Goal: Task Accomplishment & Management: Manage account settings

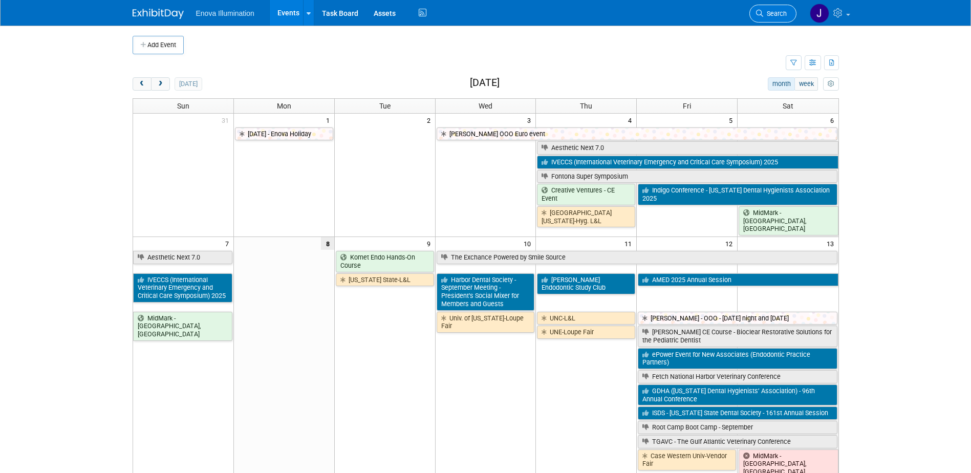
click at [764, 14] on span "Search" at bounding box center [775, 14] width 24 height 8
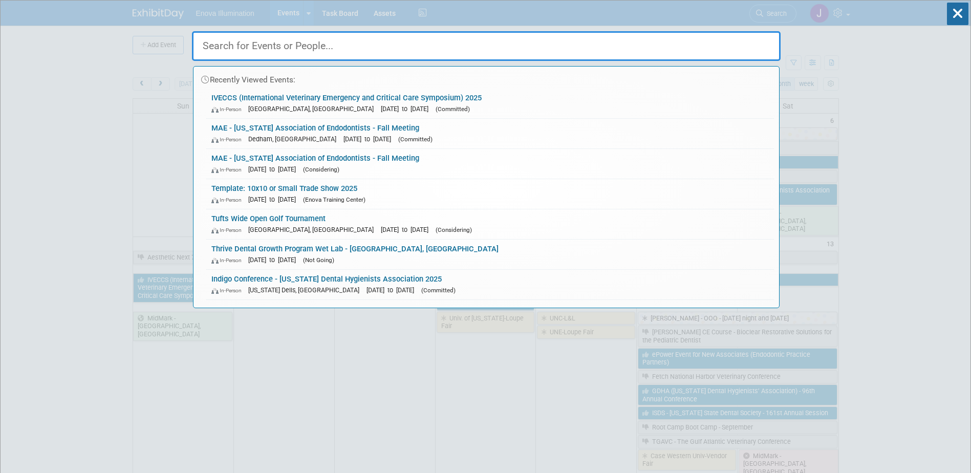
click at [679, 41] on input "text" at bounding box center [486, 46] width 588 height 30
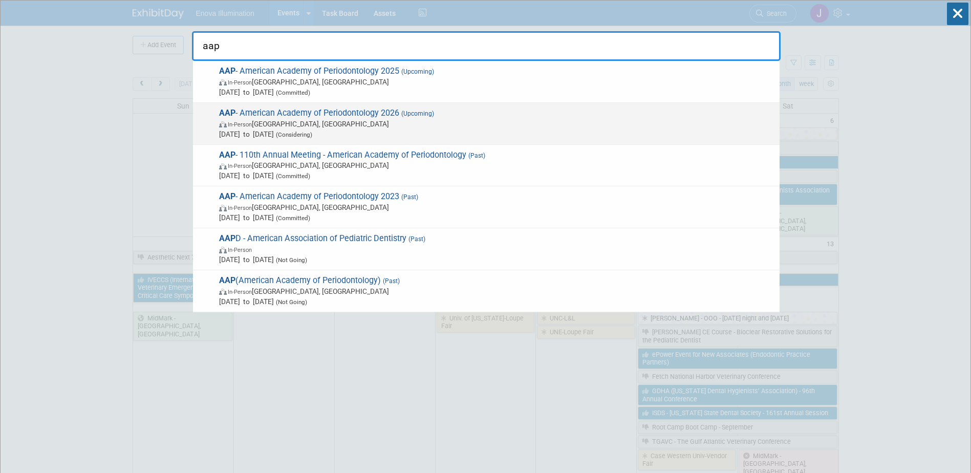
type input "aap"
click at [245, 125] on span "In-Person" at bounding box center [240, 124] width 24 height 7
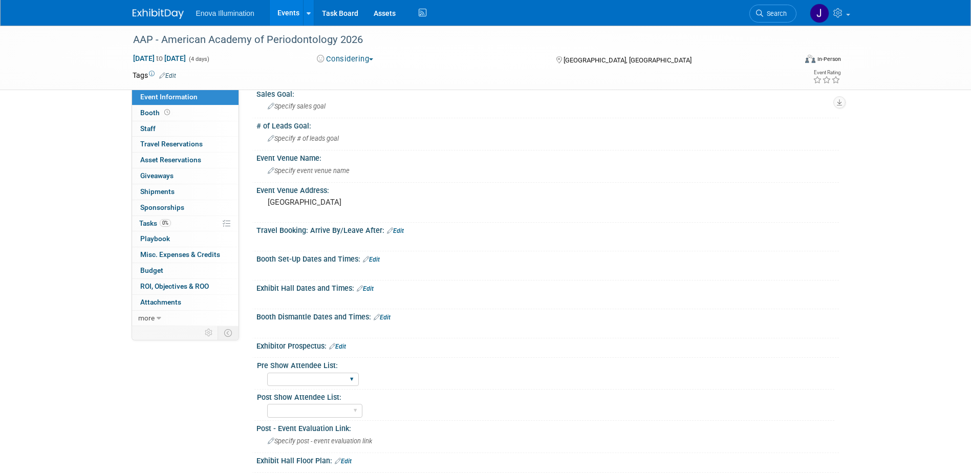
scroll to position [51, 0]
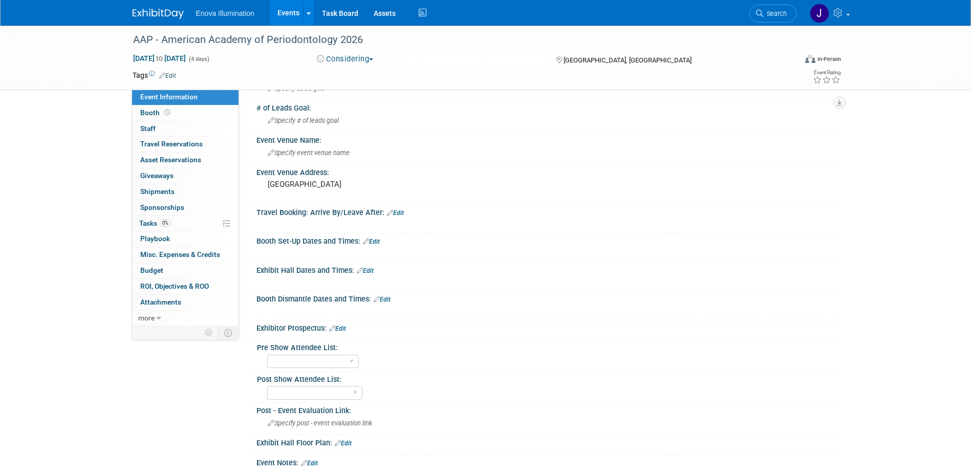
click at [344, 325] on link "Edit" at bounding box center [337, 328] width 17 height 7
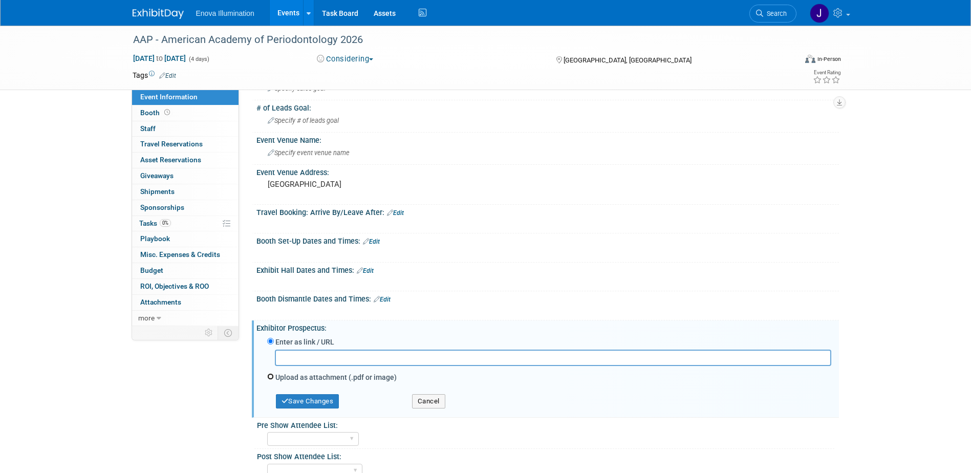
click at [271, 379] on input "Upload as attachment (.pdf or image)" at bounding box center [270, 376] width 7 height 7
radio input "true"
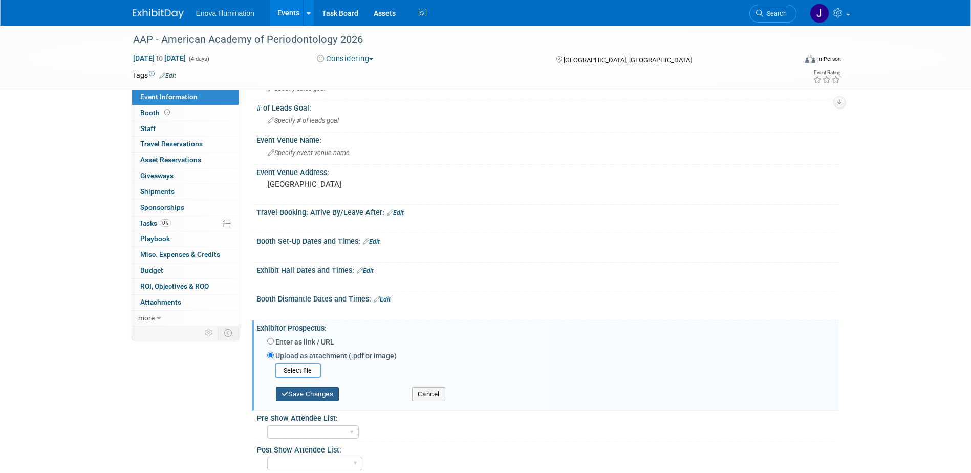
click at [294, 392] on button "Save Changes" at bounding box center [307, 394] width 63 height 14
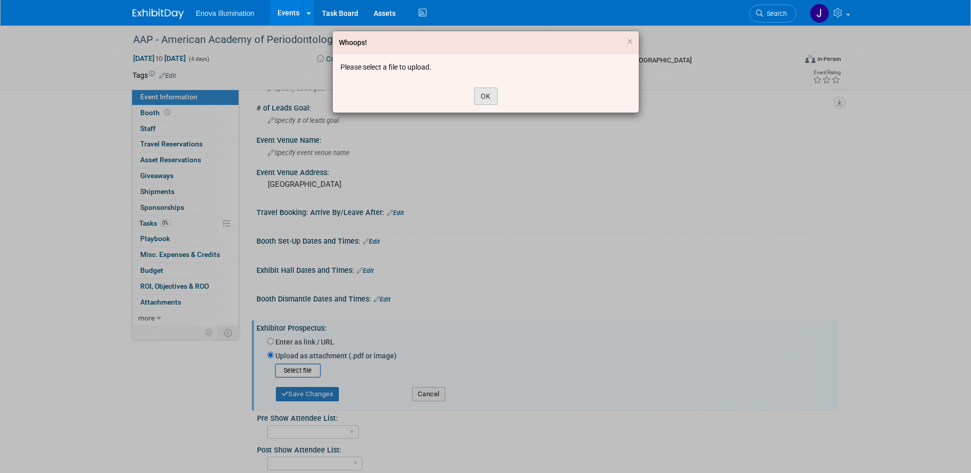
click at [481, 88] on div "OK" at bounding box center [486, 96] width 306 height 33
click at [482, 89] on button "OK" at bounding box center [486, 95] width 24 height 17
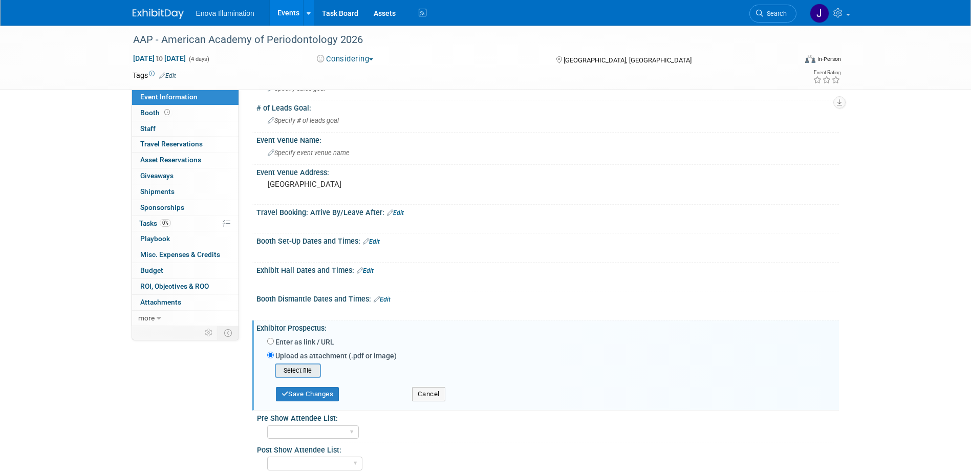
click at [288, 368] on input "file" at bounding box center [259, 370] width 122 height 12
click at [337, 391] on button "Save Changes" at bounding box center [307, 391] width 63 height 14
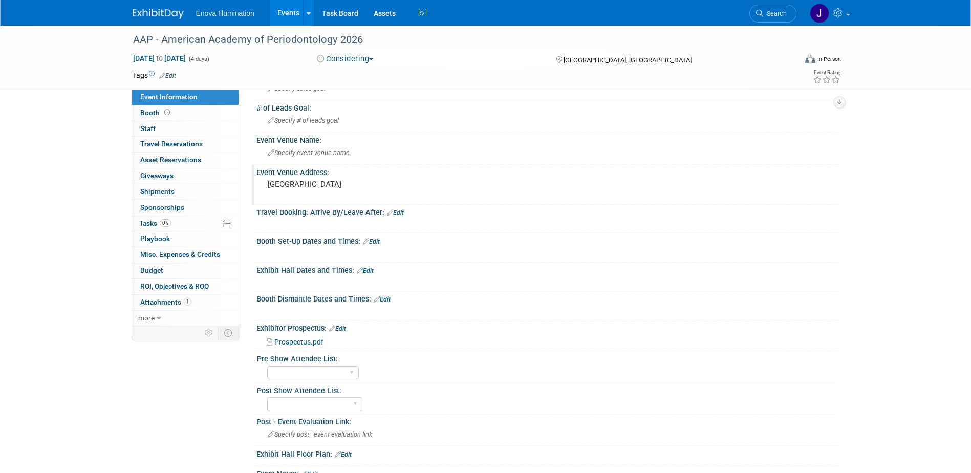
click at [312, 180] on pre "Seattle" at bounding box center [378, 184] width 220 height 9
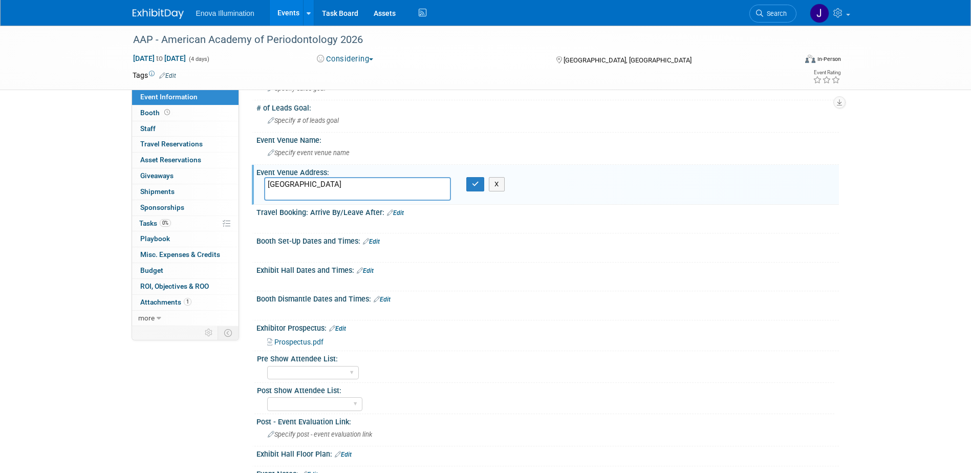
drag, startPoint x: 354, startPoint y: 186, endPoint x: 259, endPoint y: 183, distance: 94.7
click at [259, 183] on div "Seattle Convention Center Arch Building" at bounding box center [357, 189] width 202 height 24
type textarea "Seattle Convention Center Arch Building"
click at [286, 157] on div "Specify event venue name" at bounding box center [547, 153] width 567 height 16
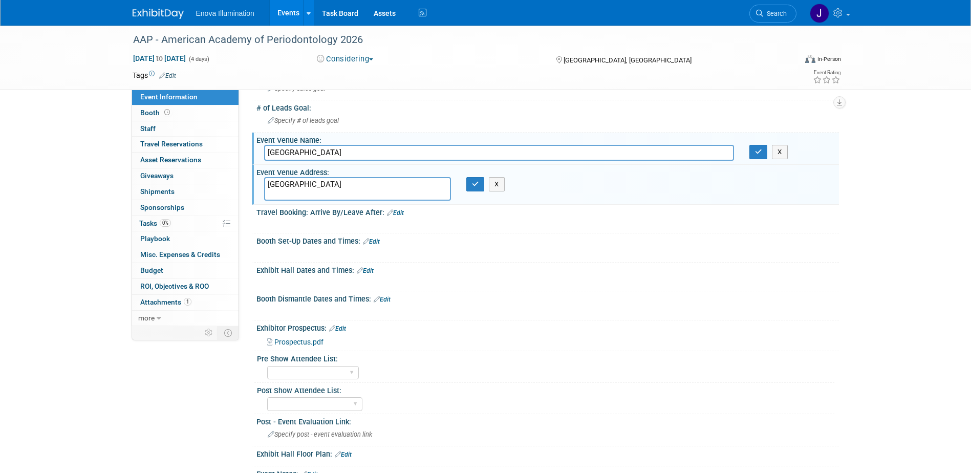
type input "Seattle Convention Center Arch Building"
drag, startPoint x: 409, startPoint y: 183, endPoint x: 299, endPoint y: 186, distance: 110.1
click at [299, 186] on textarea "Seattle Convention Center Arch Building" at bounding box center [357, 189] width 187 height 24
type textarea "[GEOGRAPHIC_DATA], [GEOGRAPHIC_DATA]"
click at [479, 187] on button "button" at bounding box center [475, 184] width 18 height 14
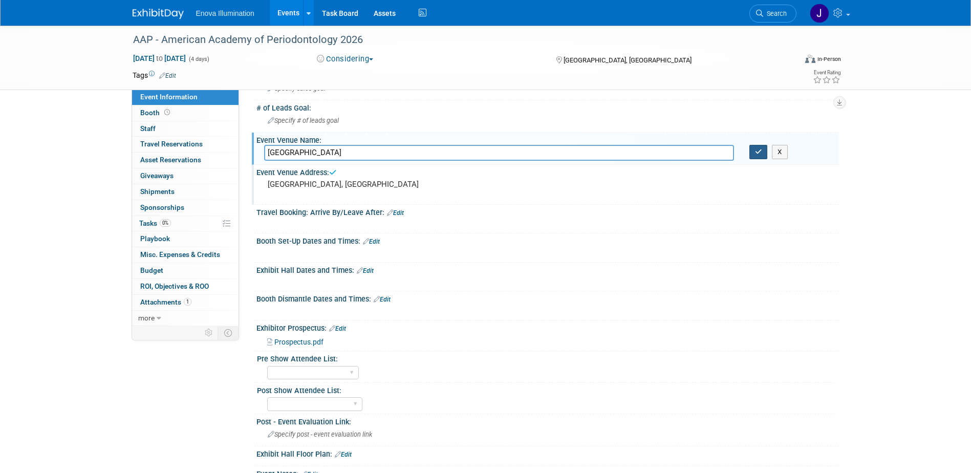
click at [759, 157] on button "button" at bounding box center [758, 152] width 18 height 14
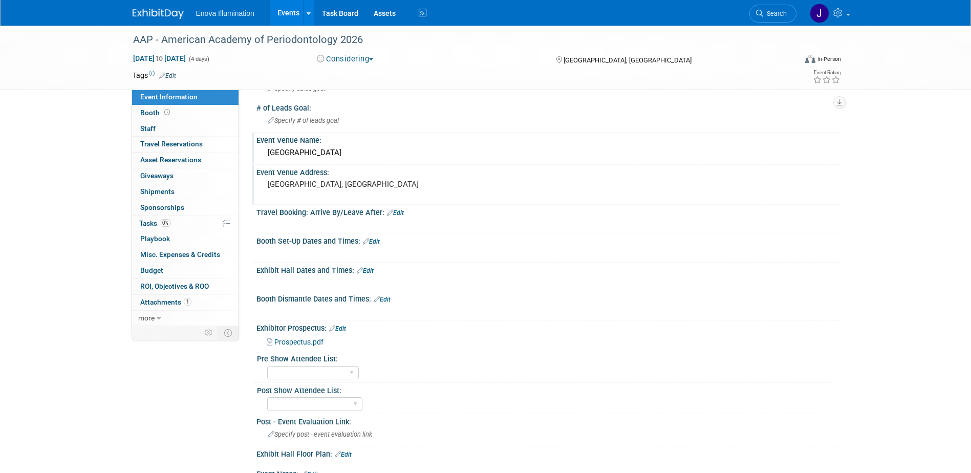
click at [375, 243] on link "Edit" at bounding box center [371, 241] width 17 height 7
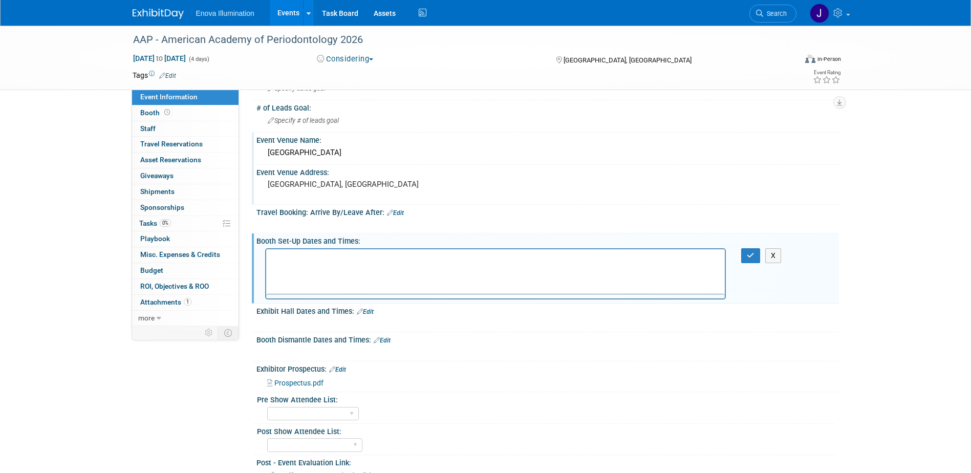
scroll to position [0, 0]
click at [379, 262] on p "Rich Text Area. Press ALT-0 for help." at bounding box center [495, 258] width 447 height 10
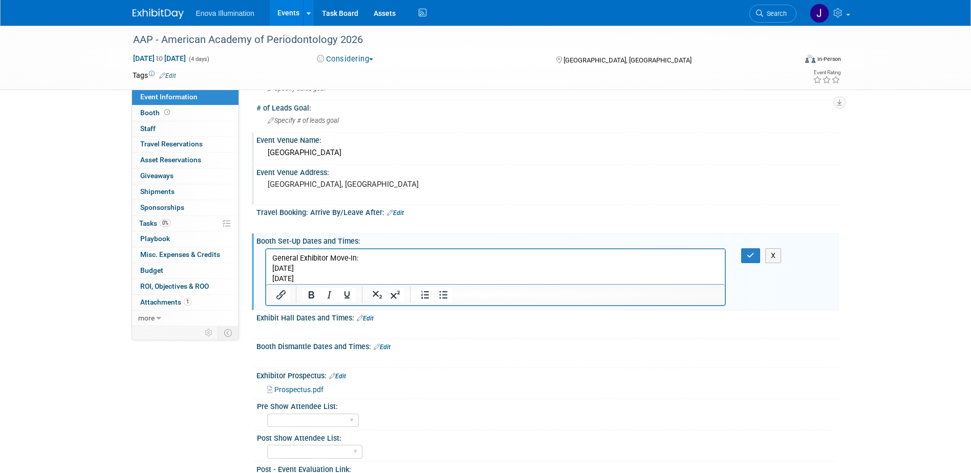
click at [309, 278] on p "October 29,2026" at bounding box center [495, 278] width 447 height 10
click at [747, 252] on icon "button" at bounding box center [751, 255] width 8 height 7
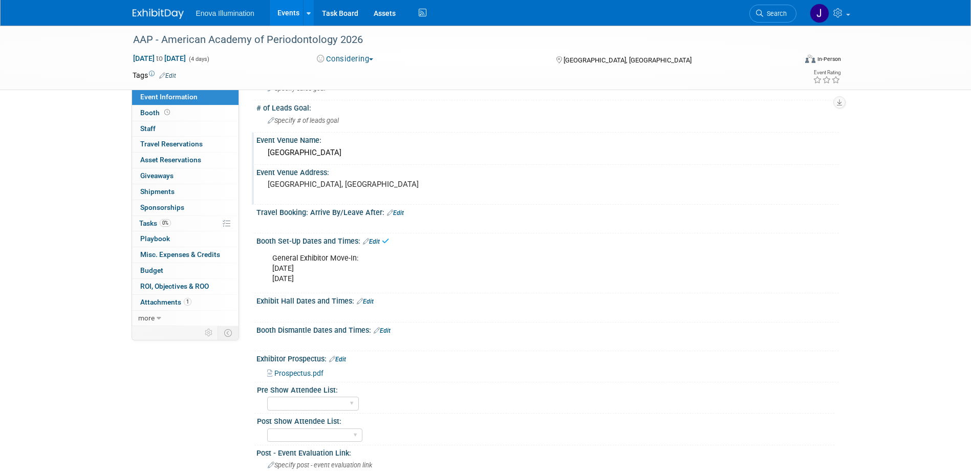
click at [367, 302] on link "Edit" at bounding box center [365, 301] width 17 height 7
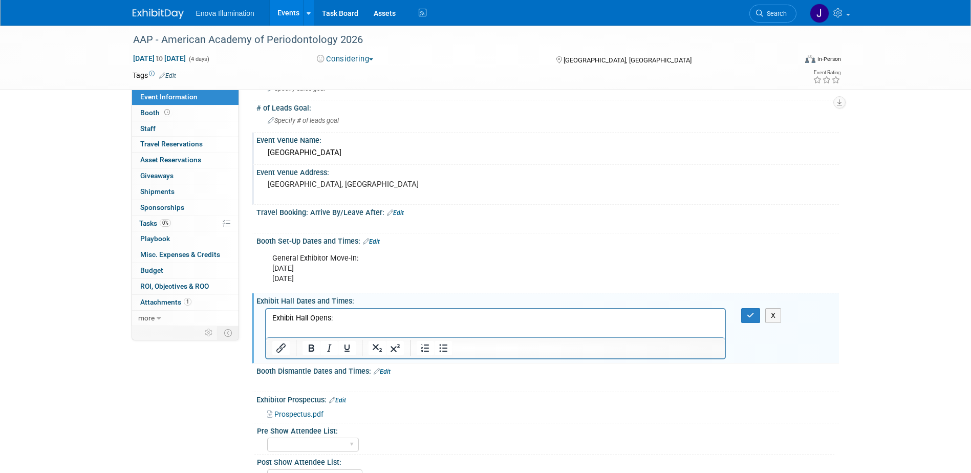
drag, startPoint x: 372, startPoint y: 310, endPoint x: 369, endPoint y: 323, distance: 13.5
click at [372, 315] on html "Exhibit Hall Opens:" at bounding box center [495, 321] width 459 height 25
click at [369, 323] on p "Rich Text Area. Press ALT-0 for help." at bounding box center [495, 328] width 447 height 10
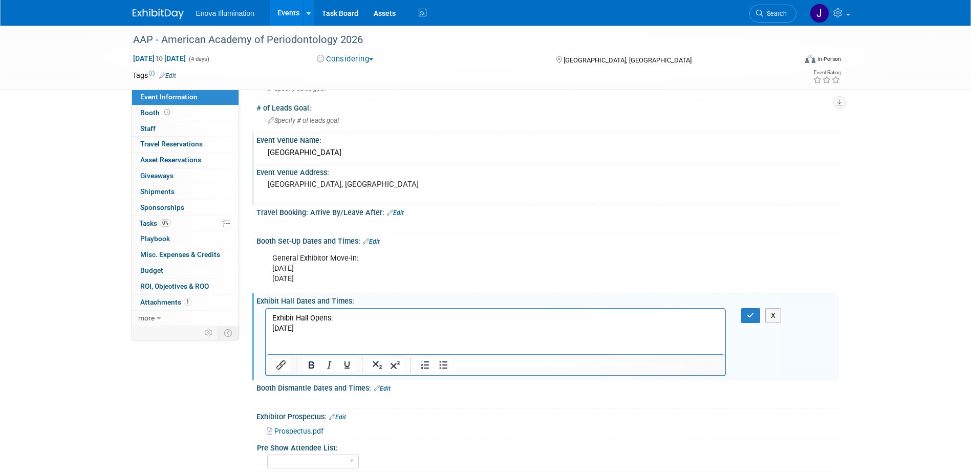
click at [348, 318] on p "Exhibit Hall Opens:" at bounding box center [495, 318] width 447 height 10
click at [272, 315] on p "Exhibit Hall Opens:" at bounding box center [495, 318] width 447 height 10
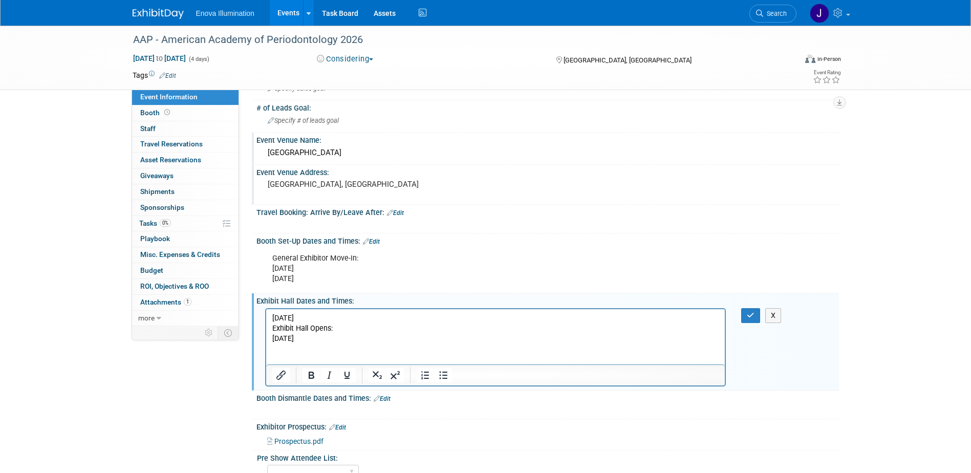
click at [342, 326] on p "Exhibit Hall Opens:" at bounding box center [495, 328] width 447 height 10
drag, startPoint x: 327, startPoint y: 339, endPoint x: 274, endPoint y: 347, distance: 54.4
click at [274, 347] on body "October 30, 2026 Exhibit Hall Opens at 10:00am October 30, 2026" at bounding box center [495, 338] width 448 height 51
click at [745, 315] on button "button" at bounding box center [750, 315] width 19 height 15
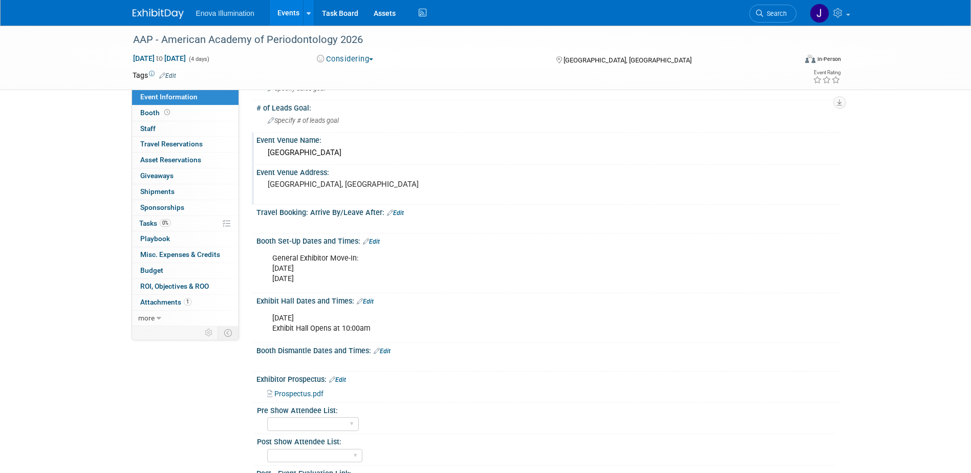
click at [383, 349] on link "Edit" at bounding box center [382, 350] width 17 height 7
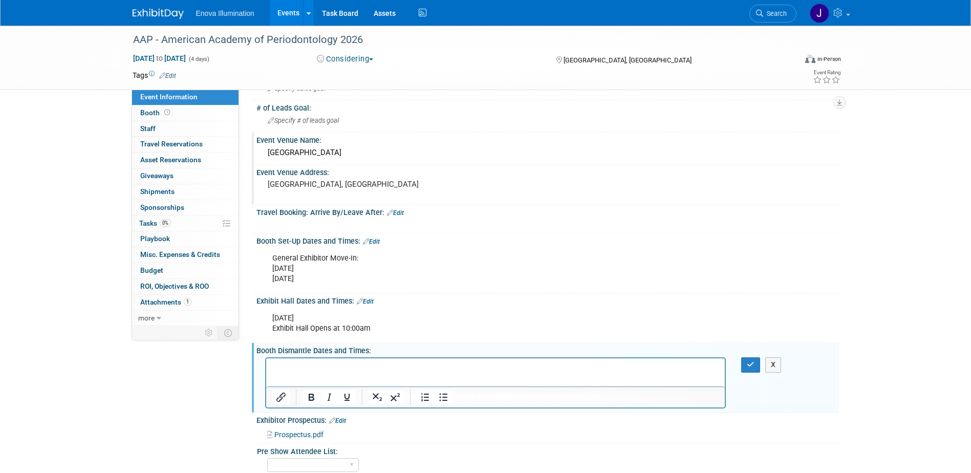
click at [288, 362] on p "Rich Text Area. Press ALT-0 for help." at bounding box center [495, 367] width 447 height 10
click at [750, 366] on icon "button" at bounding box center [751, 364] width 8 height 7
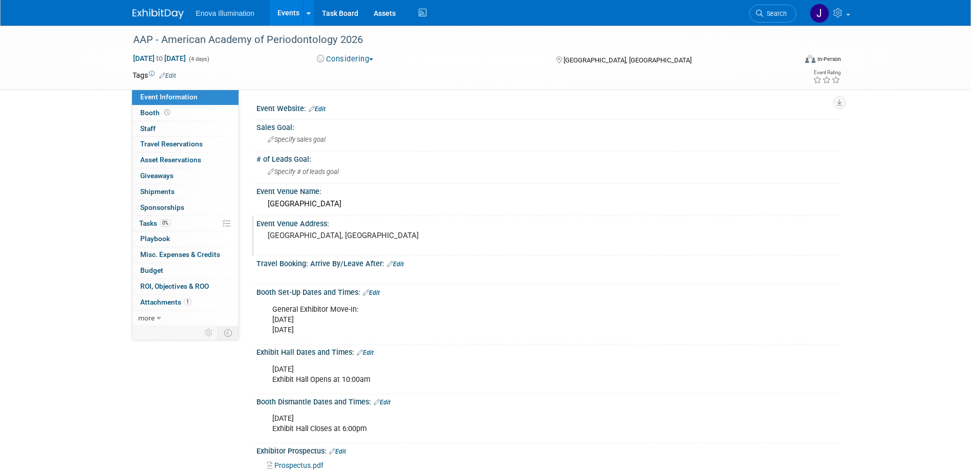
click at [345, 209] on div "Seattle Convention Center Arch Building" at bounding box center [547, 204] width 567 height 16
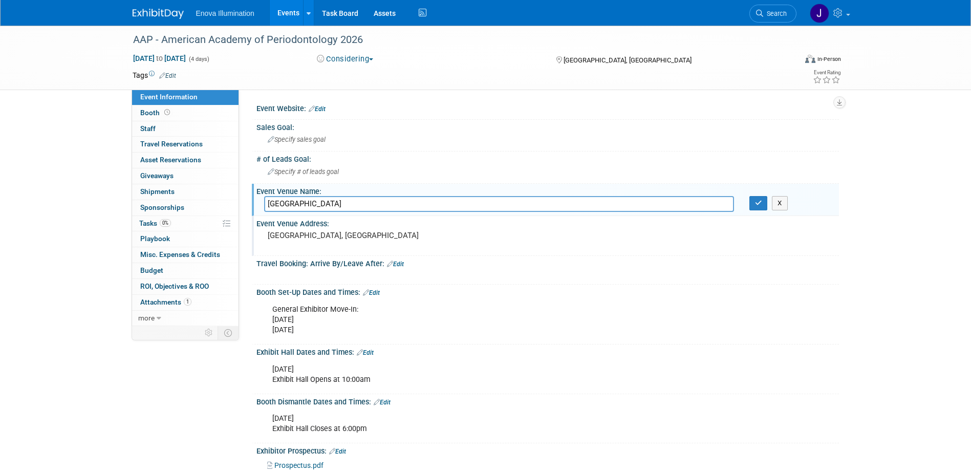
click at [358, 201] on input "Seattle Convention Center Arch Building" at bounding box center [499, 204] width 470 height 16
type input "Seattle Convention Center /Arch Building"
click at [762, 204] on button "button" at bounding box center [758, 203] width 18 height 14
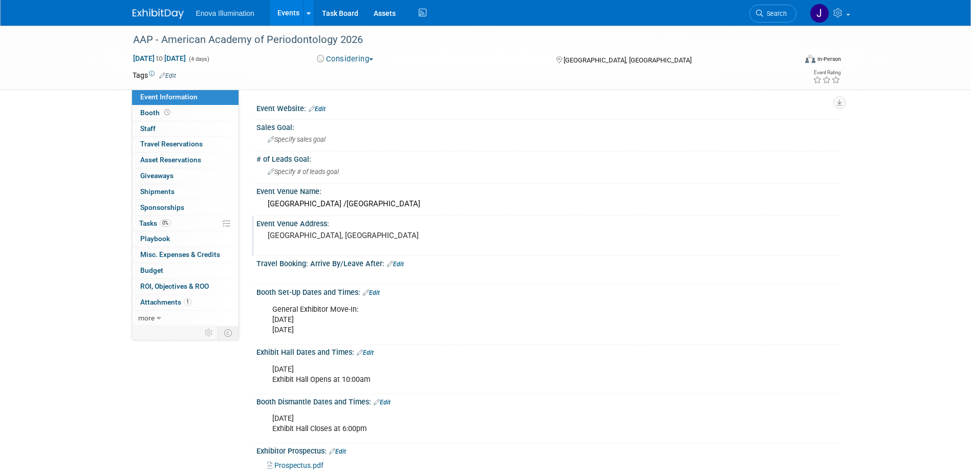
click at [333, 225] on div "Event Venue Address:" at bounding box center [547, 222] width 582 height 13
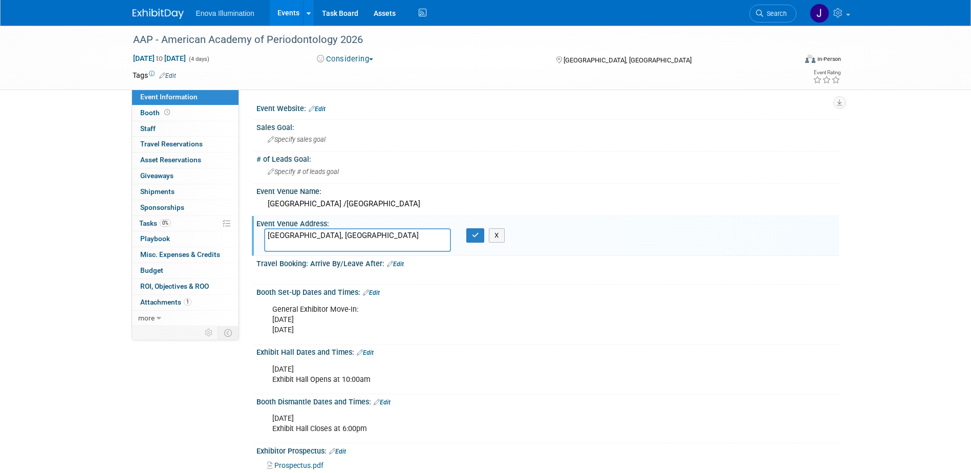
click at [268, 233] on textarea "[GEOGRAPHIC_DATA], [GEOGRAPHIC_DATA]" at bounding box center [357, 240] width 187 height 24
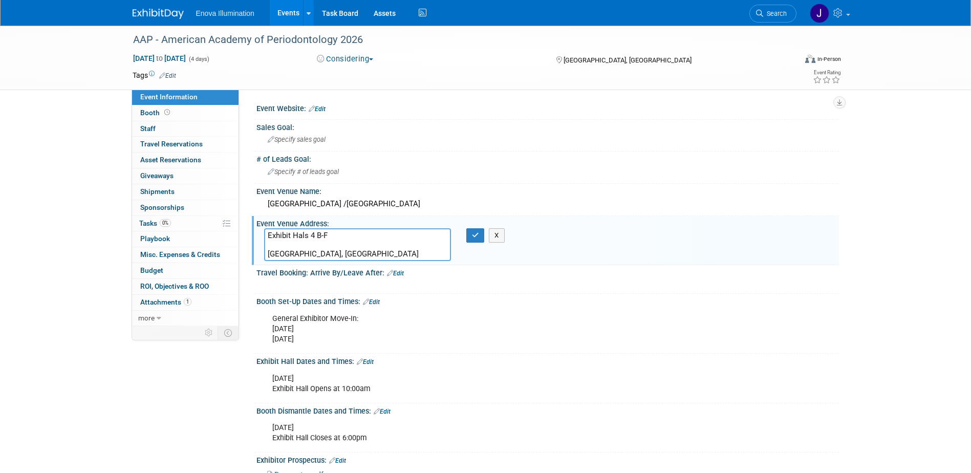
click at [304, 235] on textarea "Exhibit Hals 4 B-F Seattle, WA" at bounding box center [357, 244] width 187 height 33
click at [295, 243] on textarea "Exhibit Halls 4 B-F Seattle, WA" at bounding box center [357, 244] width 187 height 33
click at [316, 254] on textarea "Exhibit Halls 4 B-F 705 Pike Streeet Seattle, WA" at bounding box center [357, 244] width 187 height 33
type textarea "Exhibit Halls 4 B-F 705 Pike Streeet Seattle, WA 98101"
click at [476, 234] on icon "button" at bounding box center [475, 235] width 7 height 7
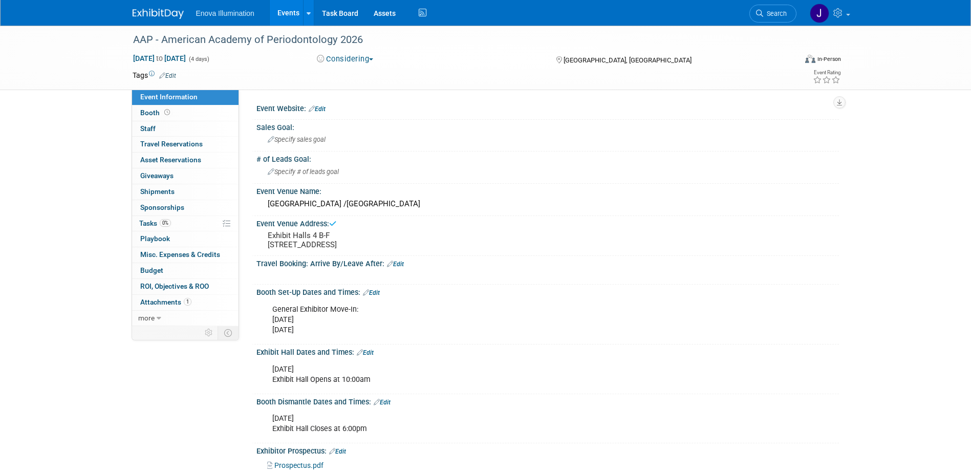
click at [315, 243] on pre "Exhibit Halls 4 B-F 705 Pike Streeet Seattle, WA 98101" at bounding box center [378, 240] width 220 height 18
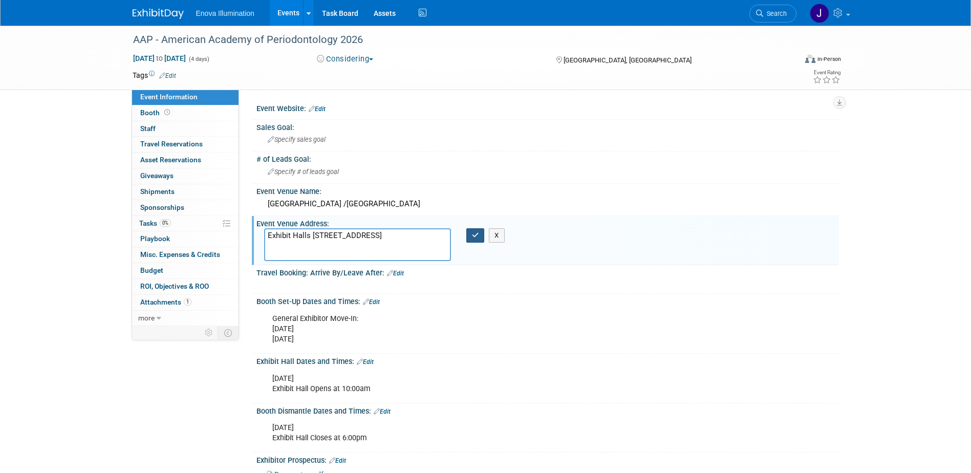
type textarea "Exhibit Halls 4 B-F 705 Pike Street Seattle, WA 98101"
click at [480, 234] on button "button" at bounding box center [475, 235] width 18 height 14
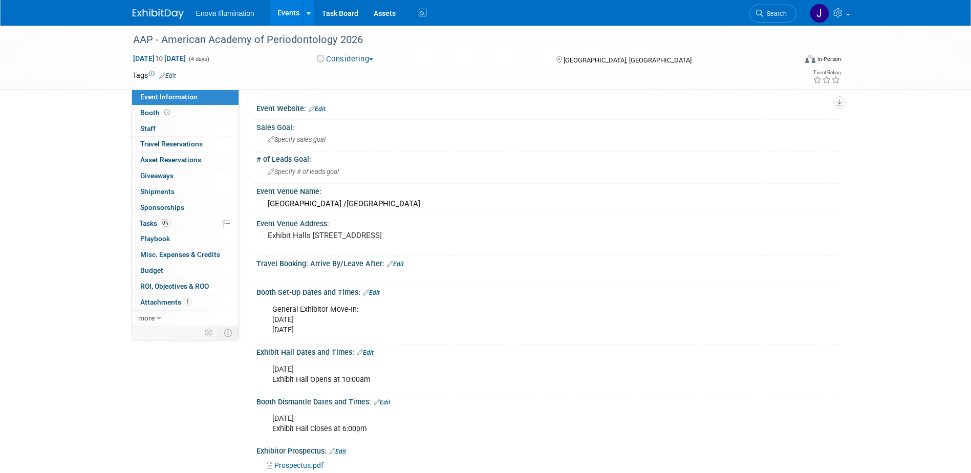
drag, startPoint x: 333, startPoint y: 377, endPoint x: 340, endPoint y: 377, distance: 6.7
click at [333, 377] on div "October 30, 2026 Exhibit Hall Opens at 10:00am" at bounding box center [495, 374] width 461 height 31
drag, startPoint x: 337, startPoint y: 379, endPoint x: 331, endPoint y: 381, distance: 6.7
click at [333, 381] on div "October 30, 2026 Exhibit Hall Opens at 10:00am" at bounding box center [495, 374] width 461 height 31
click at [370, 356] on link "Edit" at bounding box center [365, 352] width 17 height 7
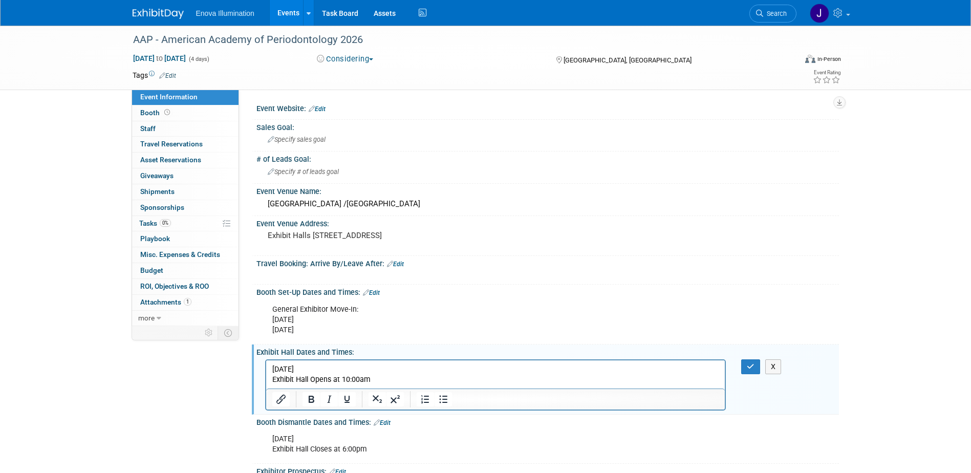
click at [343, 368] on p "October 30, 2026 Exhibit Hall Opens at 10:00am" at bounding box center [495, 374] width 447 height 20
click at [370, 379] on p "October 30, 2026 Exhibit Hall Opens at 10:00am" at bounding box center [495, 374] width 447 height 20
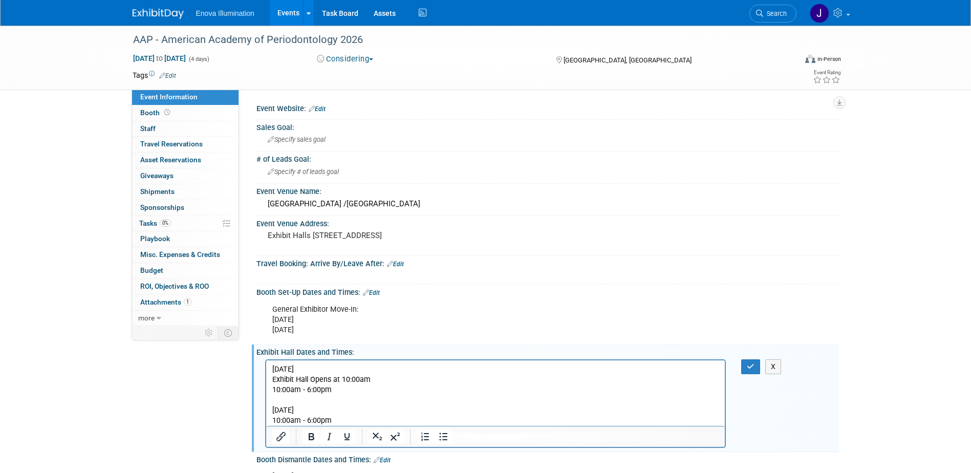
drag, startPoint x: 335, startPoint y: 365, endPoint x: 263, endPoint y: 371, distance: 71.9
click at [266, 371] on html "October 30, 2026 Exhibit Hall Opens at 10:00am 10:00am - 6:00pm October 31, 202…" at bounding box center [495, 392] width 459 height 65
click at [310, 440] on icon "Bold" at bounding box center [312, 436] width 6 height 7
drag, startPoint x: 330, startPoint y: 411, endPoint x: 267, endPoint y: 407, distance: 63.1
click at [267, 407] on html "October 30, 2026 Exhibit Hall Opens at 10:00am 10:00am - 6:00pm October 31, 202…" at bounding box center [495, 392] width 459 height 65
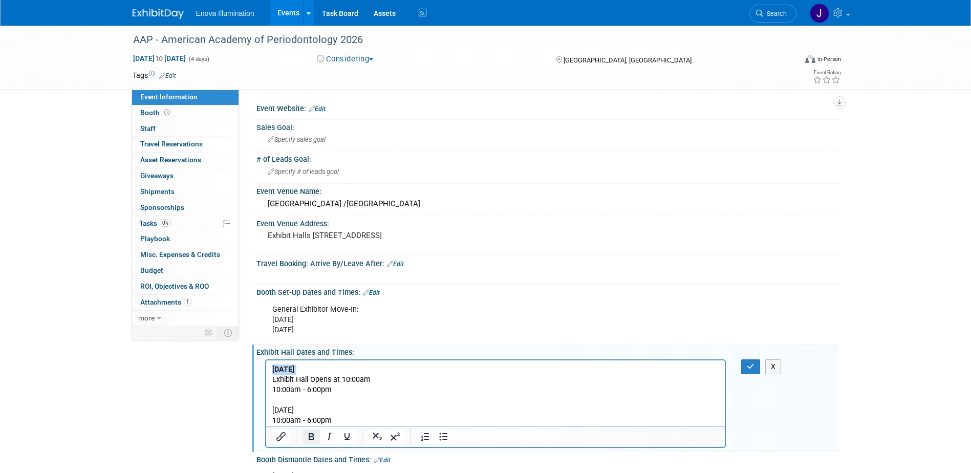
click at [309, 443] on icon "Bold" at bounding box center [311, 436] width 12 height 12
click at [753, 374] on button "button" at bounding box center [750, 366] width 19 height 15
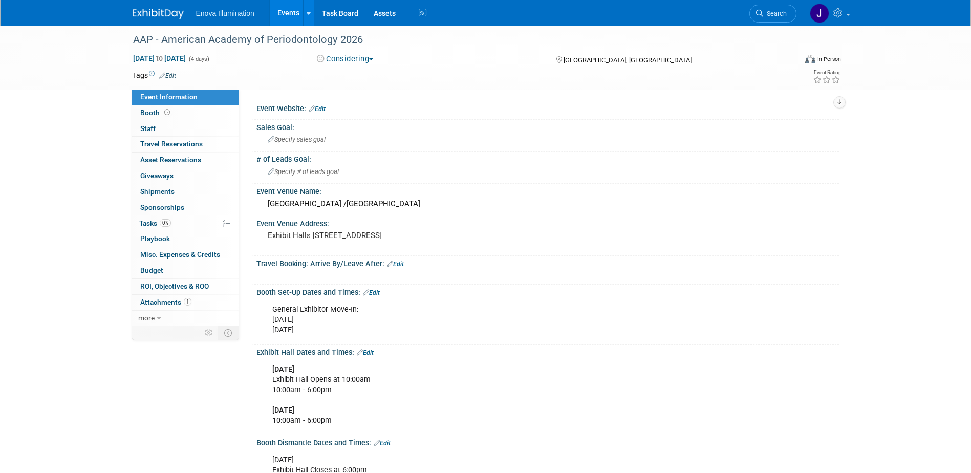
click at [376, 296] on link "Edit" at bounding box center [371, 292] width 17 height 7
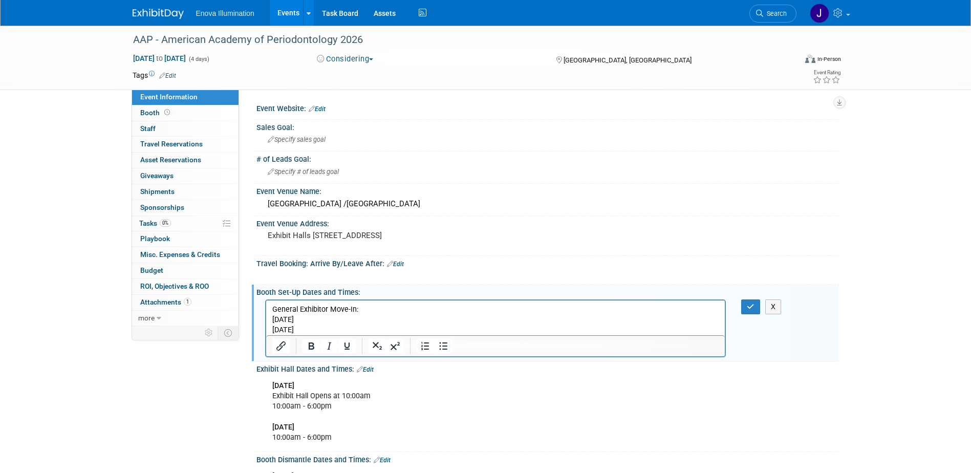
click at [333, 322] on p "General Exhibitor Move-In: October 28, 2026 October 29, 2026" at bounding box center [495, 319] width 447 height 31
click at [335, 328] on p "General Exhibitor Move-In: October 28, 2026 - 8:00am - 5:00pm October 29, 2026" at bounding box center [495, 319] width 447 height 31
click at [752, 310] on icon "button" at bounding box center [751, 306] width 8 height 7
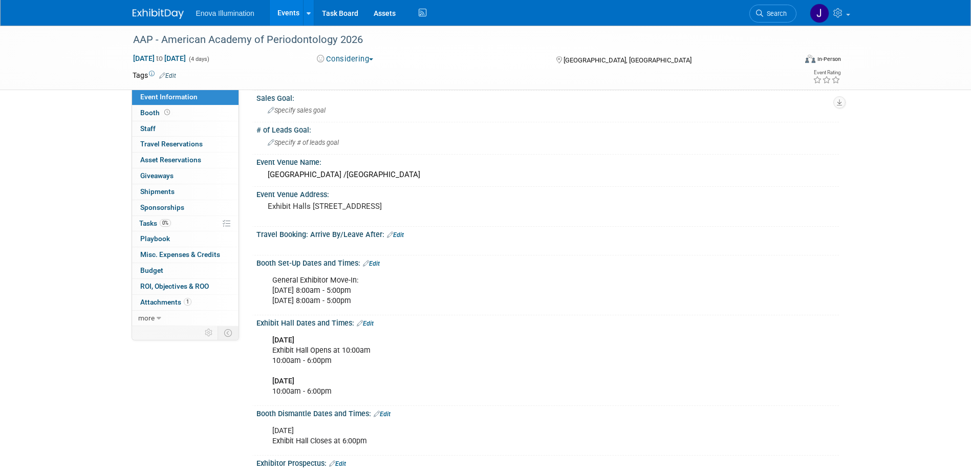
scroll to position [51, 0]
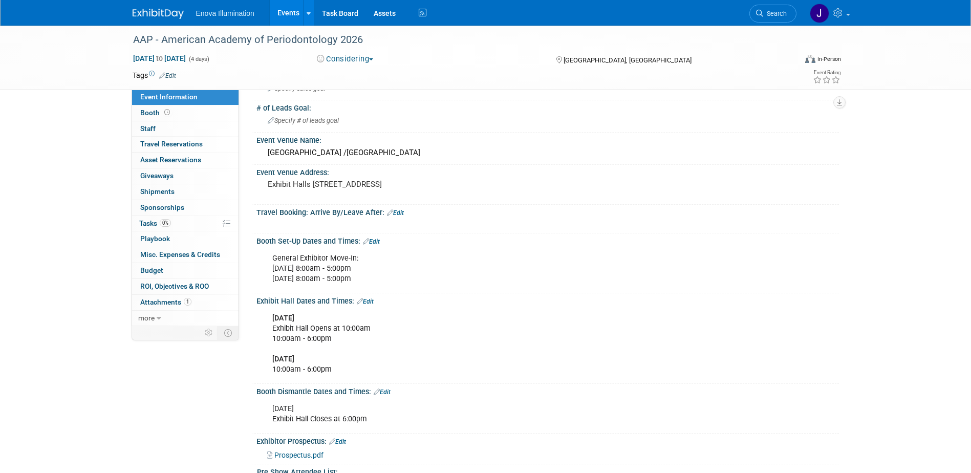
click at [388, 396] on link "Edit" at bounding box center [382, 391] width 17 height 7
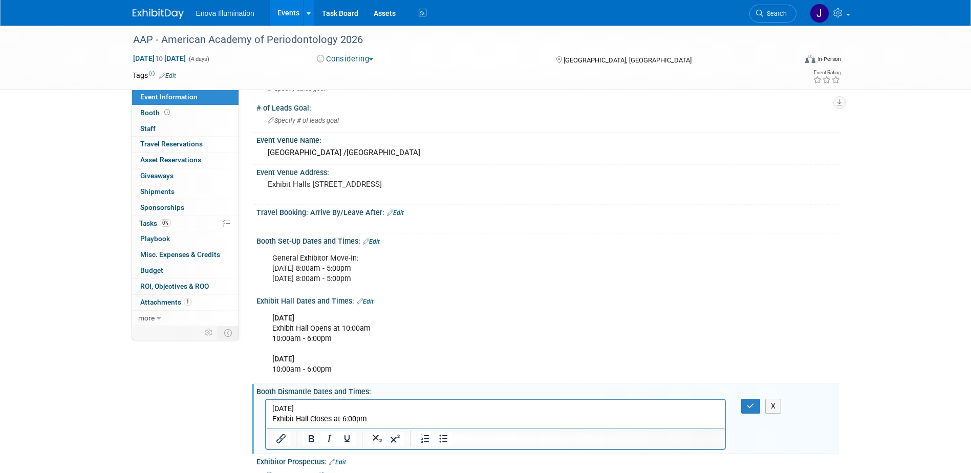
scroll to position [0, 0]
click at [379, 417] on p "October 31, 2026 Exhibit Hall Closes at 6:00pm" at bounding box center [495, 413] width 447 height 20
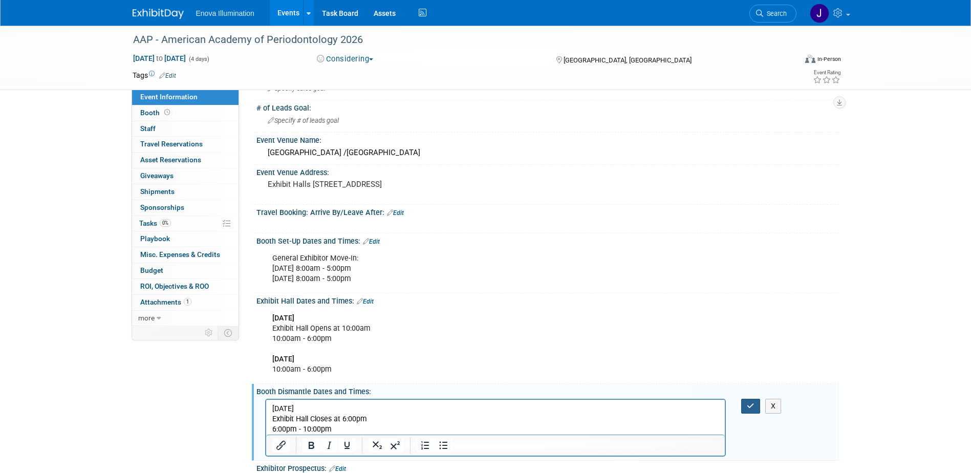
click at [749, 409] on icon "button" at bounding box center [751, 405] width 8 height 7
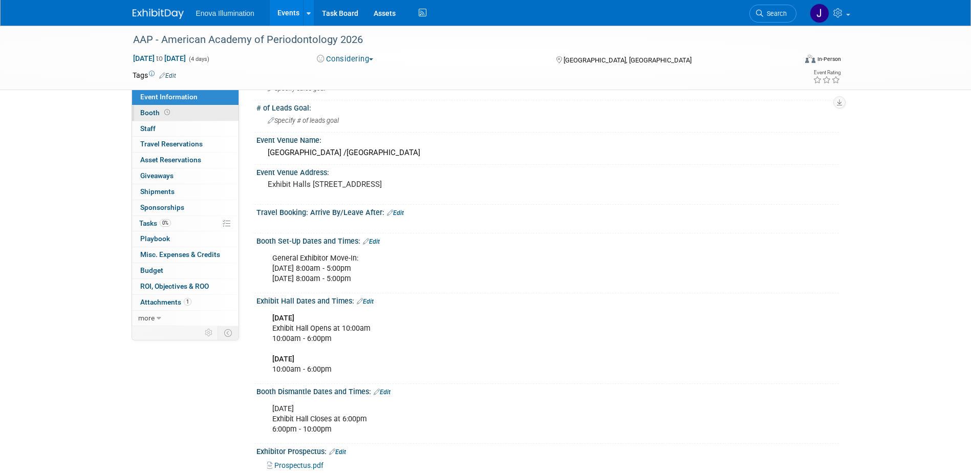
click at [182, 115] on link "Booth" at bounding box center [185, 112] width 106 height 15
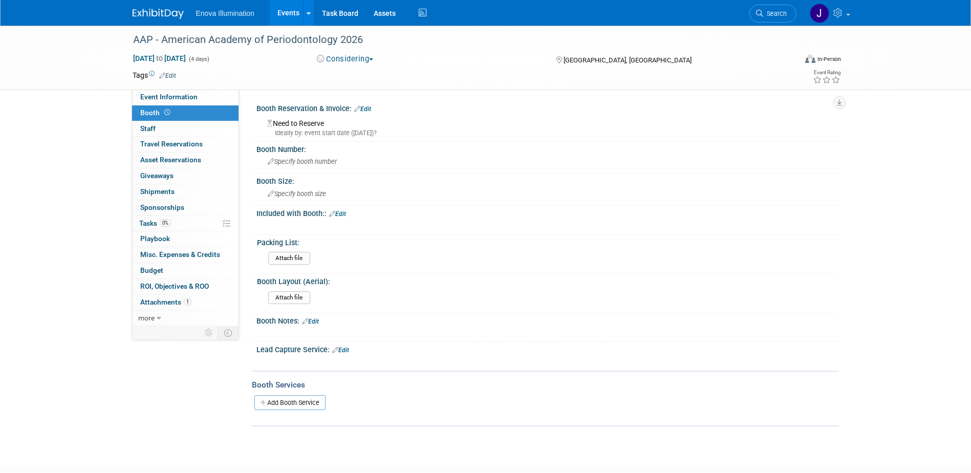
click at [344, 216] on link "Edit" at bounding box center [337, 213] width 17 height 7
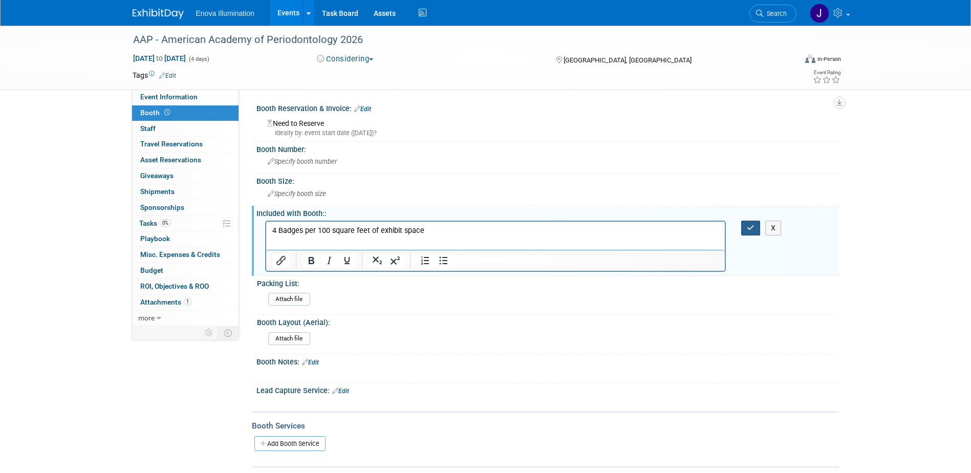
click at [747, 227] on icon "button" at bounding box center [751, 227] width 8 height 7
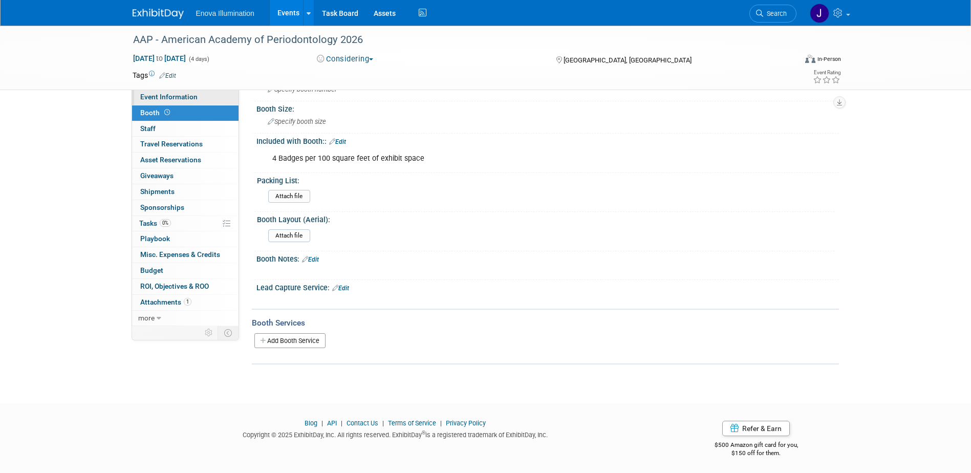
scroll to position [74, 0]
click at [141, 90] on div "AAP - American Academy of Periodontology 2026 Oct 29, 2026 to Nov 1, 2026 (4 da…" at bounding box center [485, 58] width 971 height 64
click at [143, 94] on span "Event Information" at bounding box center [168, 97] width 57 height 8
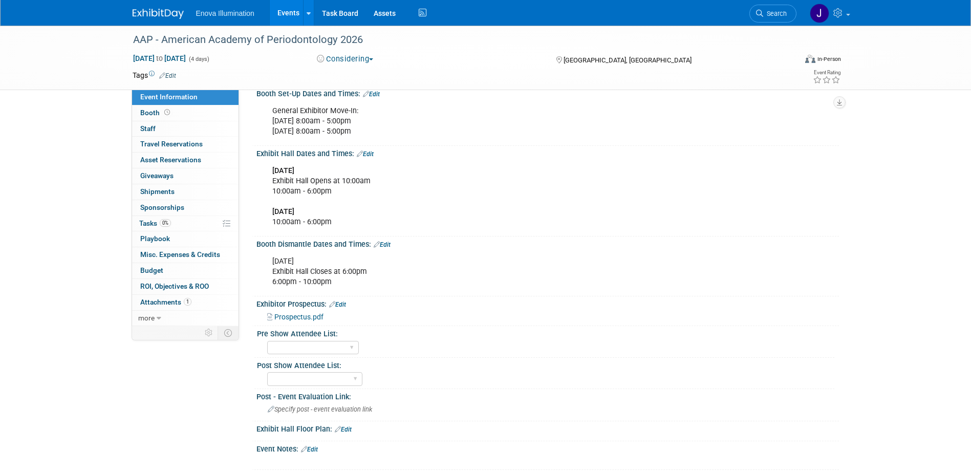
scroll to position [205, 0]
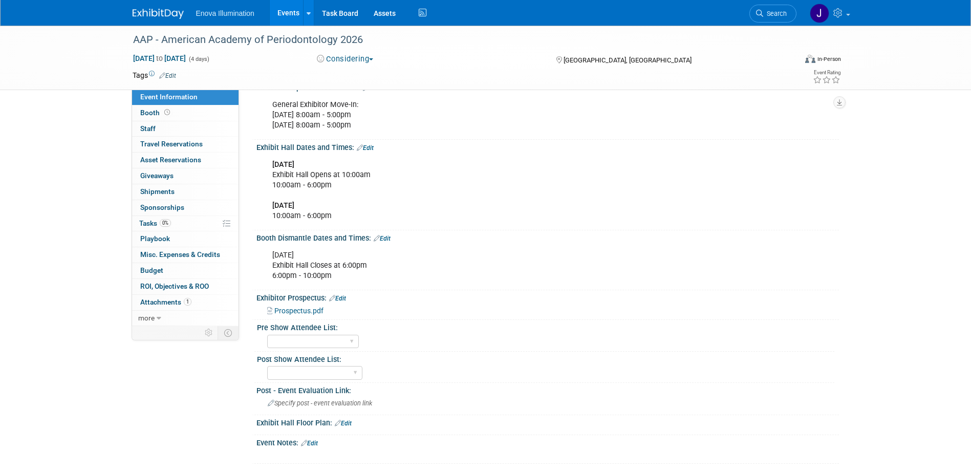
click at [315, 447] on link "Edit" at bounding box center [309, 443] width 17 height 7
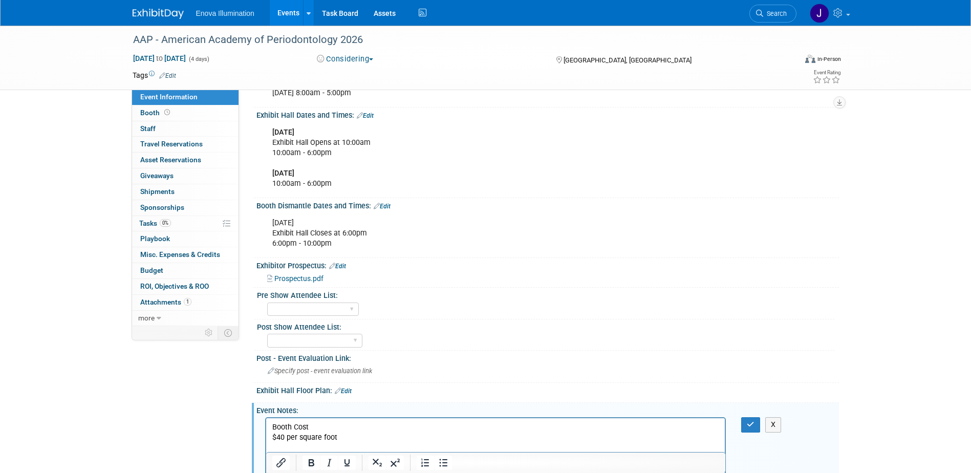
scroll to position [247, 0]
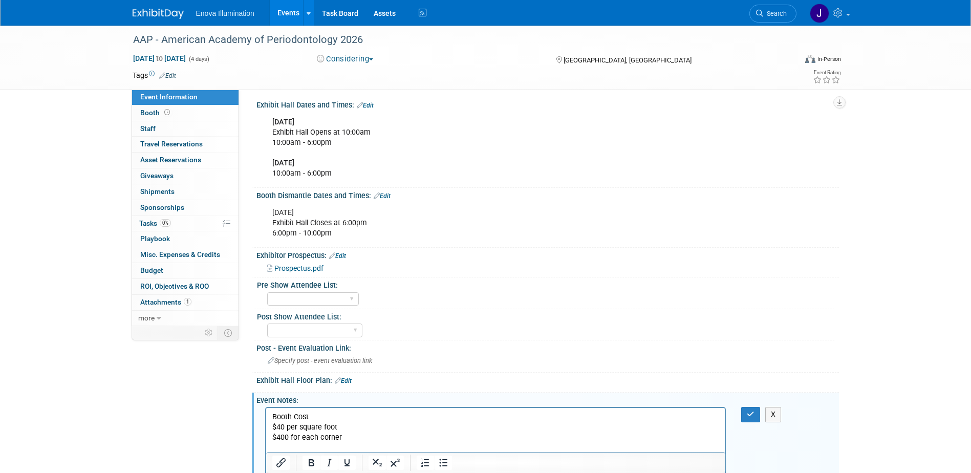
click at [362, 416] on p "Booth Cost" at bounding box center [495, 417] width 447 height 10
click at [756, 421] on button "button" at bounding box center [750, 414] width 19 height 15
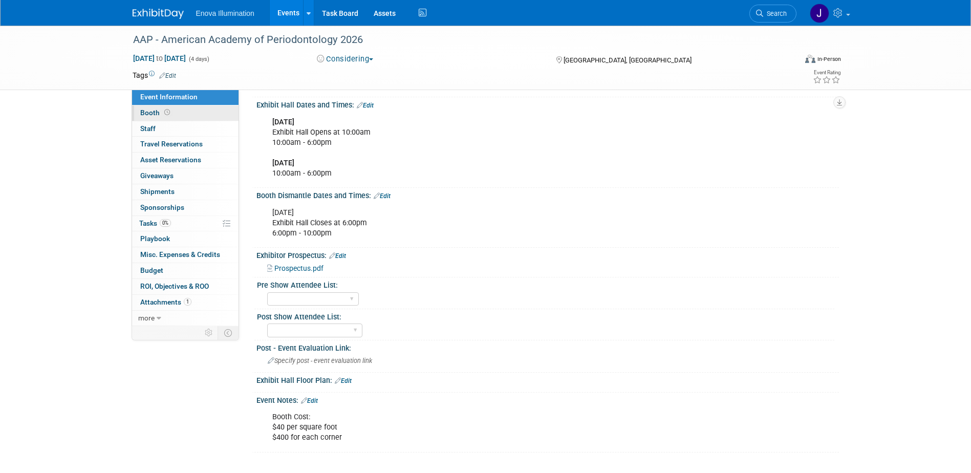
click at [191, 118] on link "Booth" at bounding box center [185, 112] width 106 height 15
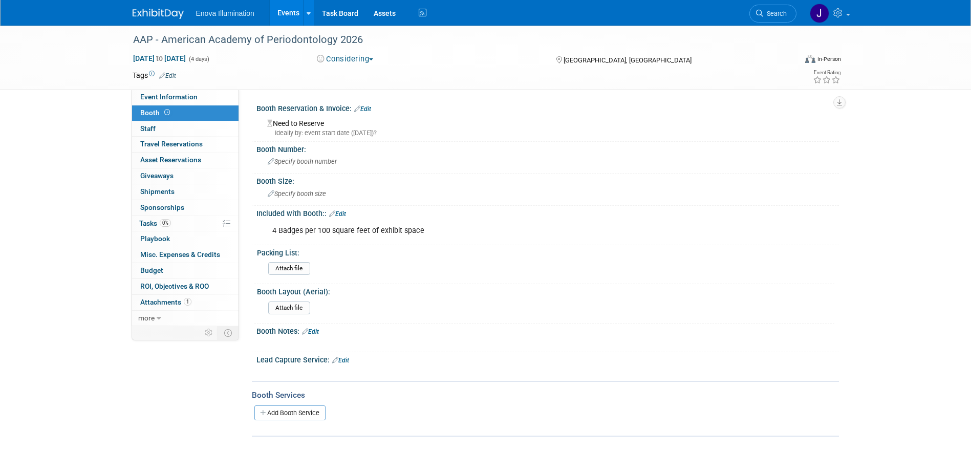
click at [346, 213] on link "Edit" at bounding box center [337, 213] width 17 height 7
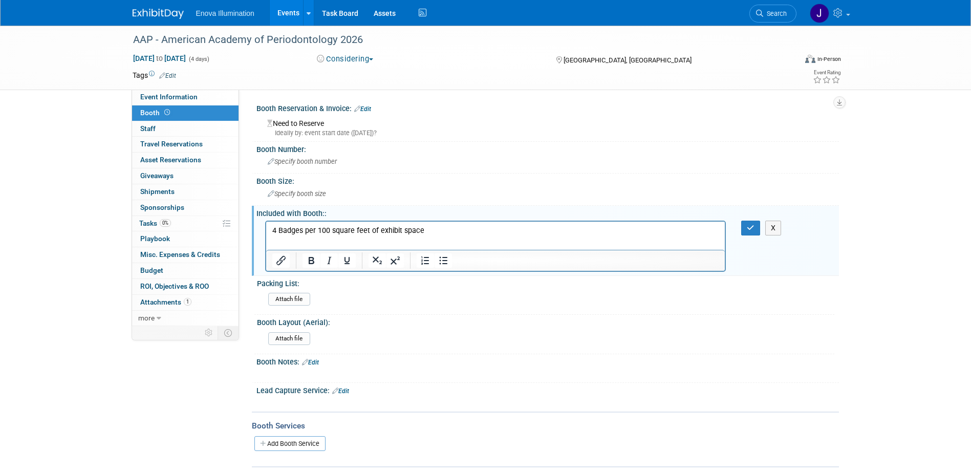
click at [457, 229] on p "4 Badges per 100 square feet of exhibit space" at bounding box center [495, 230] width 447 height 10
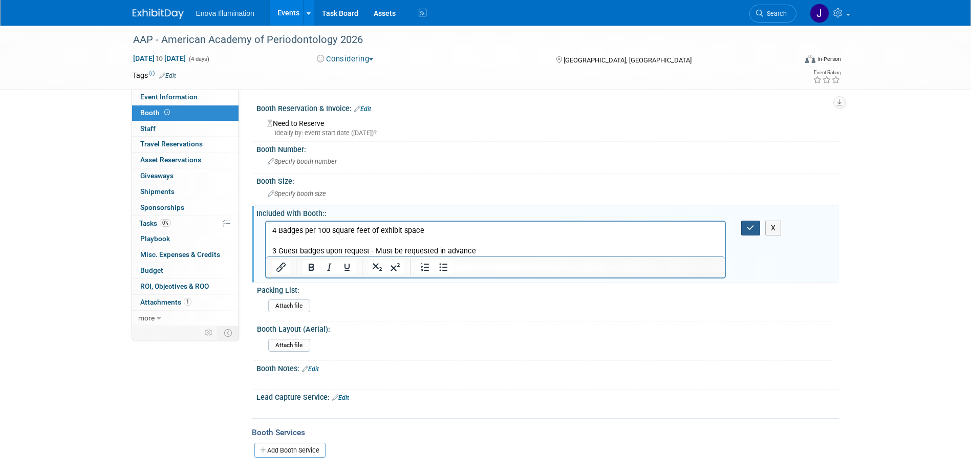
click at [754, 222] on button "button" at bounding box center [750, 228] width 19 height 15
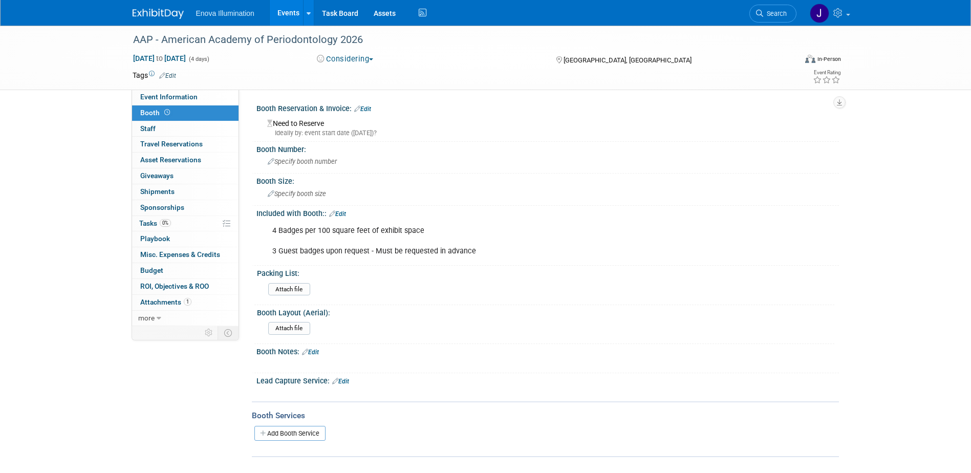
drag, startPoint x: 145, startPoint y: 12, endPoint x: 517, endPoint y: 2, distance: 372.1
click at [145, 12] on img at bounding box center [158, 14] width 51 height 10
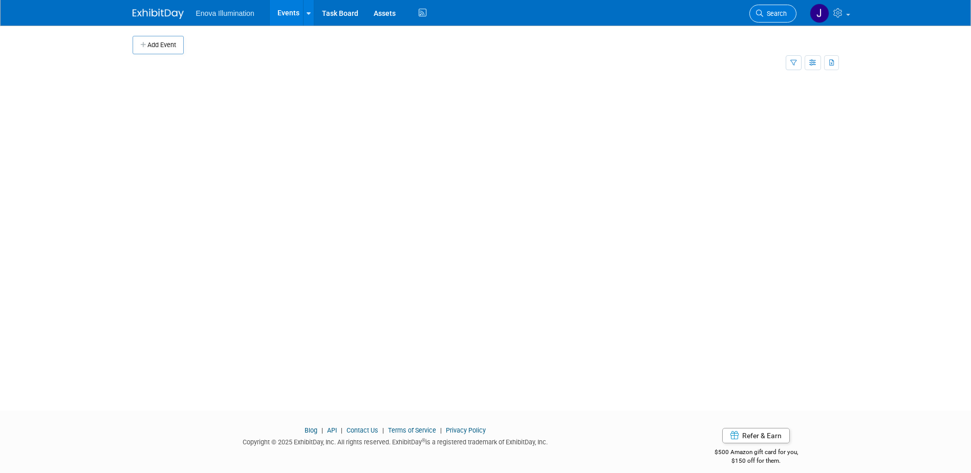
drag, startPoint x: 0, startPoint y: 0, endPoint x: 764, endPoint y: 13, distance: 764.5
click at [764, 13] on span "Search" at bounding box center [775, 14] width 24 height 8
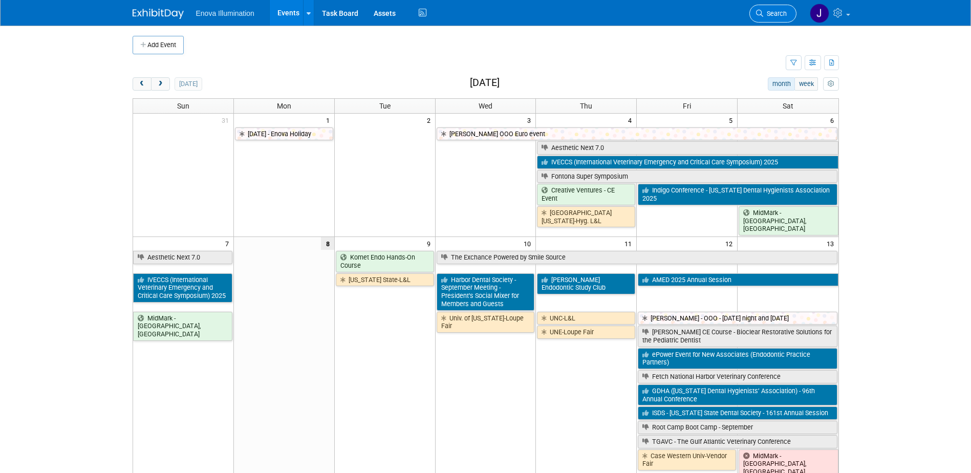
click at [769, 14] on span "Search" at bounding box center [775, 14] width 24 height 8
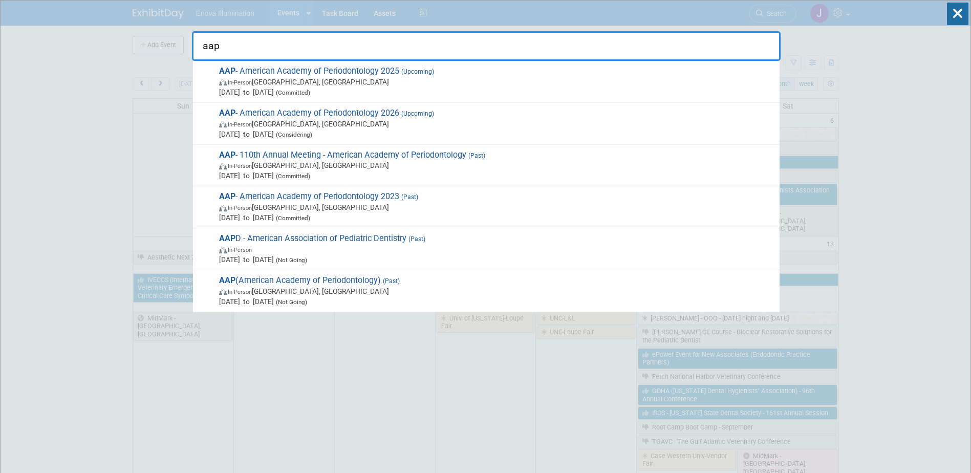
type input "aap"
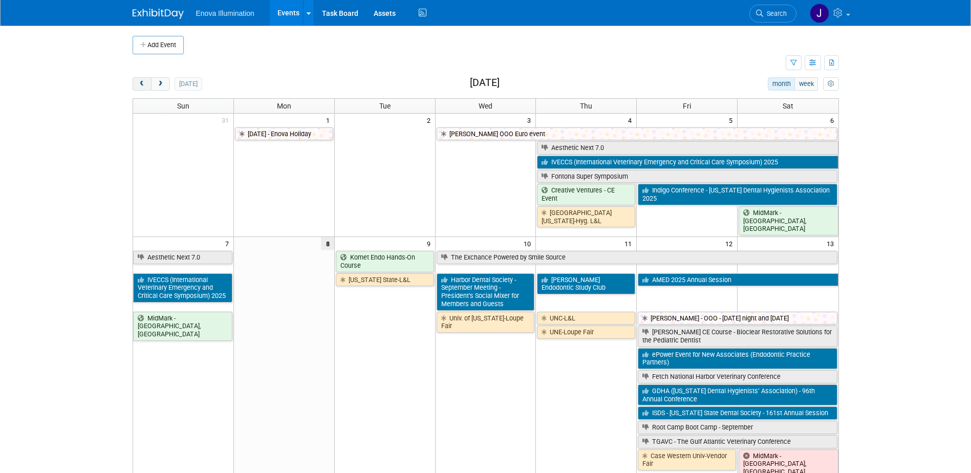
click at [142, 83] on span "prev" at bounding box center [142, 84] width 8 height 7
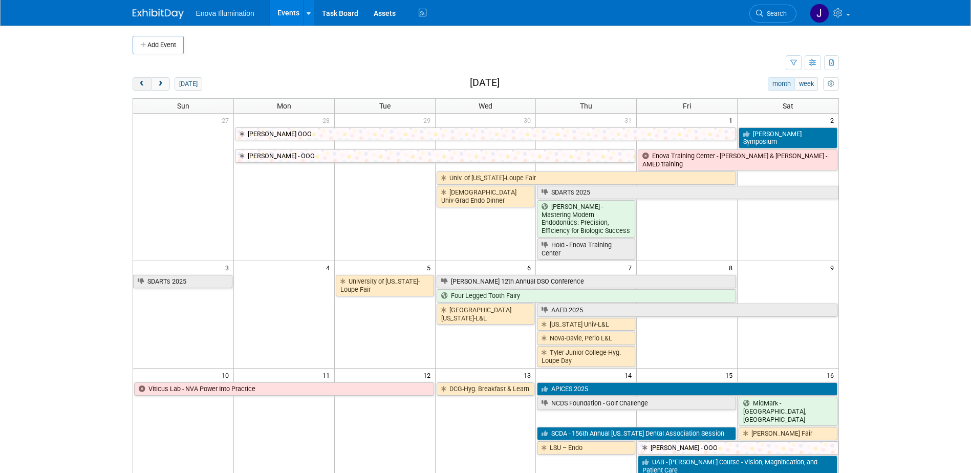
click at [142, 83] on span "prev" at bounding box center [142, 84] width 8 height 7
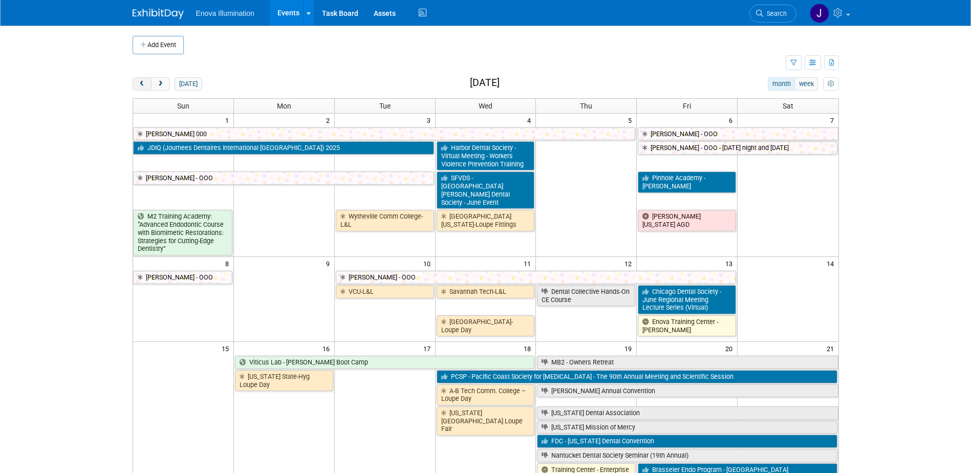
click at [142, 83] on span "prev" at bounding box center [142, 84] width 8 height 7
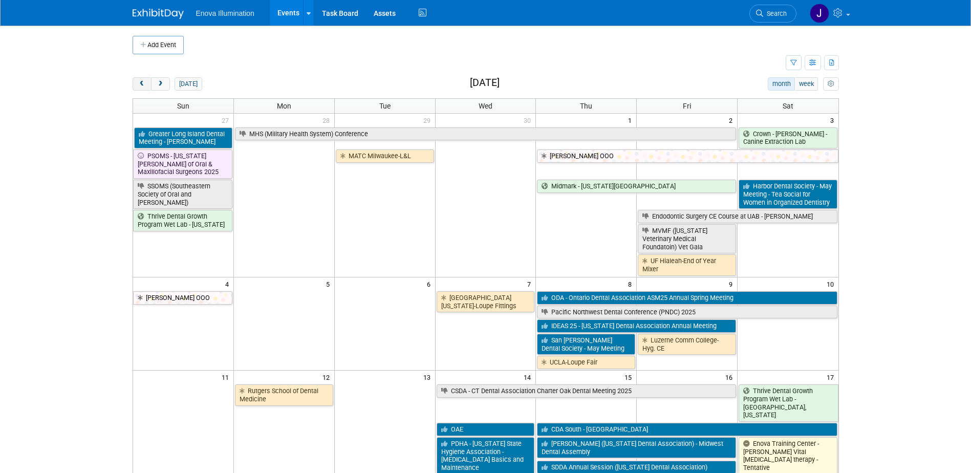
click at [142, 83] on span "prev" at bounding box center [142, 84] width 8 height 7
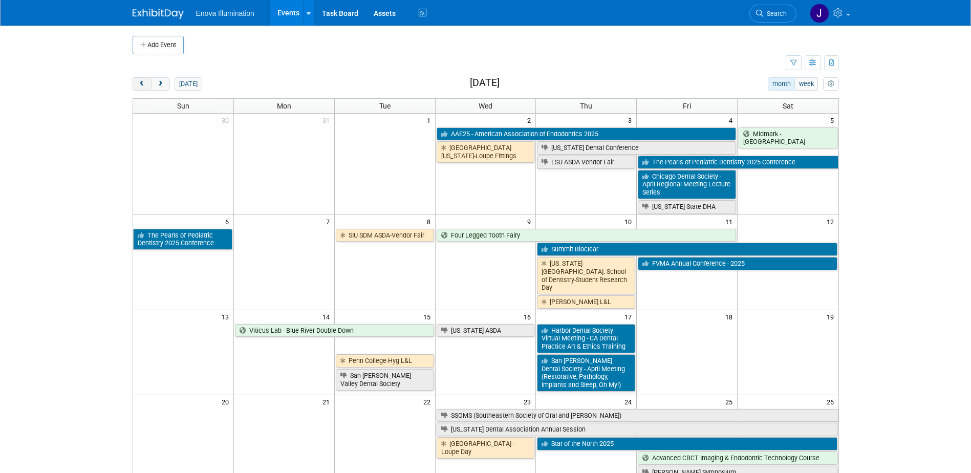
click at [142, 83] on span "prev" at bounding box center [142, 84] width 8 height 7
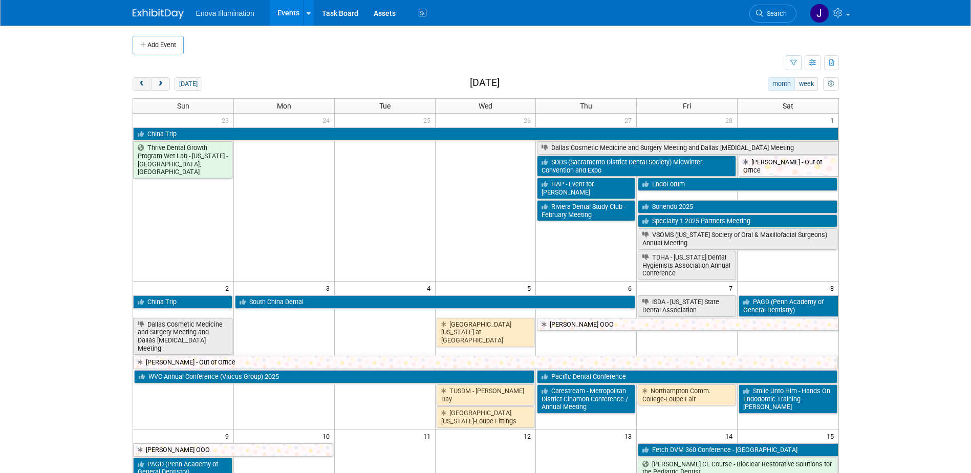
click at [142, 83] on span "prev" at bounding box center [142, 84] width 8 height 7
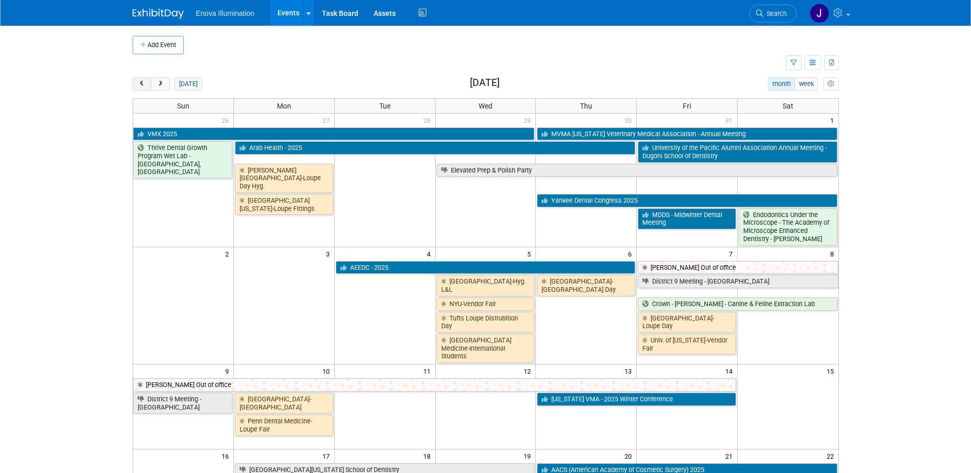
click at [142, 83] on span "prev" at bounding box center [142, 84] width 8 height 7
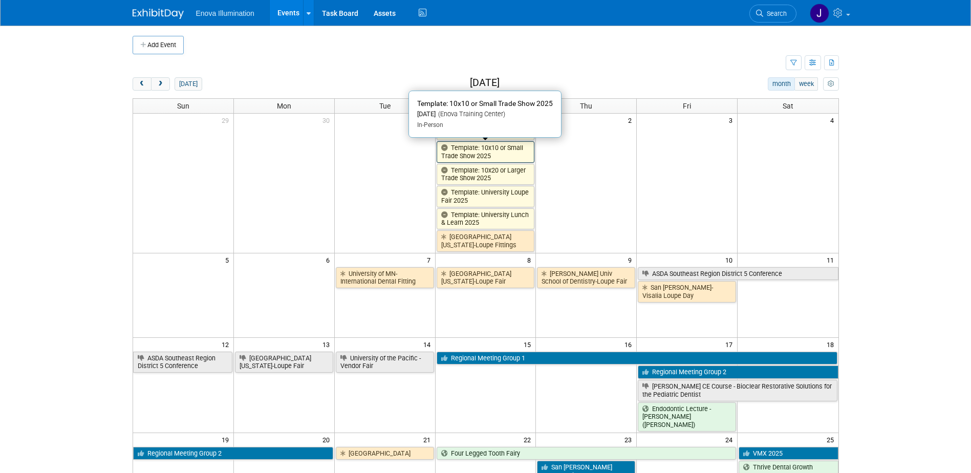
click at [477, 151] on link "Template: 10x10 or Small Trade Show 2025" at bounding box center [485, 151] width 98 height 21
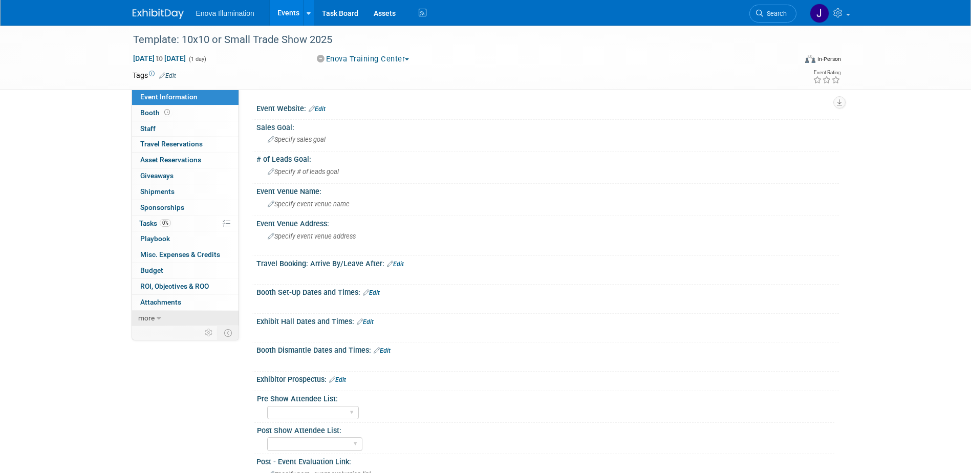
click at [206, 315] on link "more" at bounding box center [185, 318] width 106 height 15
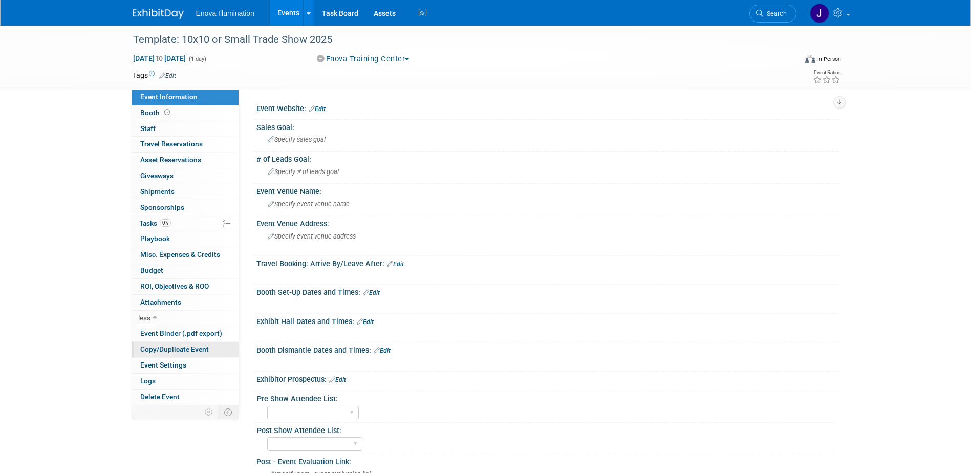
click at [200, 347] on span "Copy/Duplicate Event" at bounding box center [174, 349] width 69 height 8
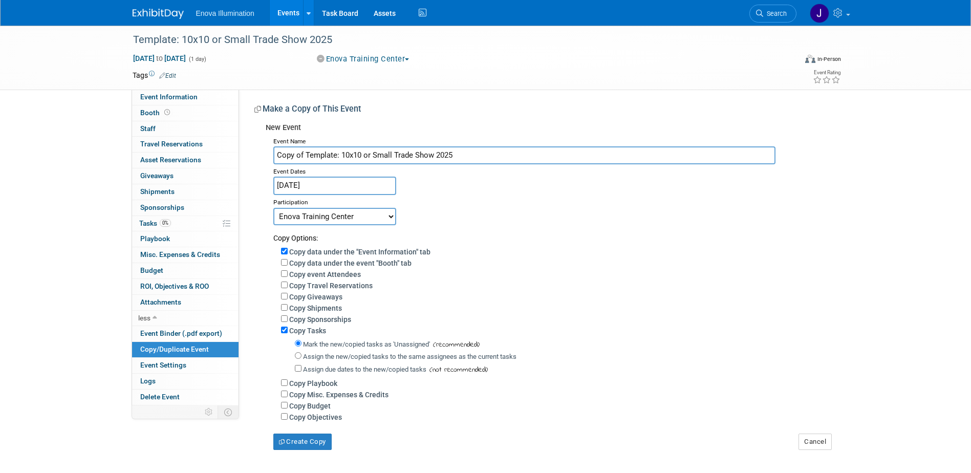
drag, startPoint x: 459, startPoint y: 152, endPoint x: 65, endPoint y: 184, distance: 394.7
click at [70, 184] on div "Template: 10x10 or Small Trade Show 2025 Jan 1, 2025 to Jan 1, 2025 (1 day) Jan…" at bounding box center [485, 248] width 971 height 445
type input "AAP - American Academy of Periodontology"
click at [260, 205] on div "New Event Event Name AAP - American Academy of Periodontology Event Dates Jan 1…" at bounding box center [542, 284] width 577 height 332
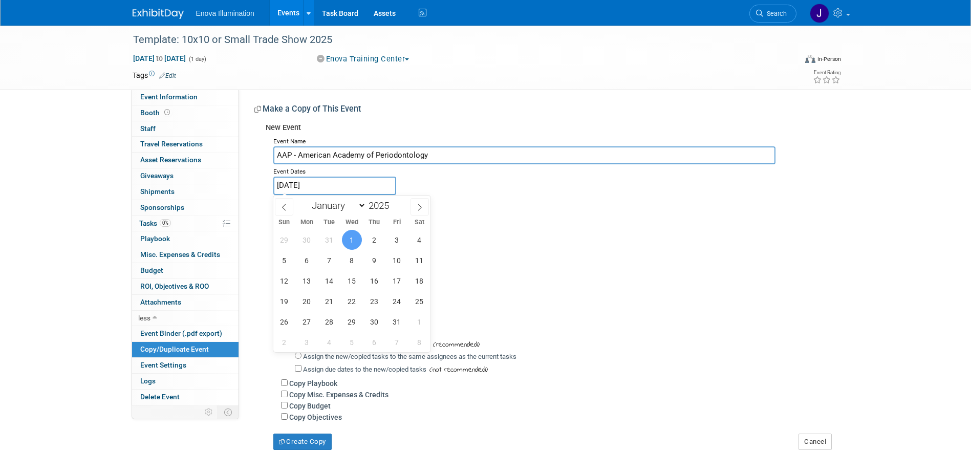
click at [294, 178] on input "Jan 1, 2025" at bounding box center [334, 186] width 123 height 18
click at [397, 202] on span at bounding box center [392, 203] width 7 height 6
click at [393, 204] on span at bounding box center [392, 203] width 7 height 6
type input "2027"
click at [340, 213] on div "January February March April May June July August September October November De…" at bounding box center [352, 273] width 158 height 157
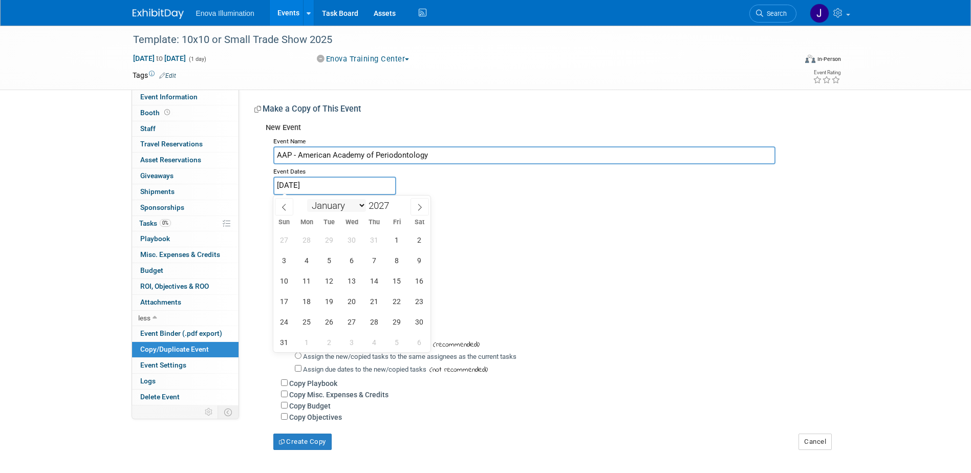
click at [339, 211] on div "January February March April May June July August September October November De…" at bounding box center [352, 203] width 118 height 17
click at [339, 209] on select "January February March April May June July August September October November De…" at bounding box center [336, 205] width 59 height 13
select select "8"
click at [307, 199] on select "January February March April May June July August September October November De…" at bounding box center [336, 205] width 59 height 13
click at [376, 282] on span "16" at bounding box center [374, 281] width 20 height 20
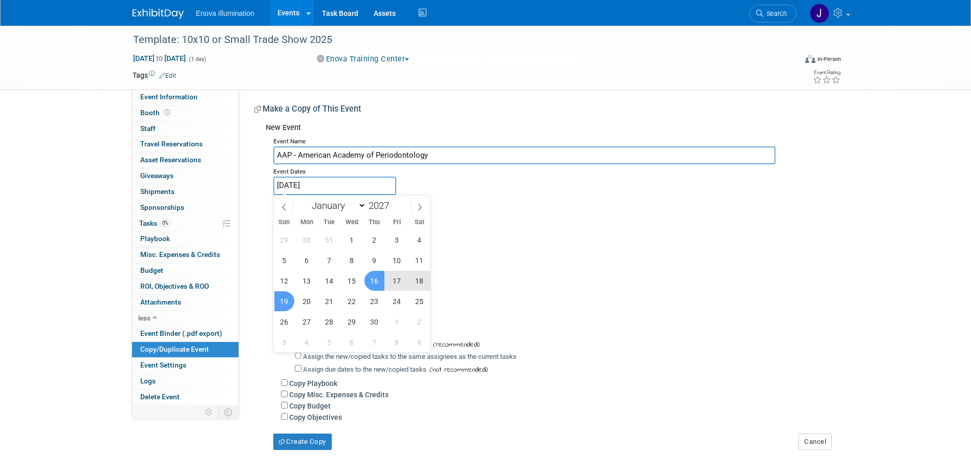
click at [286, 300] on span "19" at bounding box center [284, 301] width 20 height 20
type input "Sep 16, 2027 to Sep 19, 2027"
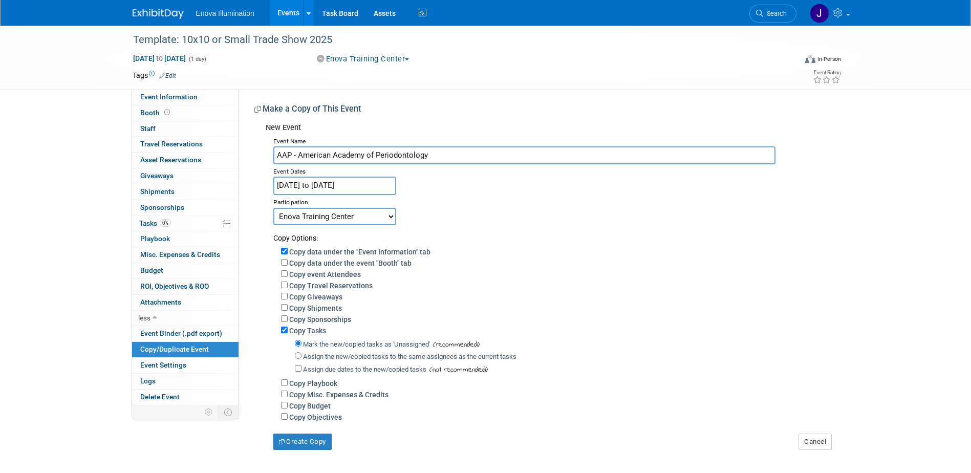
click at [301, 216] on select "Committed Considering Not Going Canceled Enova Training Center University Event…" at bounding box center [334, 216] width 123 height 17
select select "2"
click at [273, 208] on select "Committed Considering Not Going Canceled Enova Training Center University Event…" at bounding box center [334, 216] width 123 height 17
click at [300, 359] on input "Assign the new/copied tasks to the same assignees as the current tasks" at bounding box center [298, 355] width 7 height 7
radio input "true"
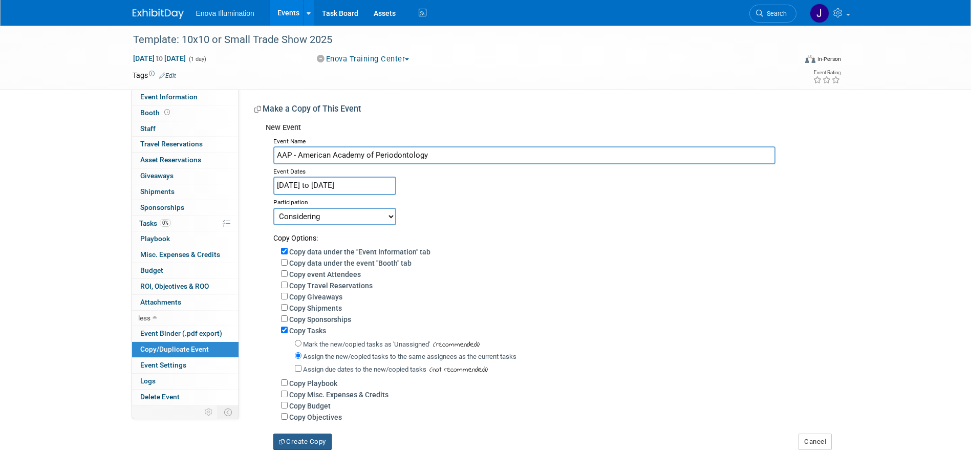
click at [305, 444] on button "Create Copy" at bounding box center [302, 441] width 58 height 16
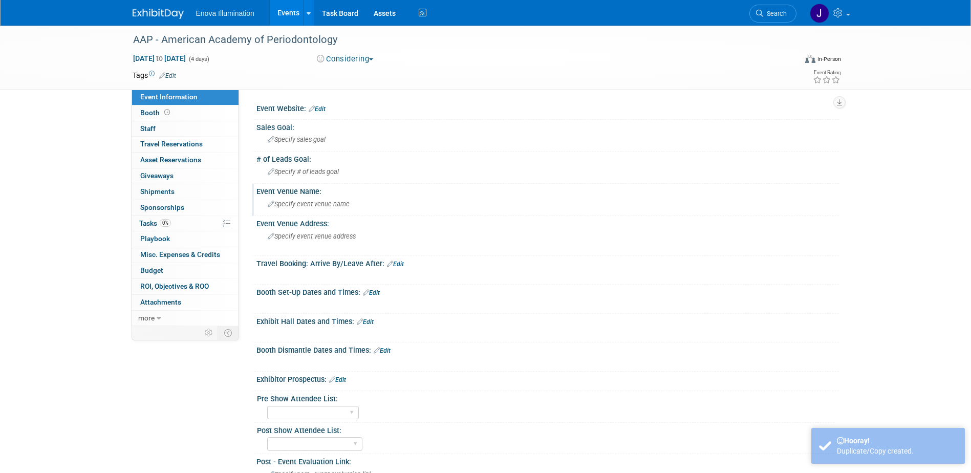
click at [297, 207] on span "Specify event venue name" at bounding box center [309, 204] width 82 height 8
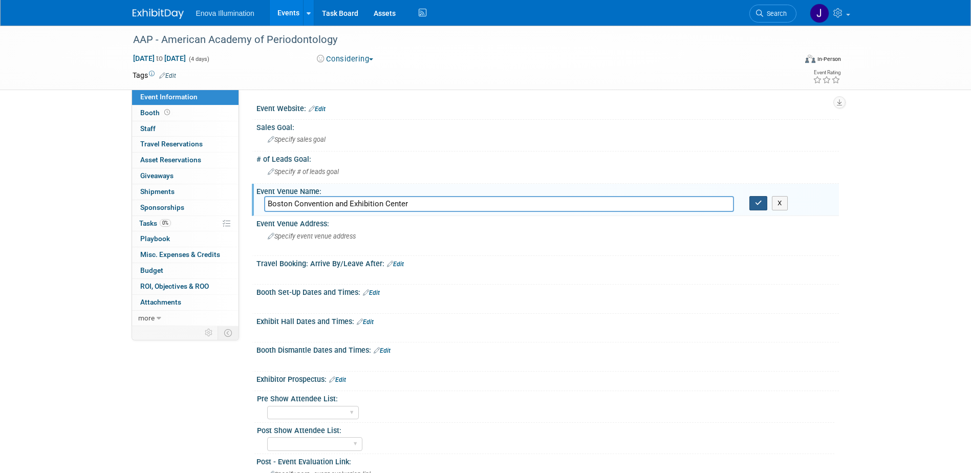
type input "Boston Convention and Exhibition Center"
click at [758, 204] on icon "button" at bounding box center [758, 203] width 7 height 7
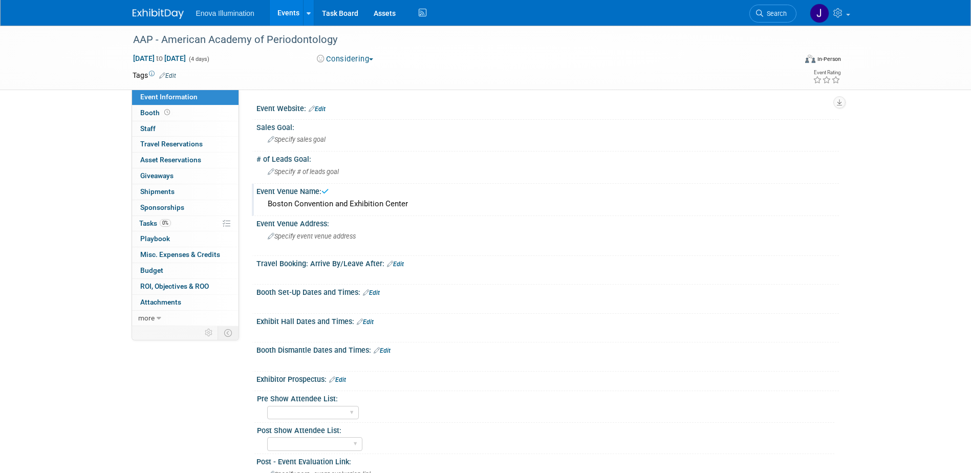
click at [168, 13] on img at bounding box center [158, 14] width 51 height 10
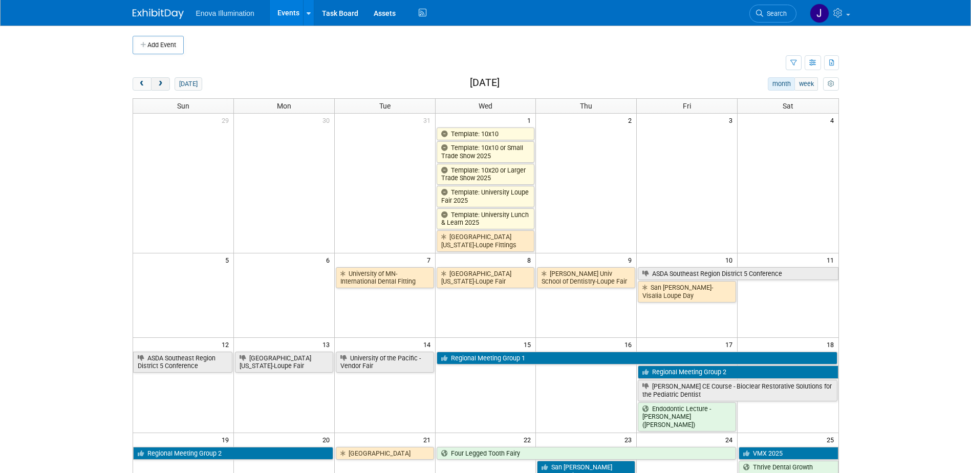
click at [165, 84] on button "next" at bounding box center [160, 83] width 19 height 13
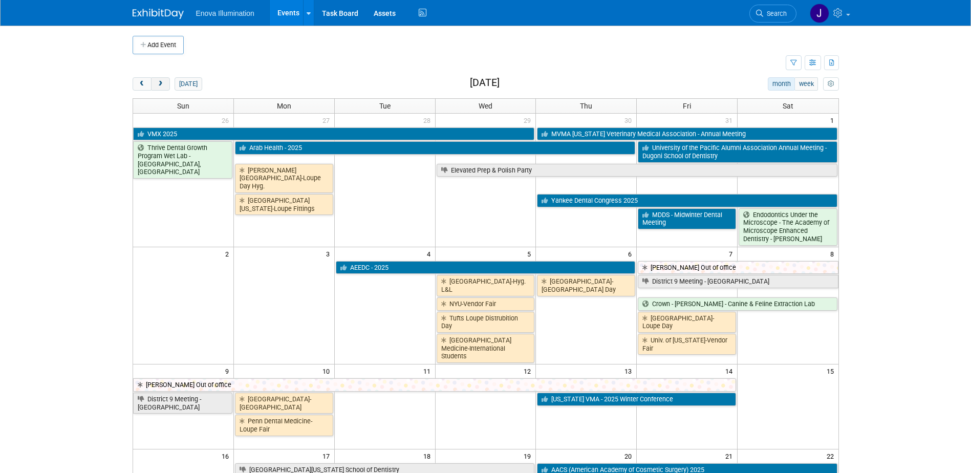
click at [165, 84] on button "next" at bounding box center [160, 83] width 19 height 13
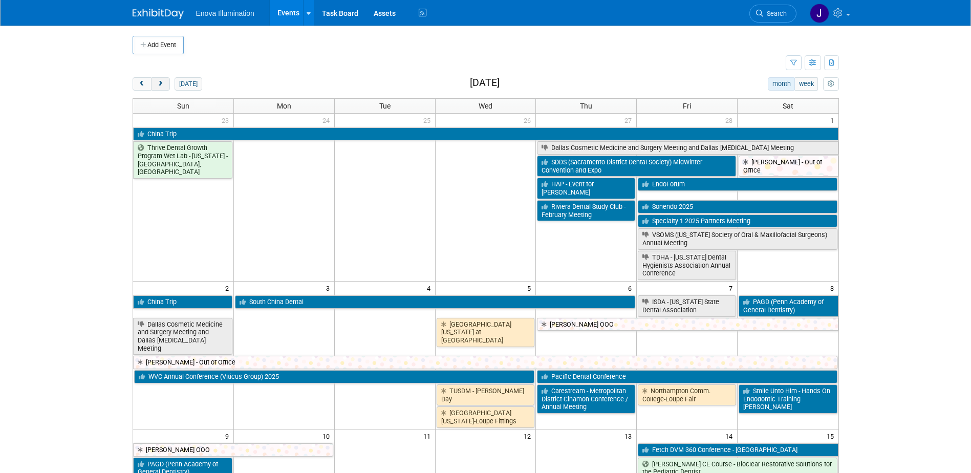
click at [165, 84] on button "next" at bounding box center [160, 83] width 19 height 13
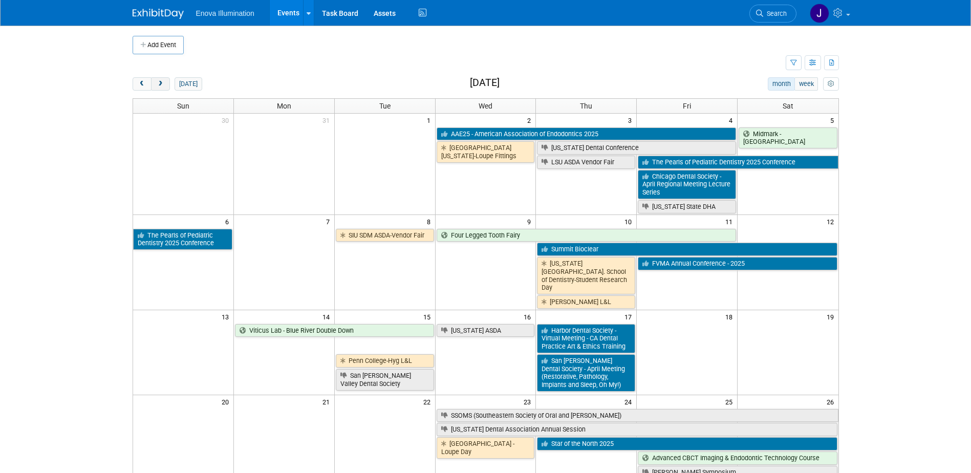
click at [165, 84] on button "next" at bounding box center [160, 83] width 19 height 13
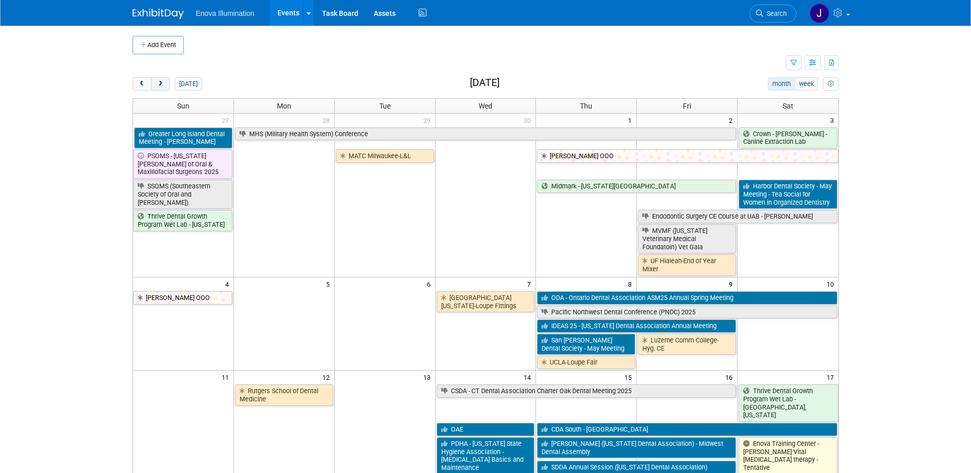
click at [165, 84] on button "next" at bounding box center [160, 83] width 19 height 13
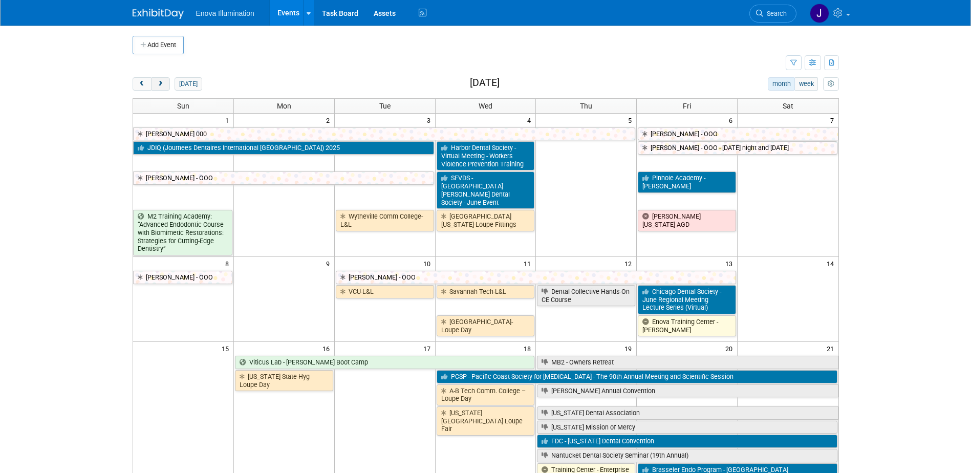
click at [165, 84] on button "next" at bounding box center [160, 83] width 19 height 13
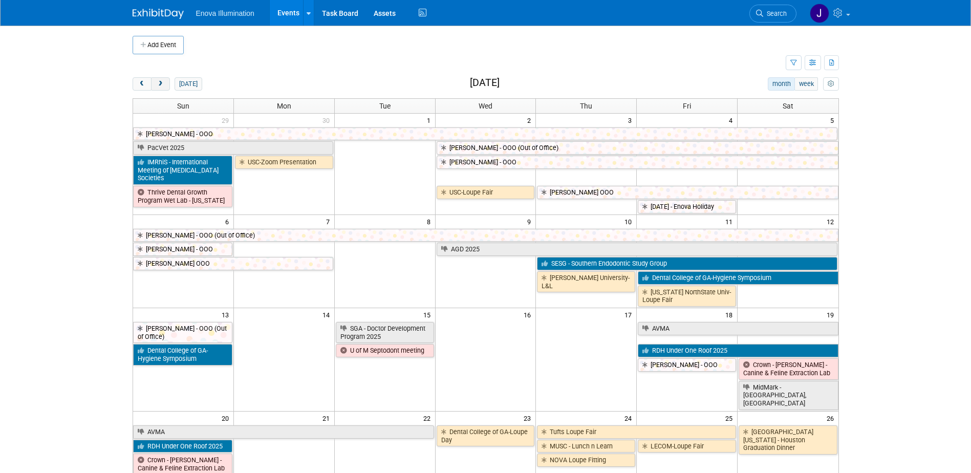
click at [165, 84] on button "next" at bounding box center [160, 83] width 19 height 13
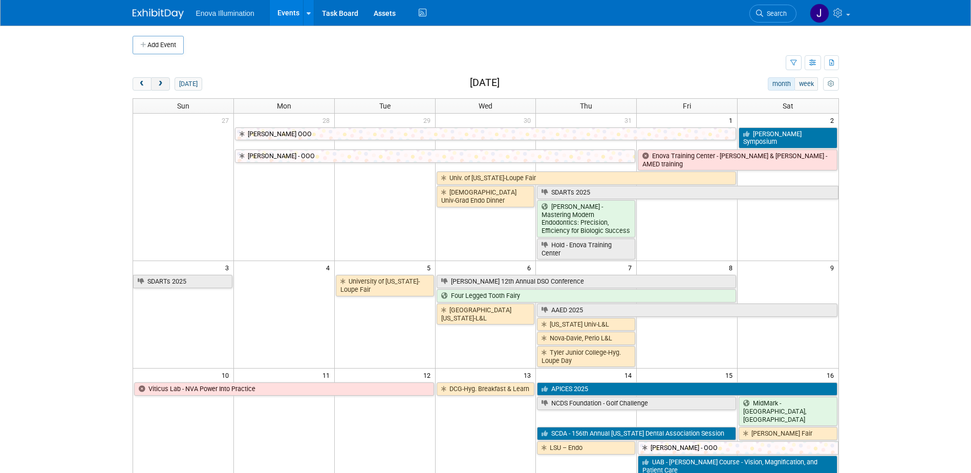
click at [165, 84] on button "next" at bounding box center [160, 83] width 19 height 13
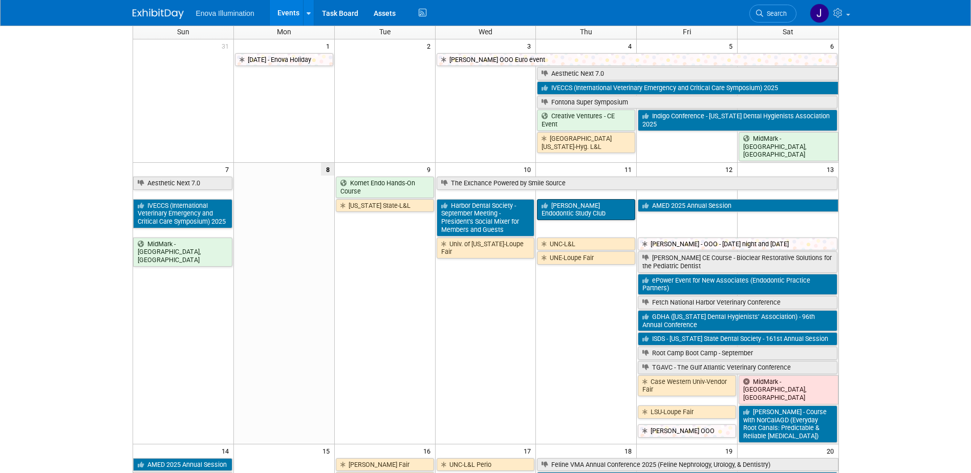
scroll to position [51, 0]
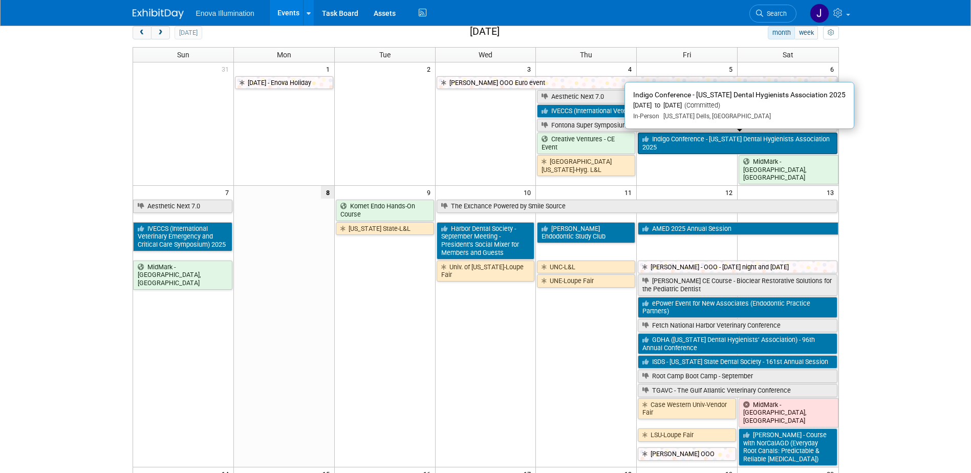
click at [696, 138] on link "Indigo Conference - [US_STATE] Dental Hygienists Association 2025" at bounding box center [737, 143] width 199 height 21
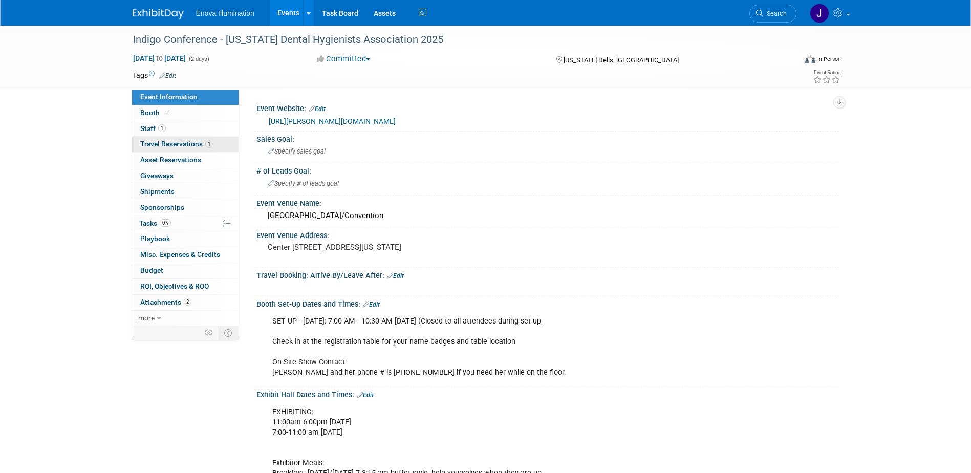
click at [185, 141] on span "Travel Reservations 1" at bounding box center [176, 144] width 73 height 8
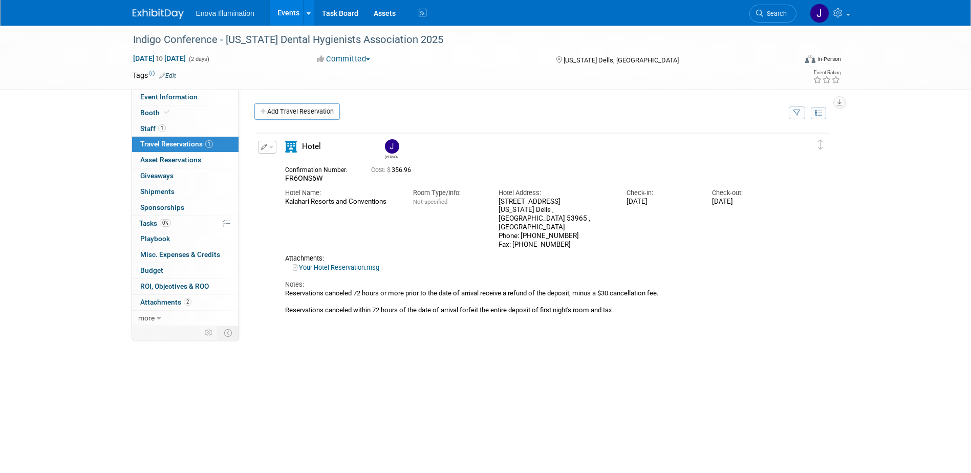
click at [271, 148] on span "button" at bounding box center [271, 147] width 4 height 2
click at [280, 163] on button "Edit Reservation" at bounding box center [301, 165] width 86 height 15
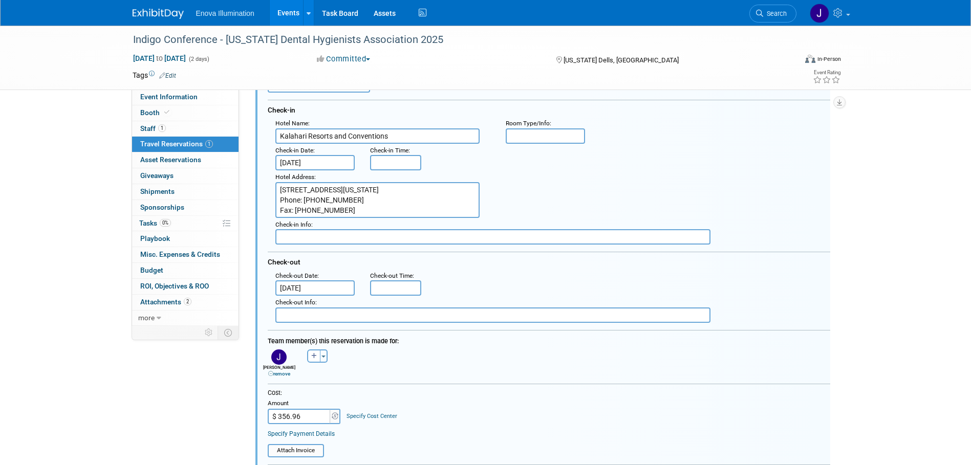
scroll to position [120, 0]
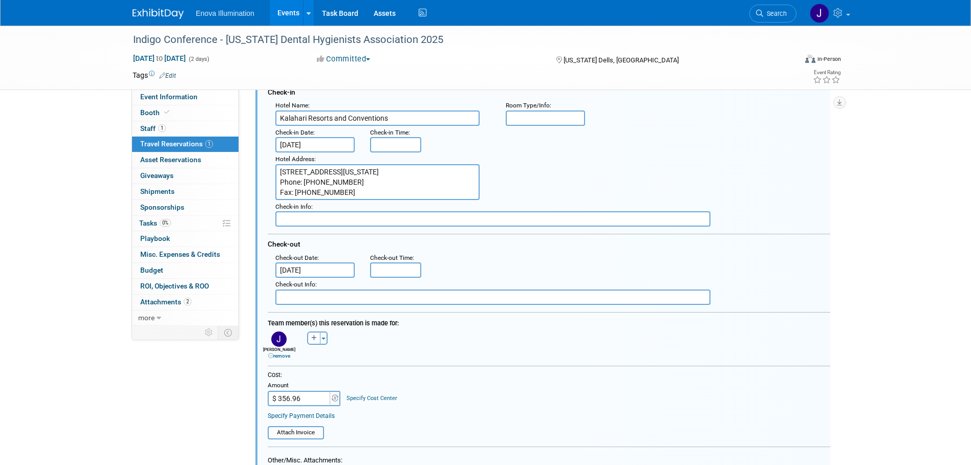
click at [305, 398] on input "$ 356.96" at bounding box center [300, 398] width 64 height 15
type input "$ 356.98"
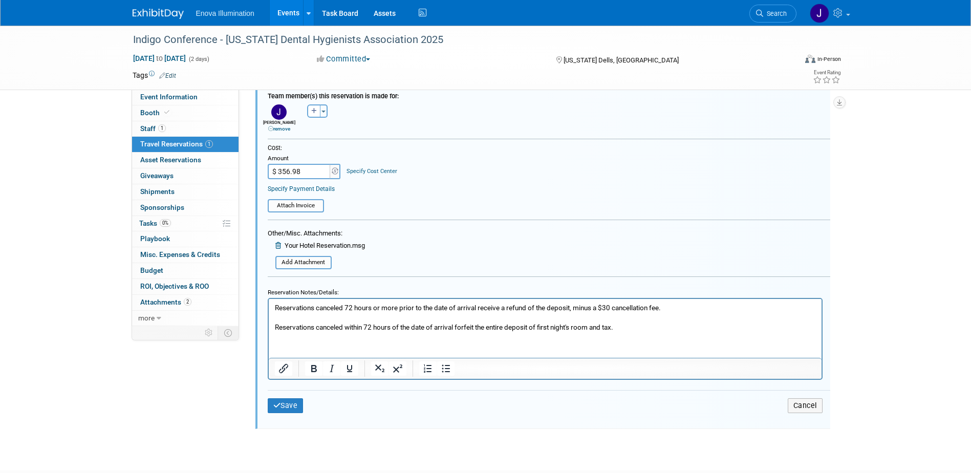
scroll to position [376, 0]
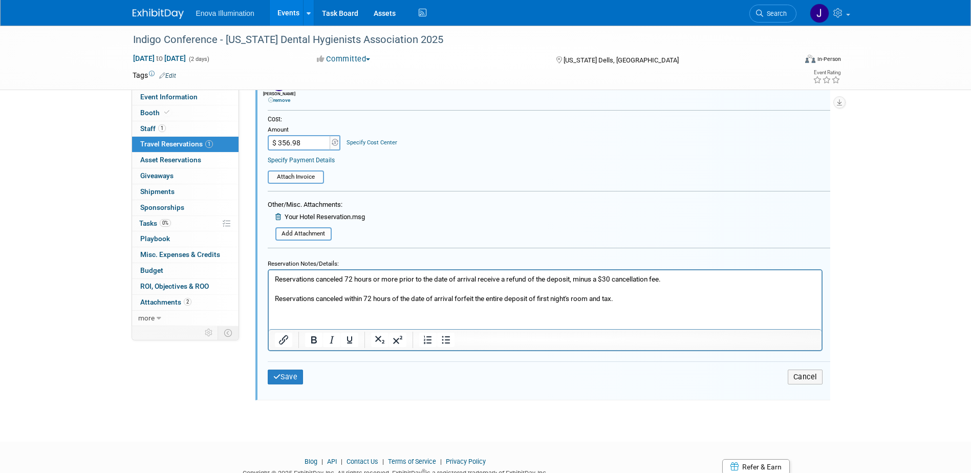
click at [330, 365] on div "Save Cancel" at bounding box center [549, 376] width 562 height 31
click at [288, 378] on button "Save" at bounding box center [286, 376] width 36 height 15
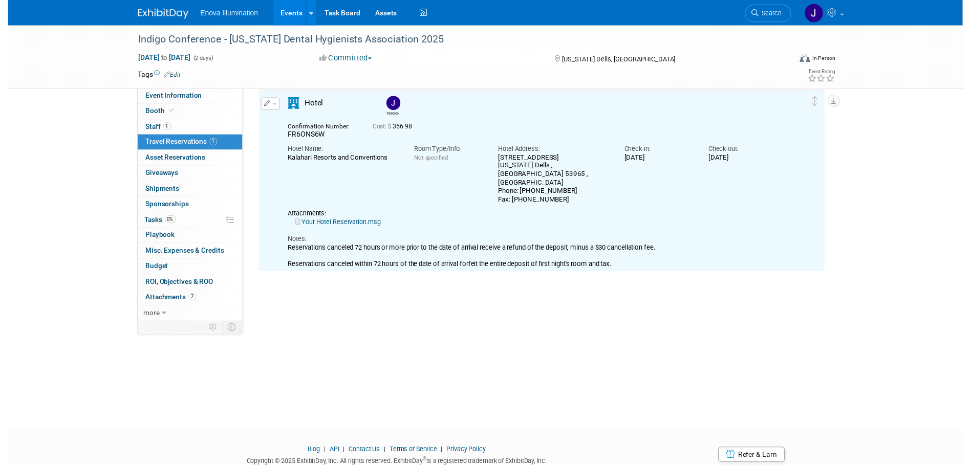
scroll to position [18, 0]
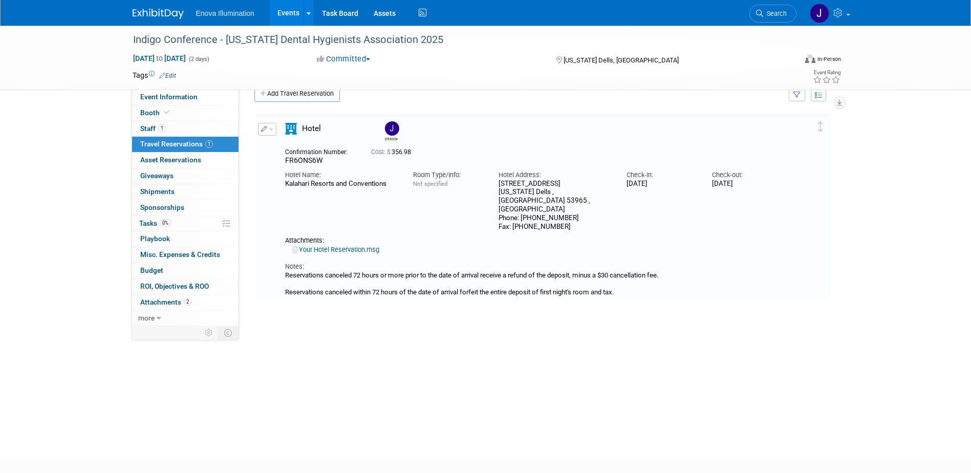
click at [270, 130] on span "button" at bounding box center [271, 129] width 4 height 2
click at [280, 144] on button "Edit Reservation" at bounding box center [301, 147] width 86 height 15
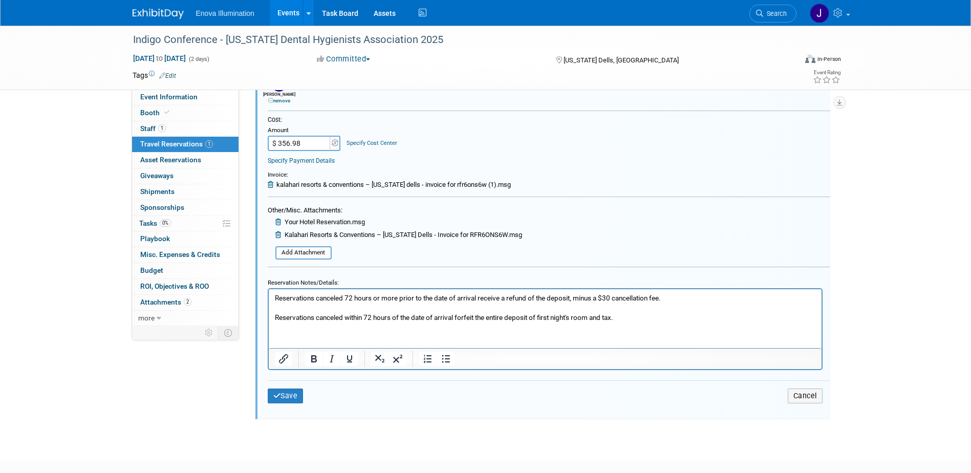
scroll to position [376, 0]
click at [291, 401] on button "Save" at bounding box center [286, 395] width 36 height 15
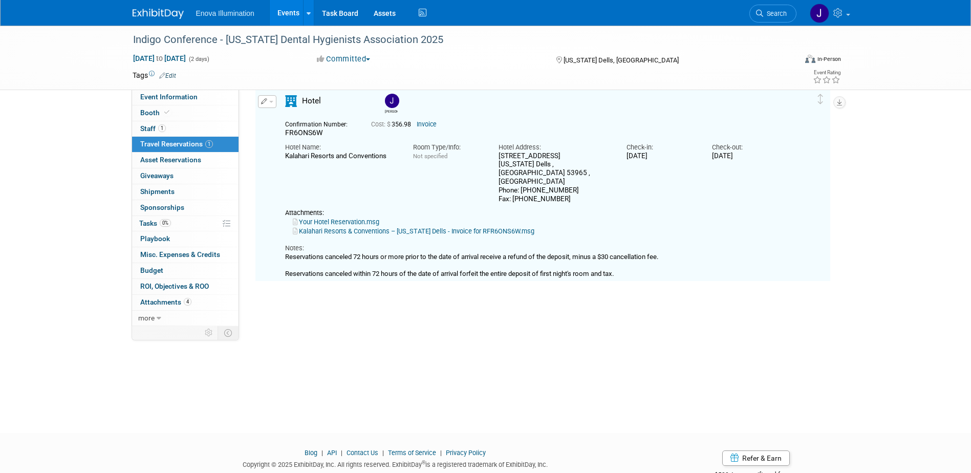
scroll to position [18, 0]
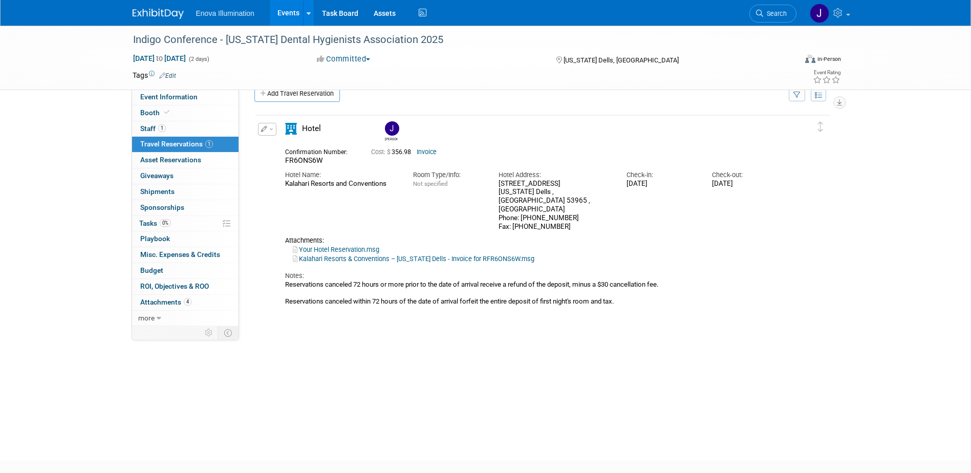
click at [146, 7] on link at bounding box center [164, 9] width 63 height 8
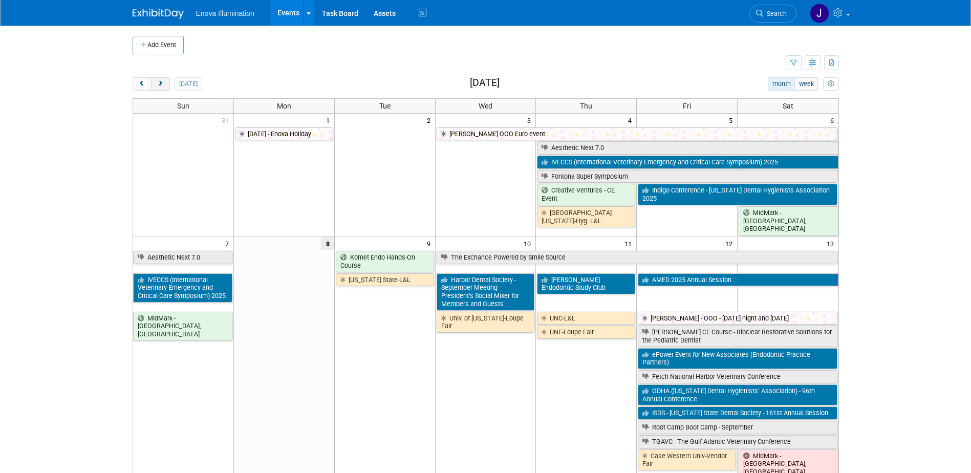
click at [157, 86] on span "next" at bounding box center [161, 84] width 8 height 7
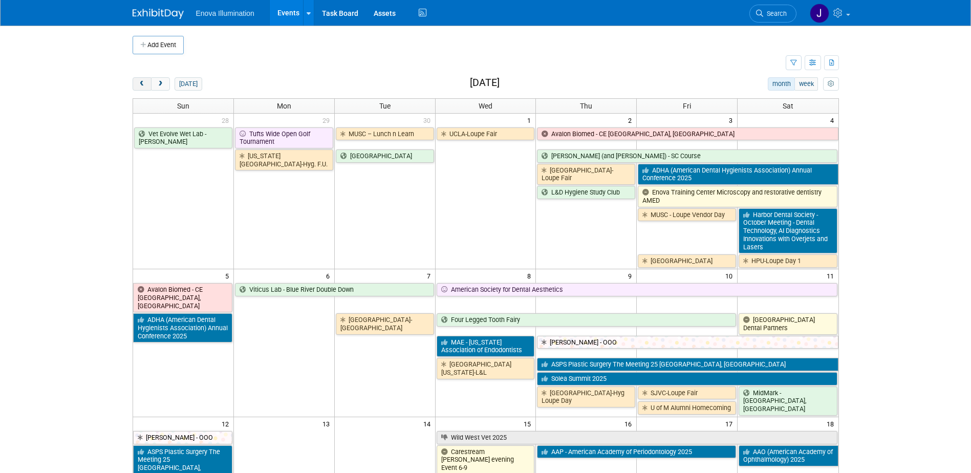
click at [139, 83] on span "prev" at bounding box center [142, 84] width 8 height 7
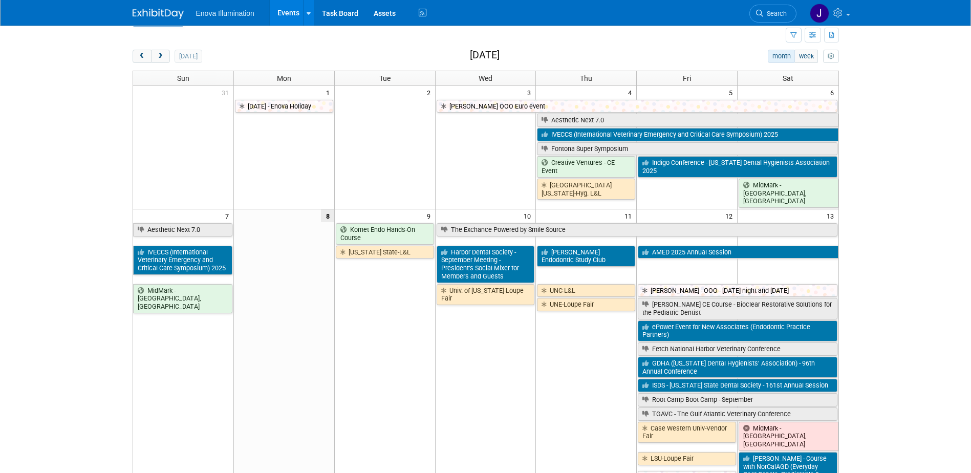
scroll to position [51, 0]
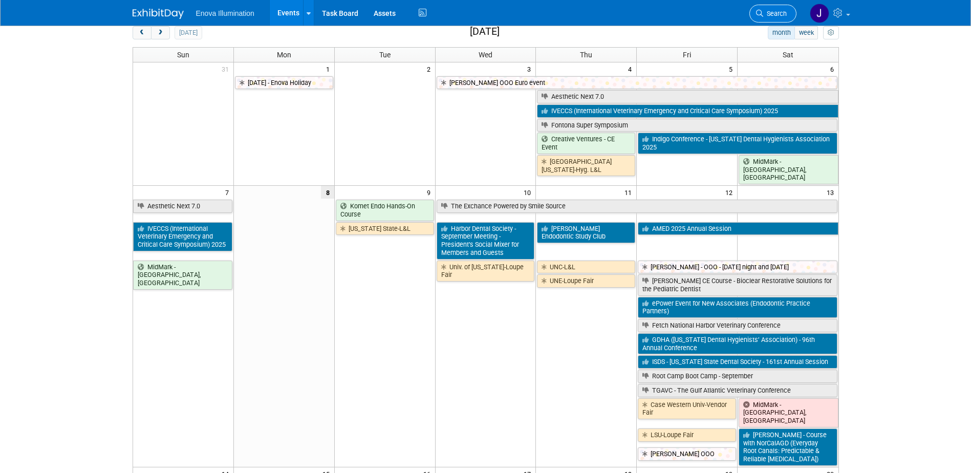
click at [779, 15] on span "Search" at bounding box center [775, 14] width 24 height 8
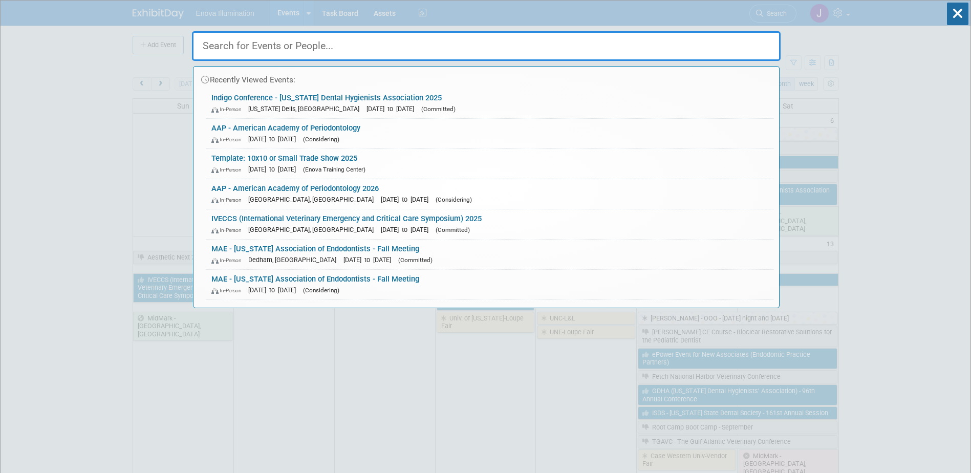
click at [741, 40] on input "text" at bounding box center [486, 46] width 588 height 30
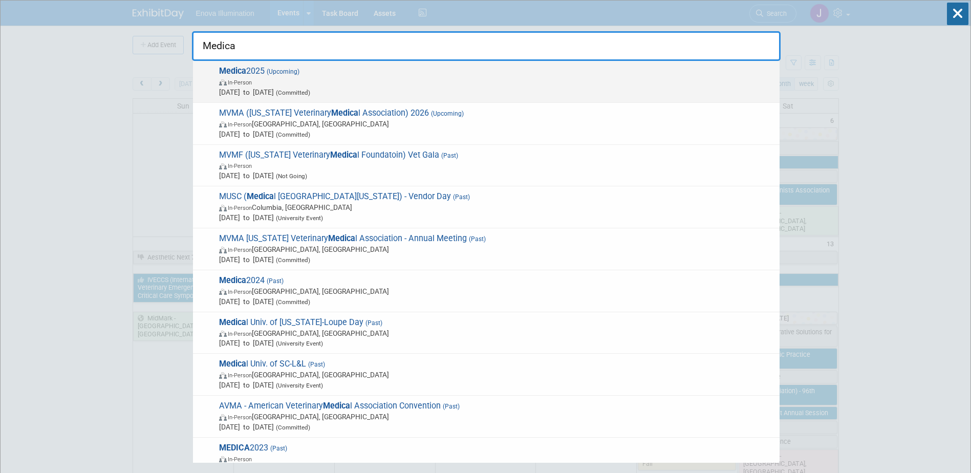
type input "Medica"
click at [300, 82] on span "In-Person" at bounding box center [496, 82] width 555 height 10
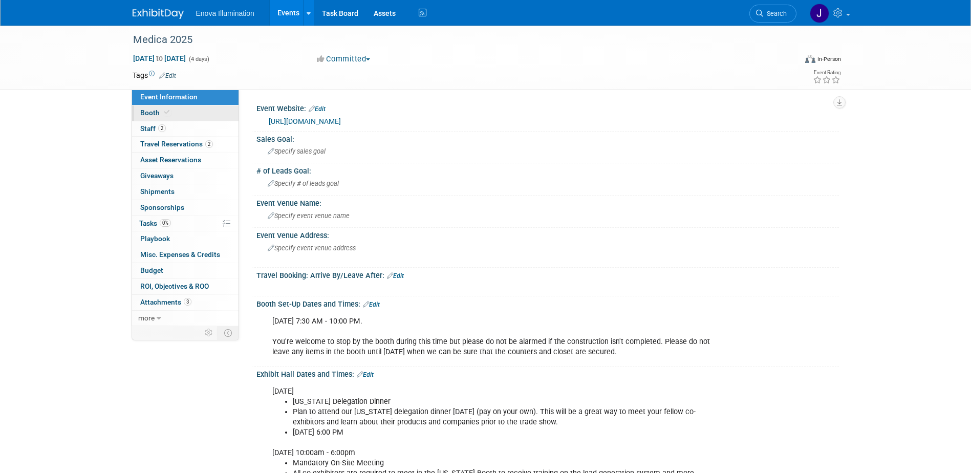
click at [224, 111] on link "Booth" at bounding box center [185, 112] width 106 height 15
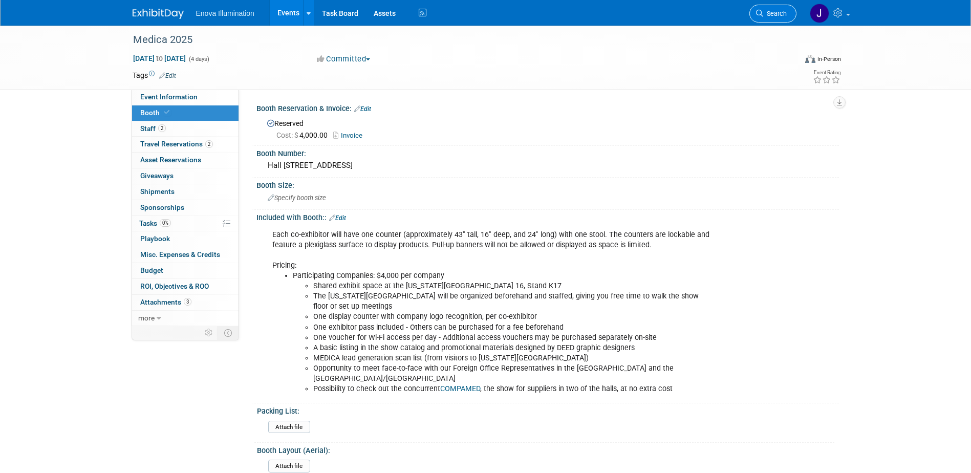
click at [775, 12] on span "Search" at bounding box center [775, 14] width 24 height 8
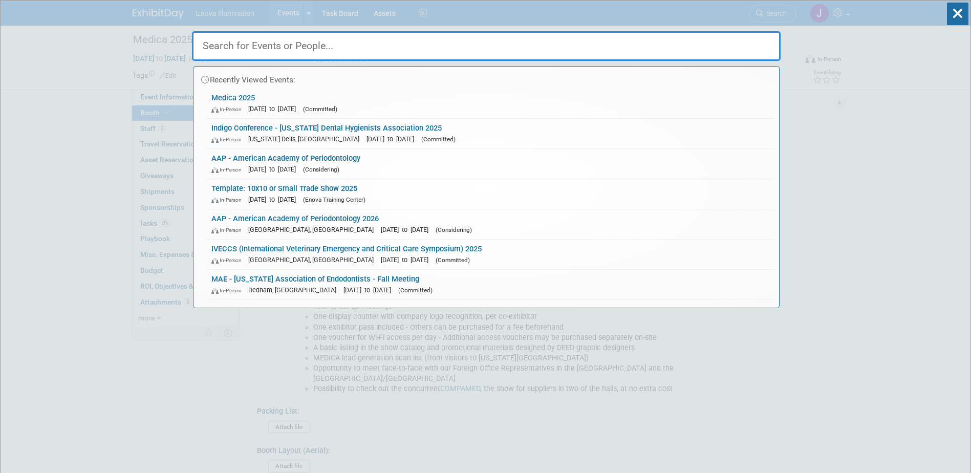
click at [703, 40] on input "text" at bounding box center [486, 46] width 588 height 30
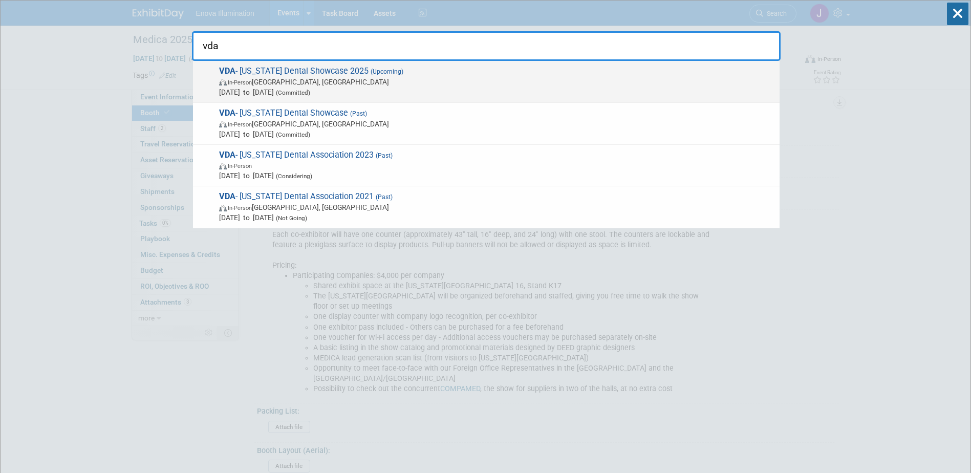
type input "vda"
click at [310, 69] on span "VDA - [US_STATE] Dental Showcase 2025 (Upcoming) In-Person [GEOGRAPHIC_DATA], […" at bounding box center [495, 81] width 558 height 31
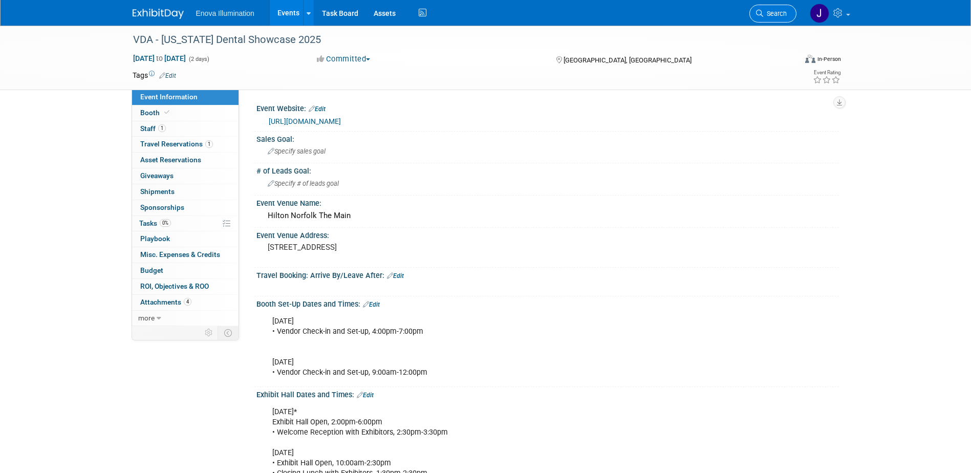
click at [780, 19] on link "Search" at bounding box center [772, 14] width 47 height 18
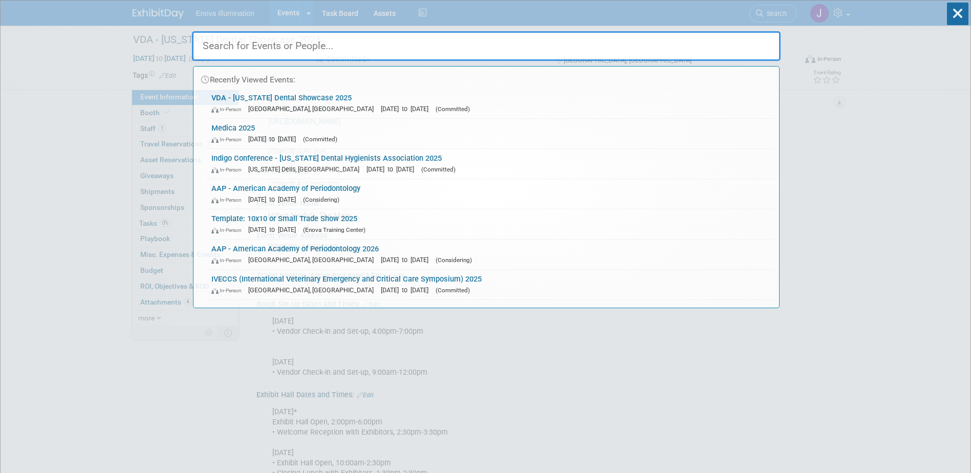
click at [653, 36] on input "text" at bounding box center [486, 46] width 588 height 30
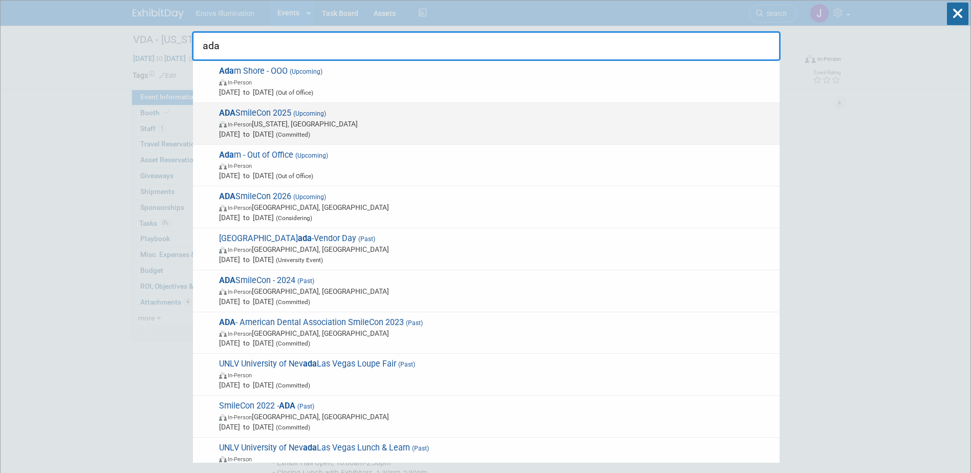
type input "ada"
click at [269, 112] on span "ADA SmileCon 2025 (Upcoming) In-Person Washington, DC Oct 23, 2025 to Oct 25, 2…" at bounding box center [495, 123] width 558 height 31
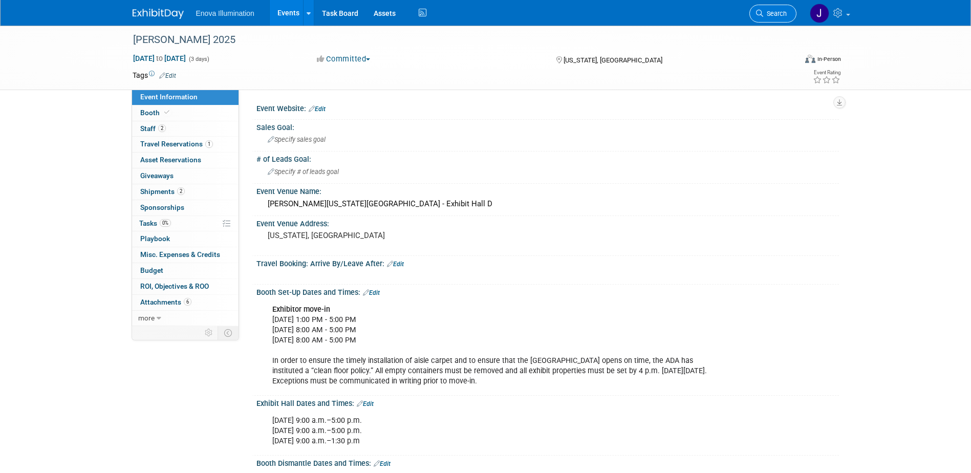
click at [769, 12] on span "Search" at bounding box center [775, 14] width 24 height 8
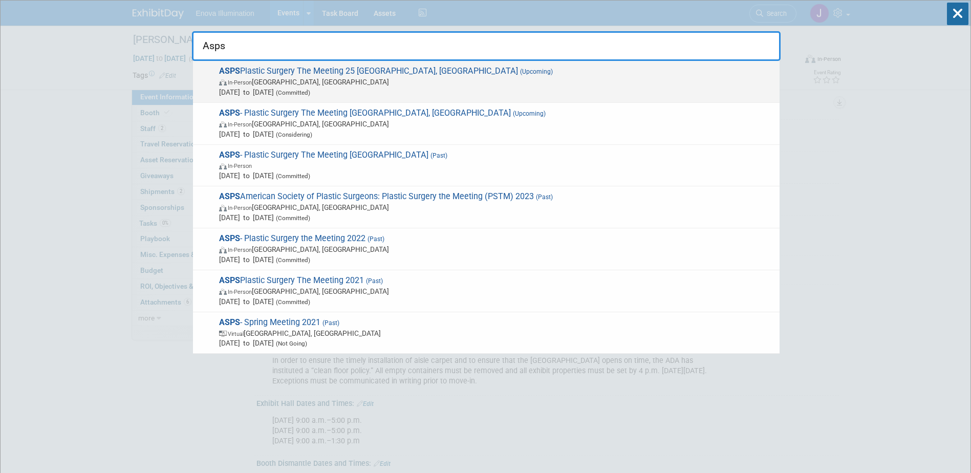
type input "Asps"
click at [268, 73] on span "ASPS Plastic Surgery The Meeting 25 New Orleans, LA (Upcoming) In-Person New Or…" at bounding box center [495, 81] width 558 height 31
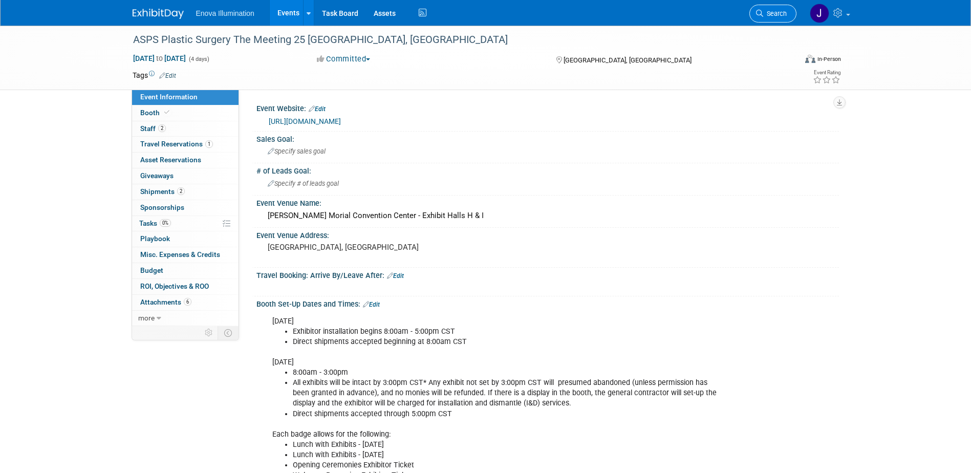
click at [767, 12] on span "Search" at bounding box center [775, 14] width 24 height 8
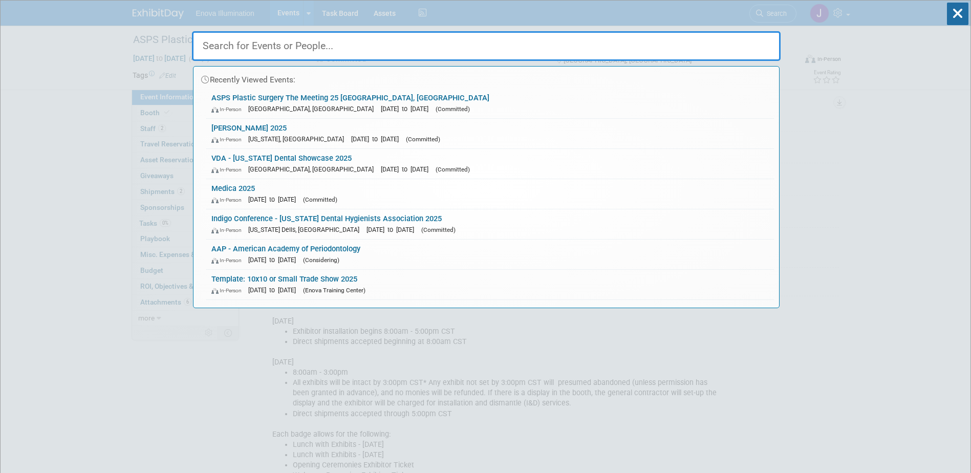
click at [646, 45] on input "text" at bounding box center [486, 46] width 588 height 30
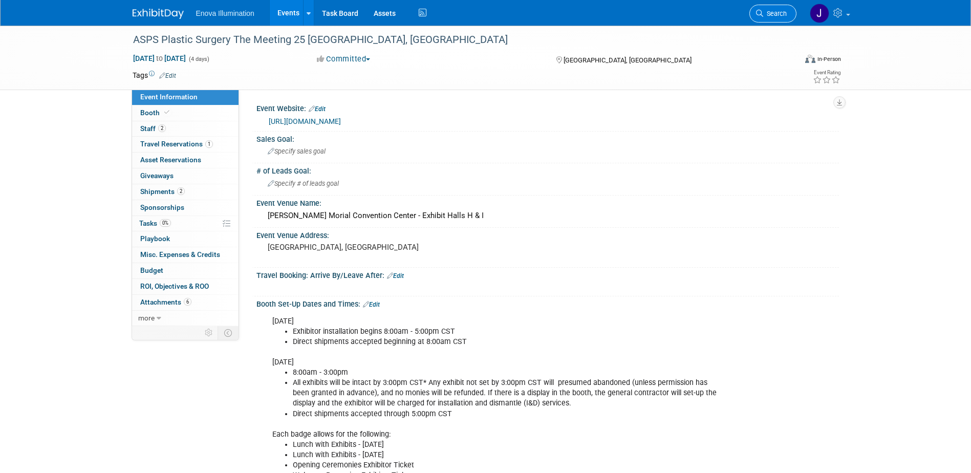
click at [783, 14] on span "Search" at bounding box center [775, 14] width 24 height 8
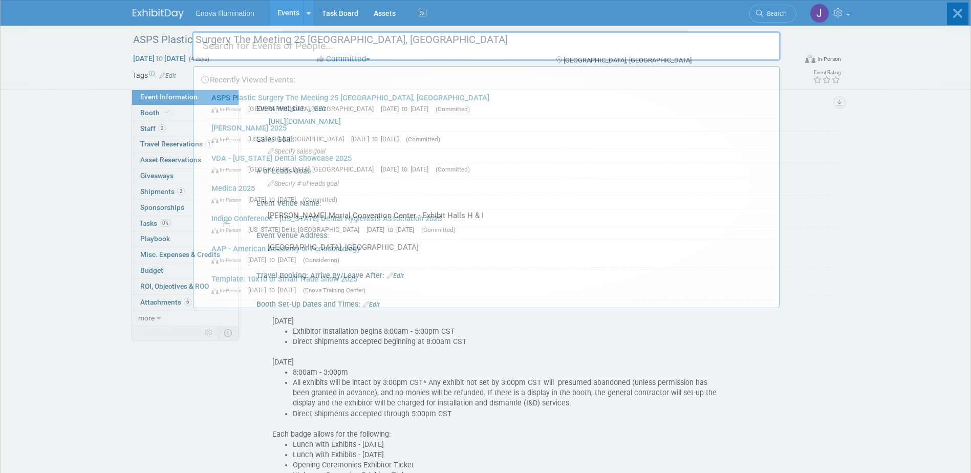
click at [694, 49] on input "text" at bounding box center [486, 46] width 588 height 30
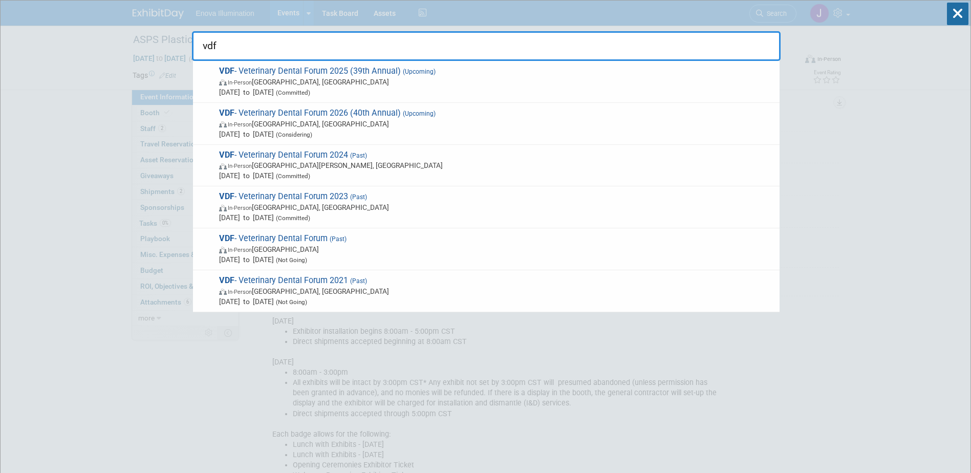
type input "vdf"
drag, startPoint x: 247, startPoint y: 43, endPoint x: 102, endPoint y: 53, distance: 145.2
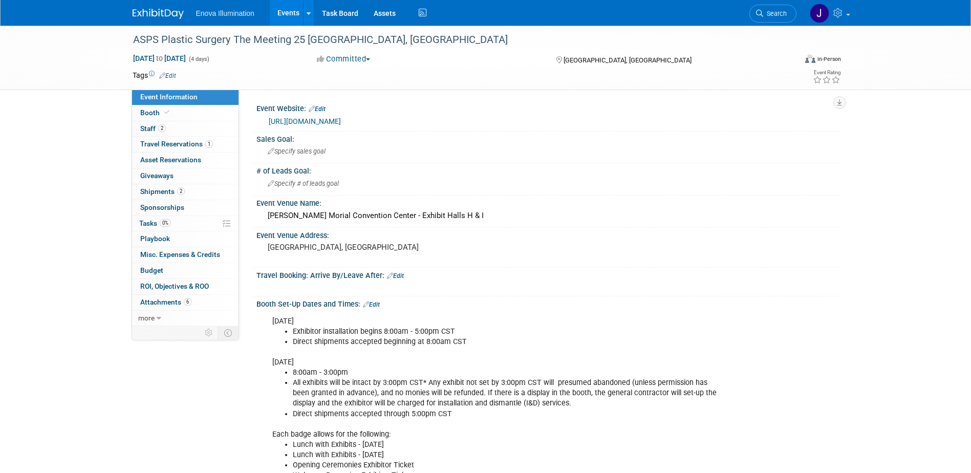
drag, startPoint x: 760, startPoint y: 6, endPoint x: 750, endPoint y: 21, distance: 17.7
click at [760, 7] on link "Search" at bounding box center [772, 14] width 47 height 18
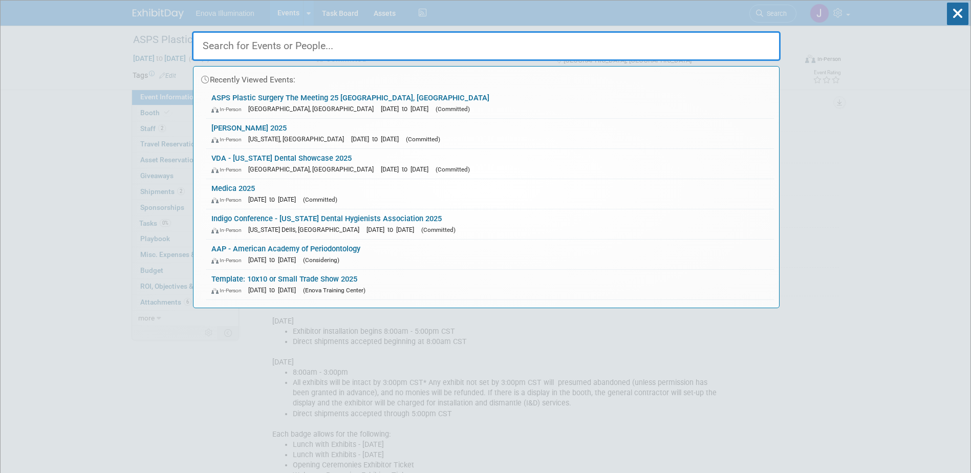
click at [737, 40] on input "text" at bounding box center [486, 46] width 588 height 30
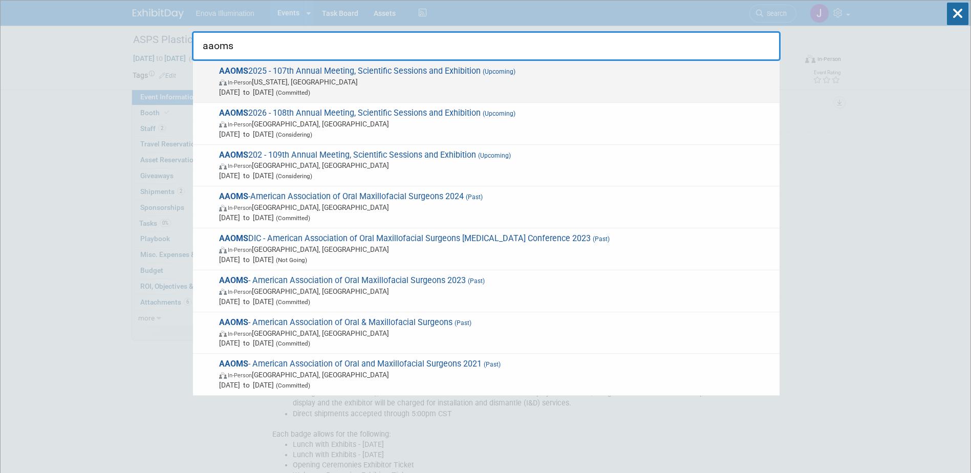
type input "aaoms"
click at [287, 68] on span "AAOMS 2025 - 107th Annual Meeting, Scientific Sessions and Exhibition (Upcoming…" at bounding box center [495, 81] width 558 height 31
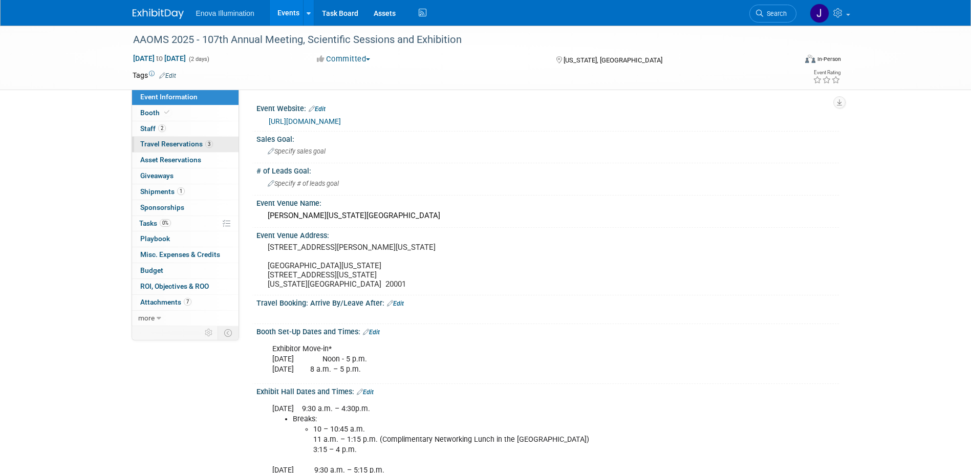
click at [166, 144] on span "Travel Reservations 3" at bounding box center [176, 144] width 73 height 8
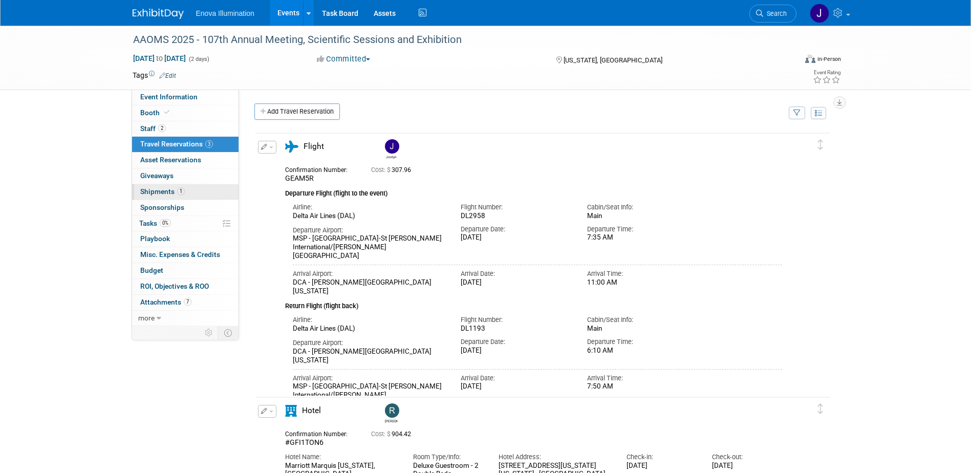
click at [159, 191] on span "Shipments 1" at bounding box center [162, 191] width 45 height 8
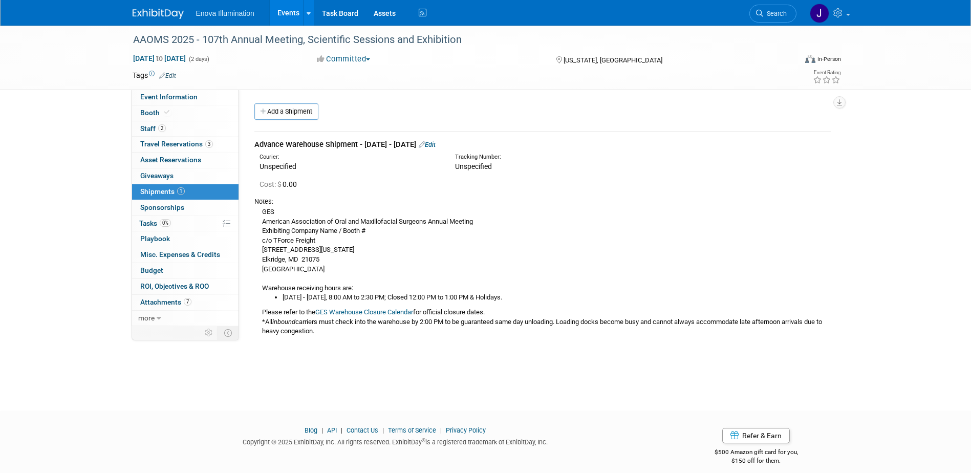
click at [778, 9] on link "Search" at bounding box center [772, 14] width 47 height 18
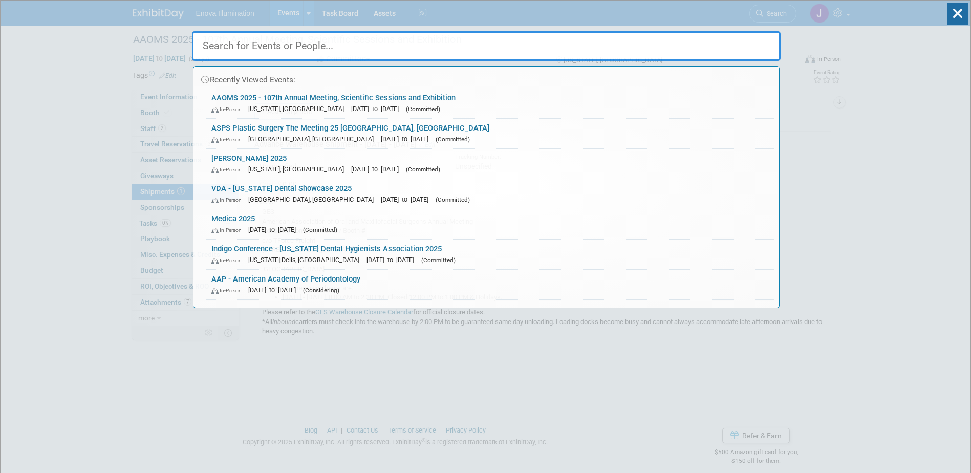
click at [690, 49] on input "text" at bounding box center [486, 46] width 588 height 30
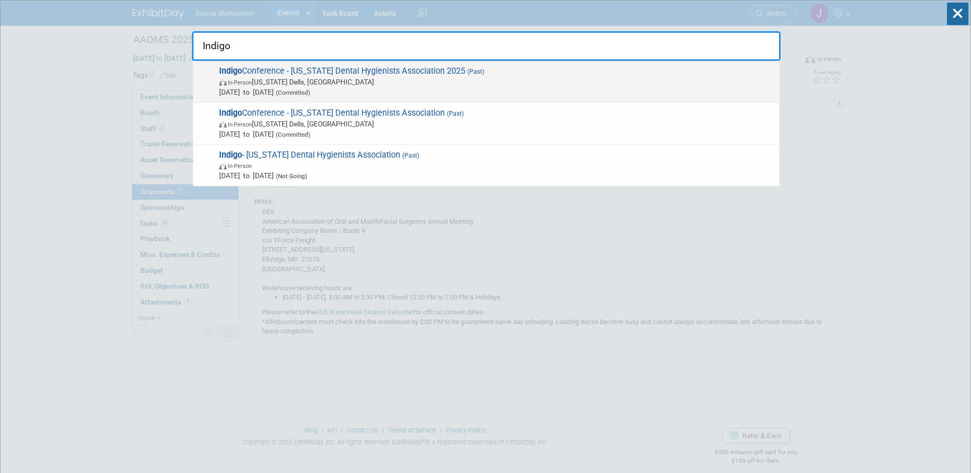
type input "Indigo"
click at [247, 81] on span "In-Person" at bounding box center [240, 82] width 24 height 7
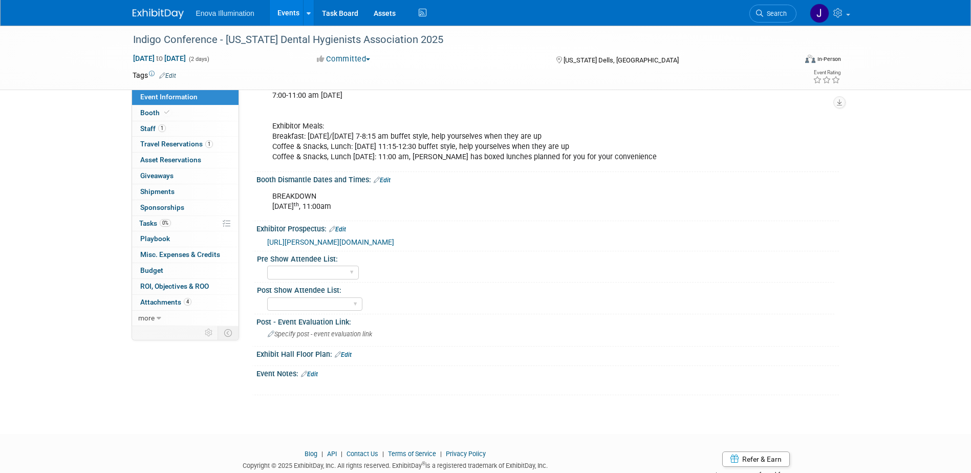
scroll to position [358, 0]
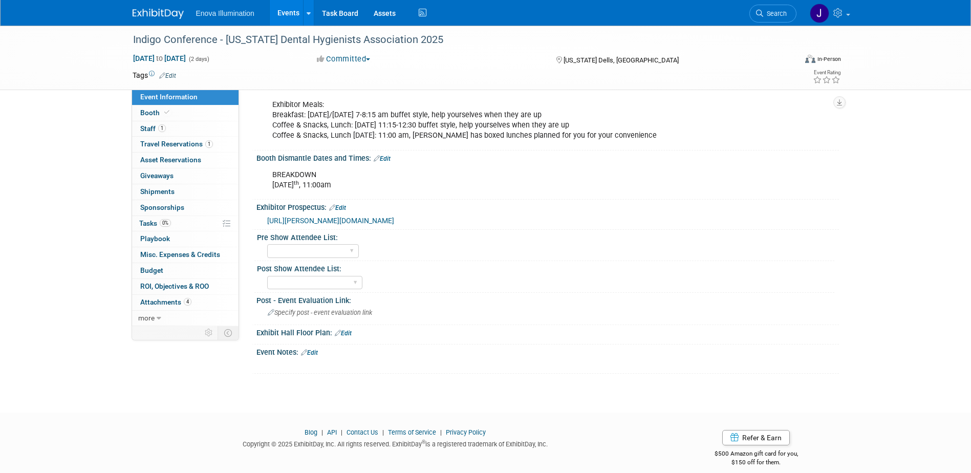
click at [318, 353] on link "Edit" at bounding box center [309, 352] width 17 height 7
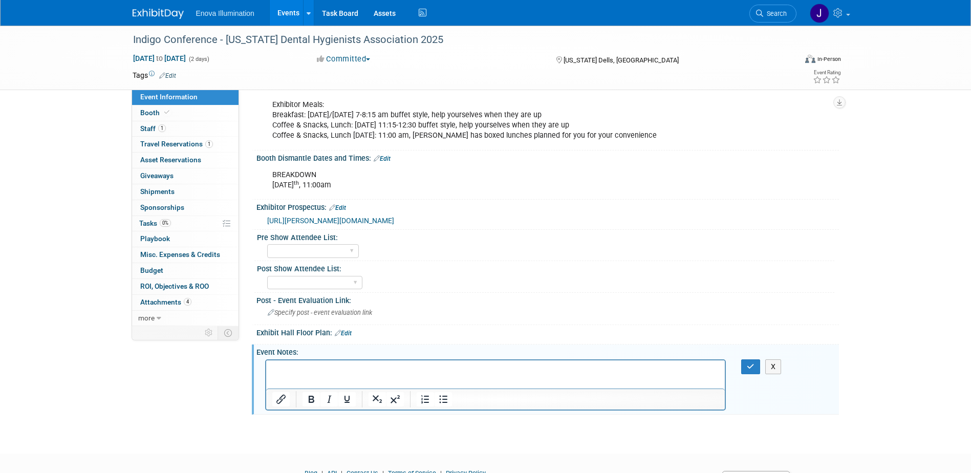
scroll to position [0, 0]
click at [321, 369] on p "[PERSON_NAME] Notes:" at bounding box center [495, 369] width 447 height 10
click at [346, 367] on p "[PERSON_NAME] Notes - [DATE]" at bounding box center [495, 369] width 447 height 10
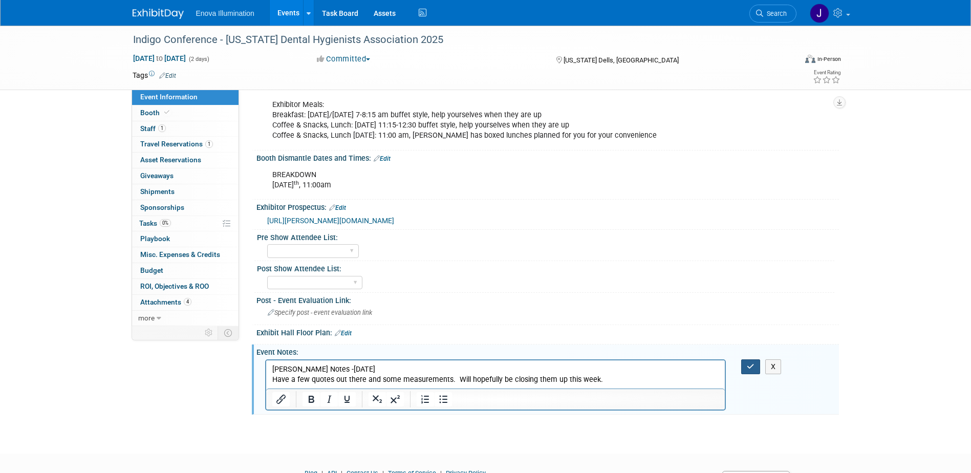
click at [744, 365] on button "button" at bounding box center [750, 366] width 19 height 15
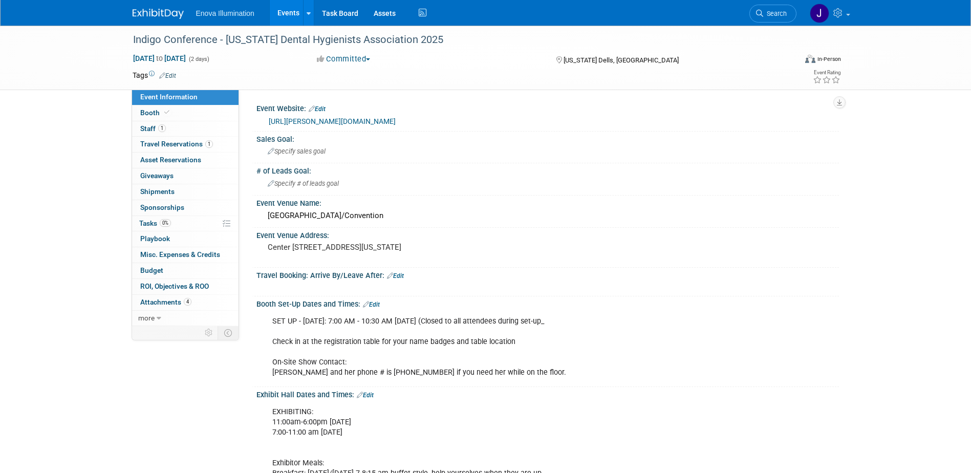
drag, startPoint x: 773, startPoint y: 11, endPoint x: 767, endPoint y: 13, distance: 6.3
click at [773, 11] on span "Search" at bounding box center [775, 14] width 24 height 8
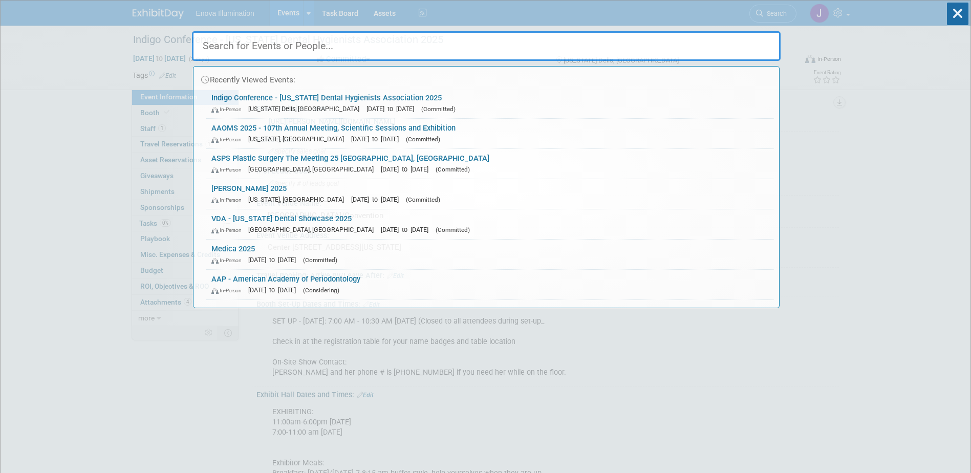
click at [704, 35] on input "text" at bounding box center [486, 46] width 588 height 30
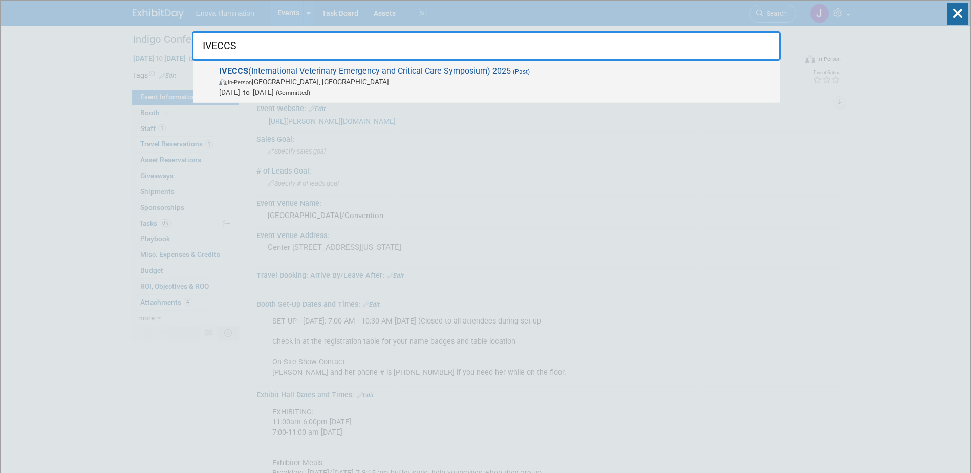
type input "IVECCS"
click at [383, 77] on span "In-Person [GEOGRAPHIC_DATA], [GEOGRAPHIC_DATA]" at bounding box center [496, 82] width 555 height 10
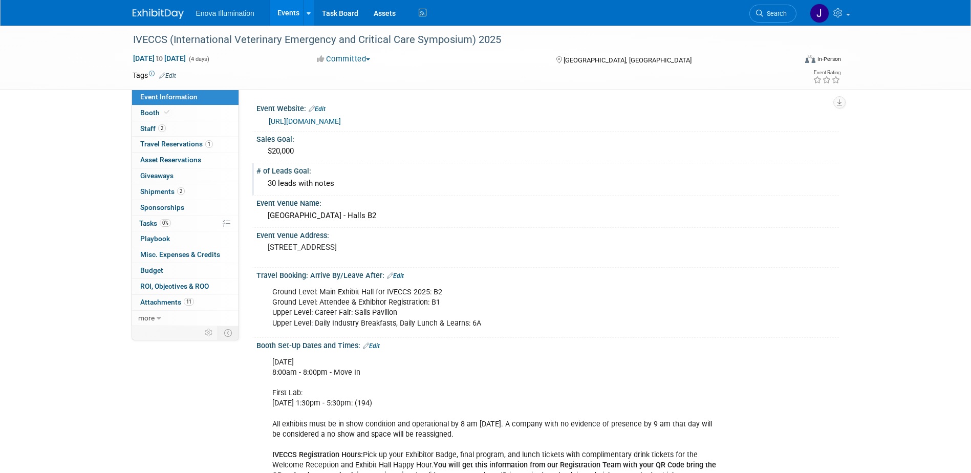
click at [356, 182] on div "30 leads with notes" at bounding box center [547, 184] width 567 height 16
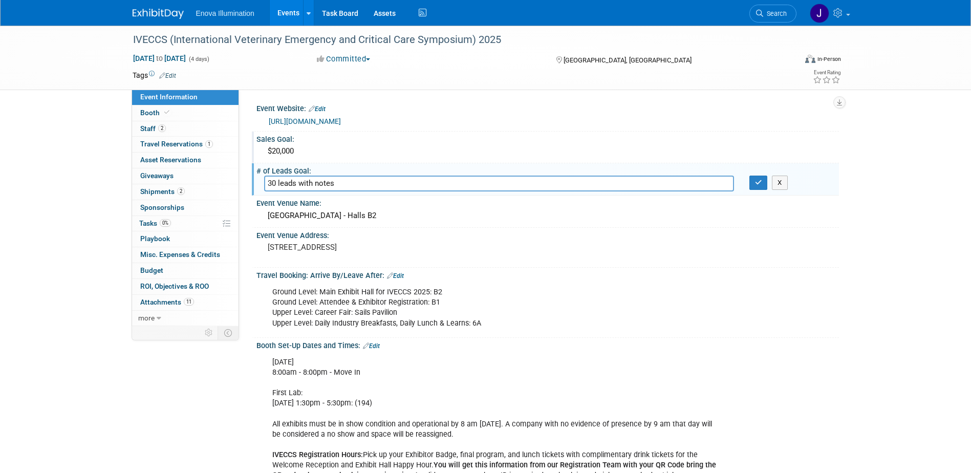
click at [347, 151] on div "$20,000" at bounding box center [547, 151] width 567 height 16
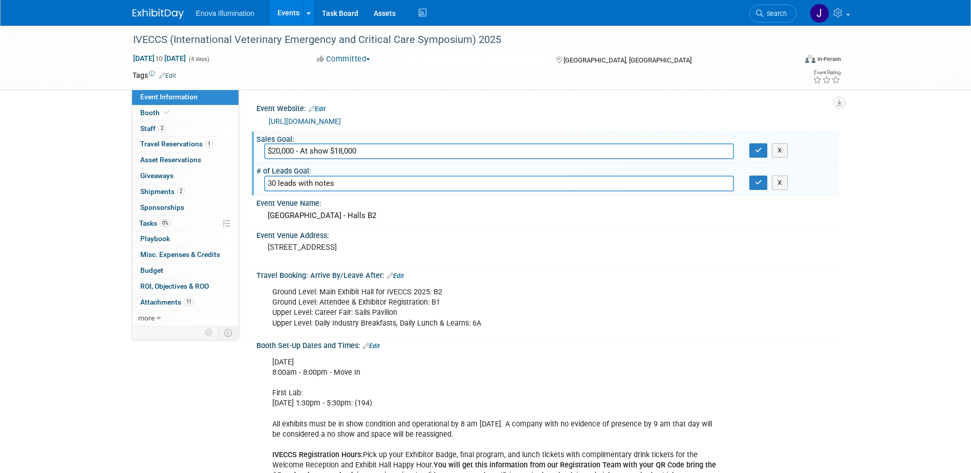
type input "$20,000 - At show $18,000"
click at [366, 184] on input "30 leads with notes" at bounding box center [499, 184] width 470 height 16
click at [352, 183] on input "30 leads with notes -" at bounding box center [499, 184] width 470 height 16
click at [340, 182] on input "30 leads with notes - 60+ leads" at bounding box center [499, 184] width 470 height 16
type input "30 leads with notes - At show, 60+ leads"
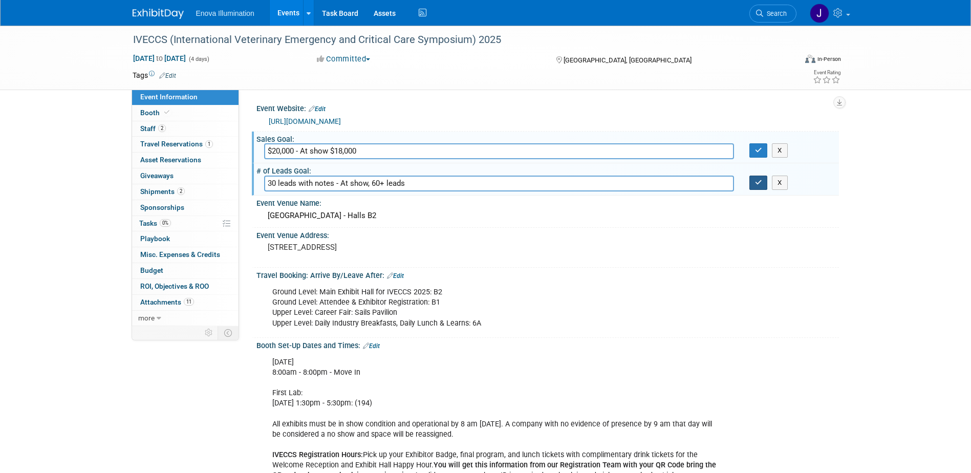
drag, startPoint x: 760, startPoint y: 186, endPoint x: 770, endPoint y: 159, distance: 28.5
click at [760, 185] on icon "button" at bounding box center [758, 182] width 7 height 7
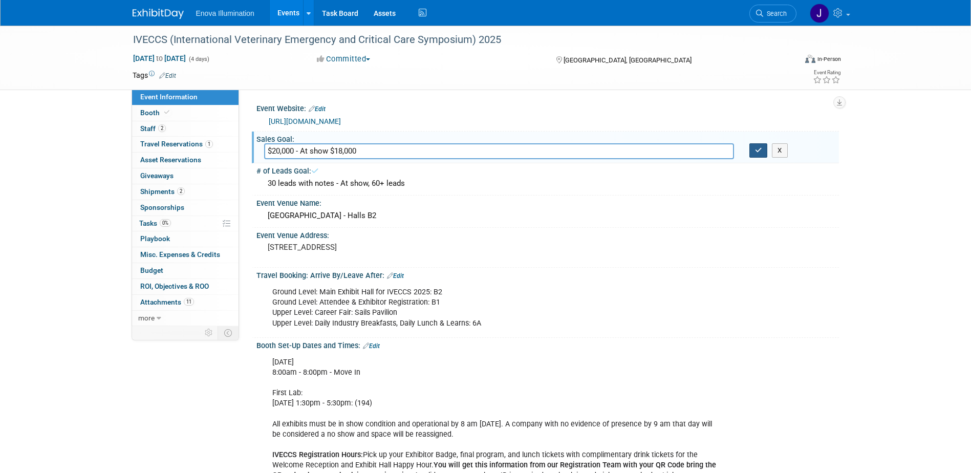
click at [761, 154] on button "button" at bounding box center [758, 150] width 18 height 14
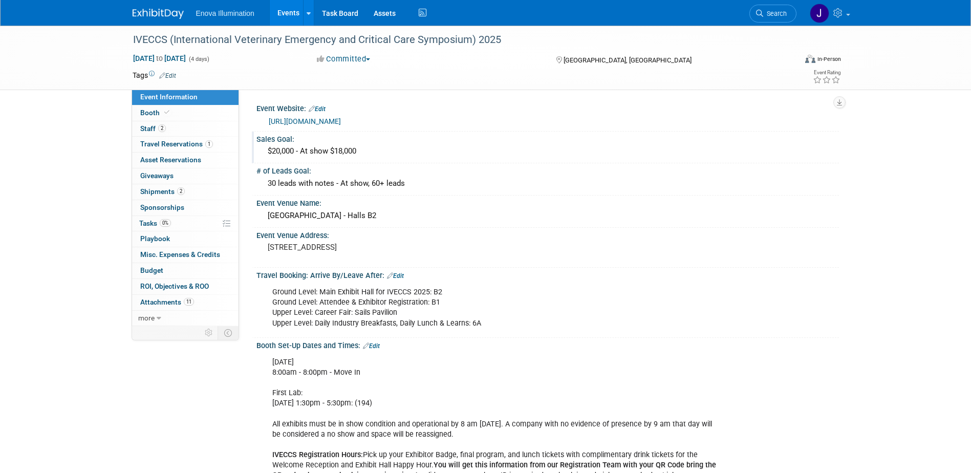
click at [157, 12] on img at bounding box center [158, 14] width 51 height 10
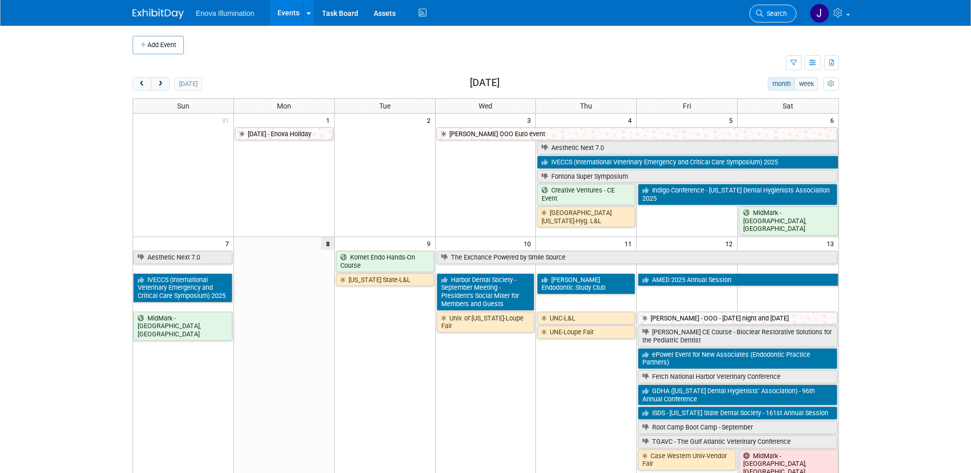
click at [777, 13] on span "Search" at bounding box center [775, 14] width 24 height 8
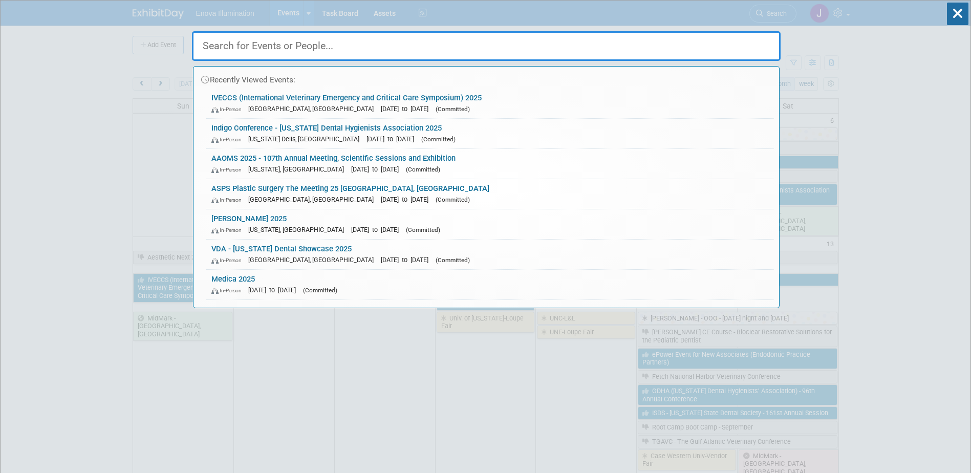
click at [707, 38] on input "text" at bounding box center [486, 46] width 588 height 30
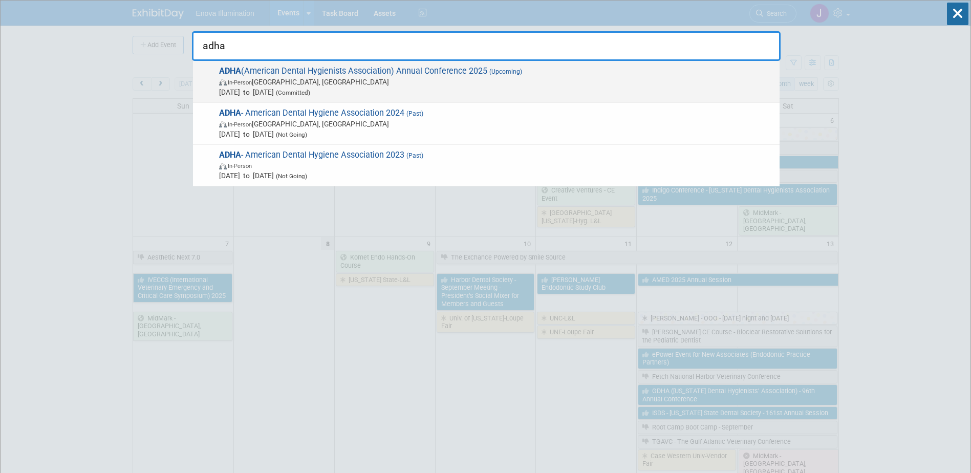
type input "adha"
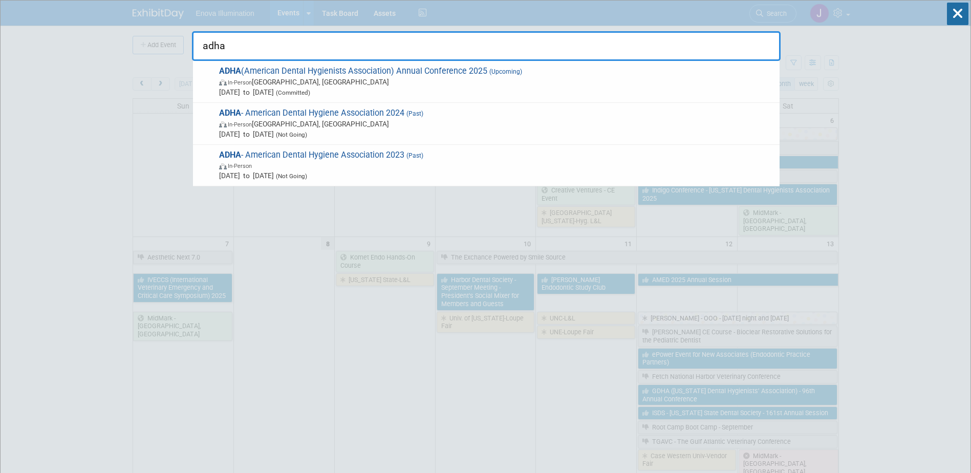
click at [279, 85] on span "In-Person [GEOGRAPHIC_DATA], [GEOGRAPHIC_DATA]" at bounding box center [496, 82] width 555 height 10
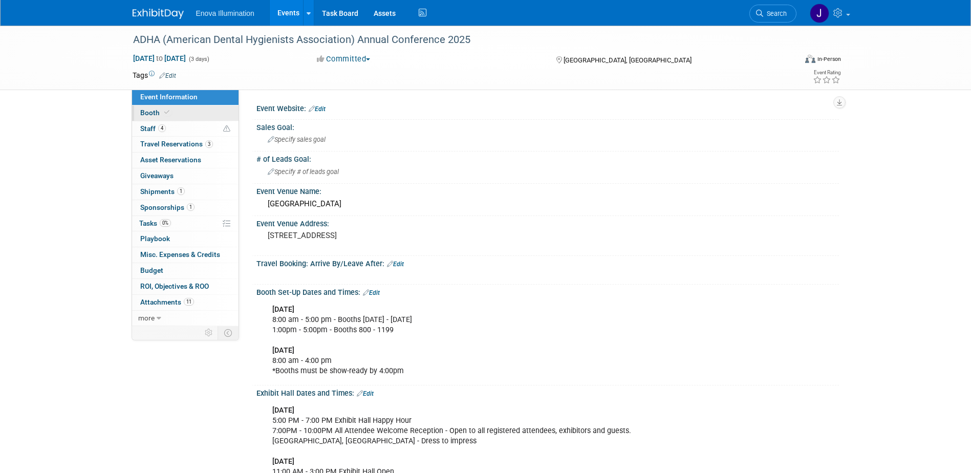
click at [167, 113] on icon at bounding box center [166, 112] width 5 height 6
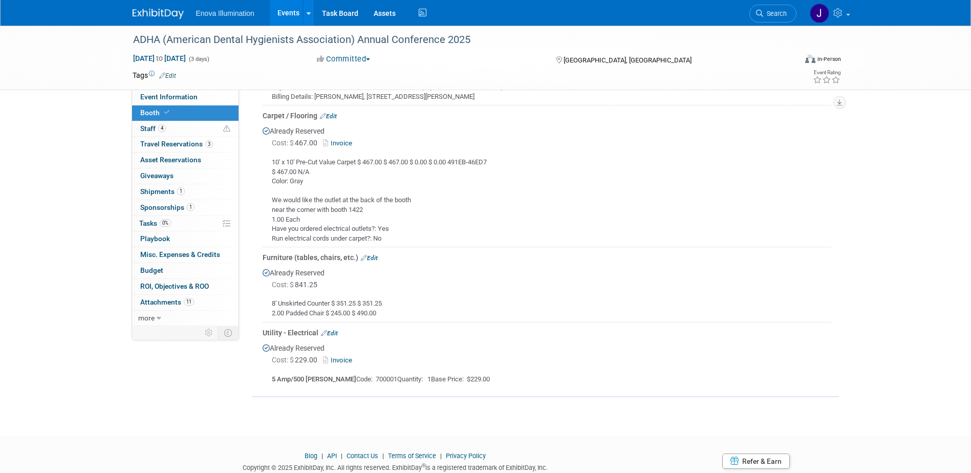
scroll to position [614, 0]
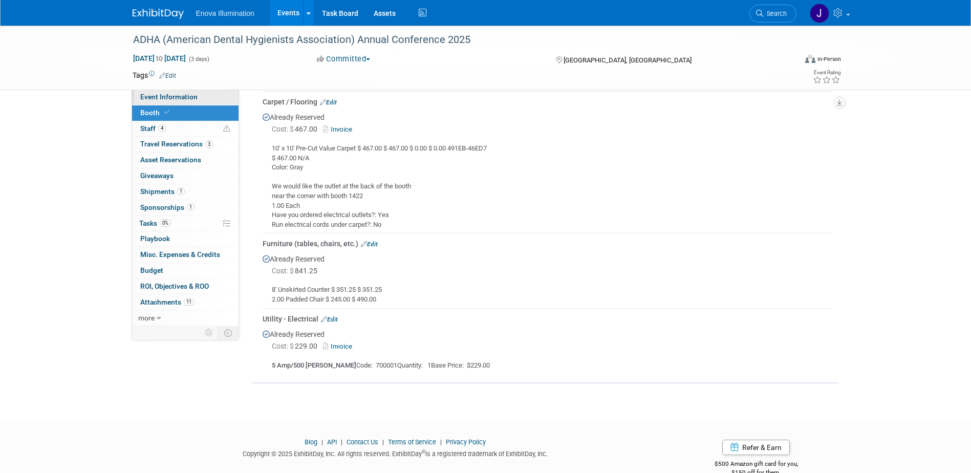
click at [167, 97] on span "Event Information" at bounding box center [168, 97] width 57 height 8
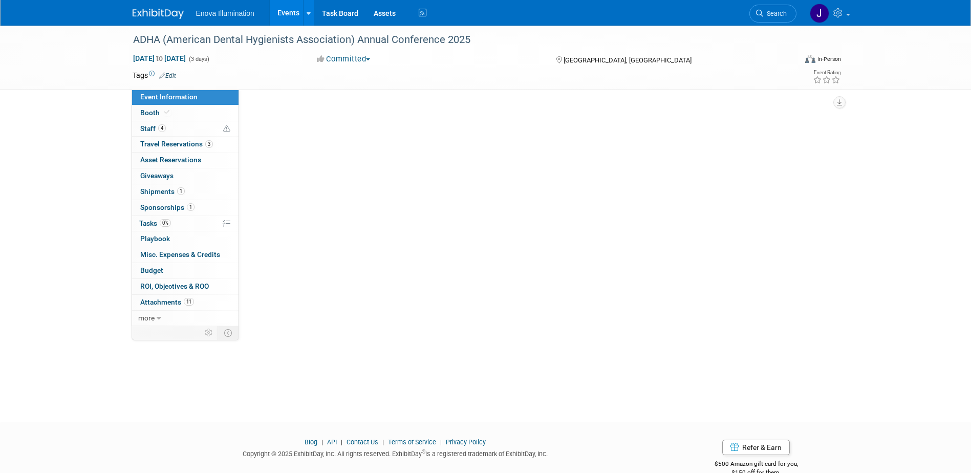
scroll to position [0, 0]
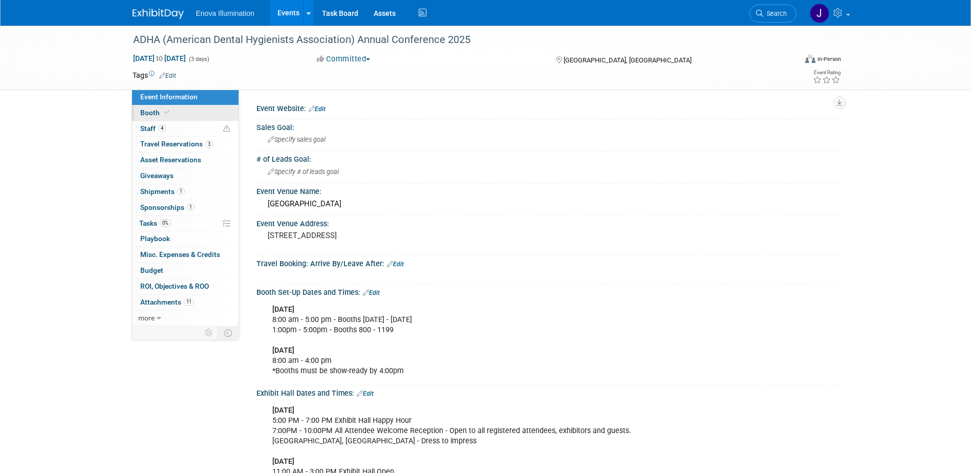
click at [159, 108] on span "Booth" at bounding box center [155, 112] width 31 height 8
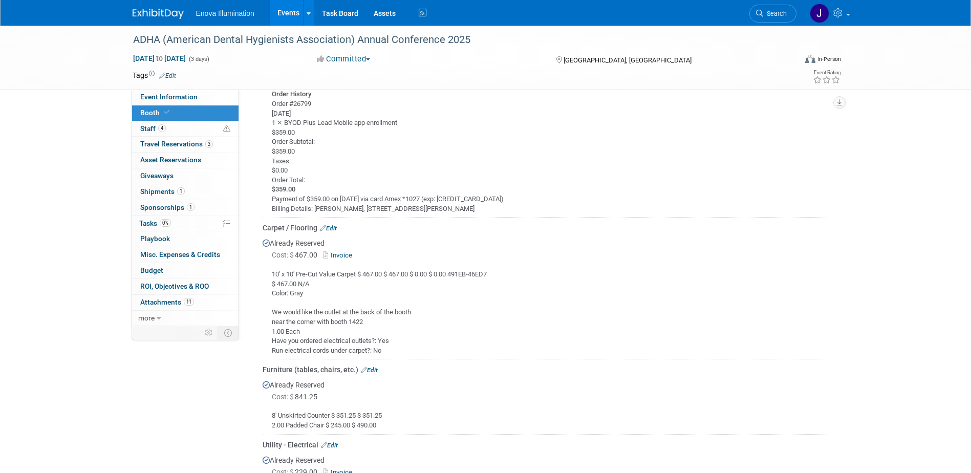
scroll to position [512, 0]
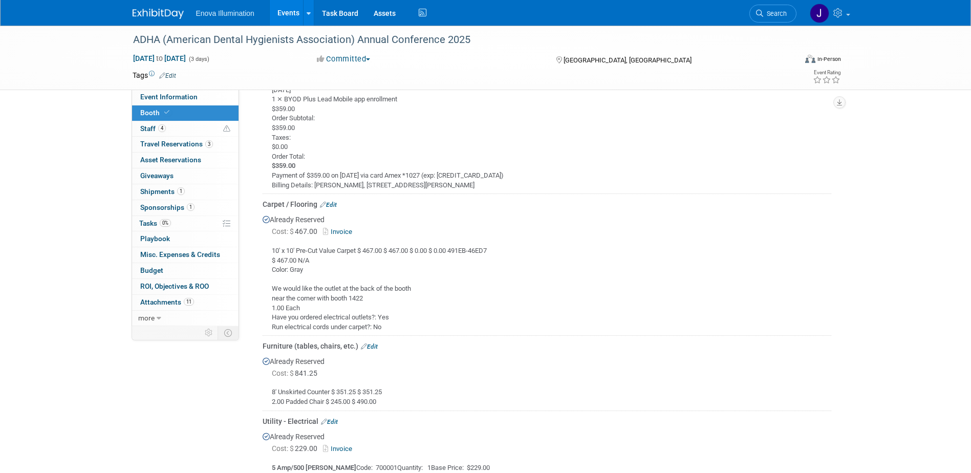
click at [160, 7] on link at bounding box center [164, 9] width 63 height 8
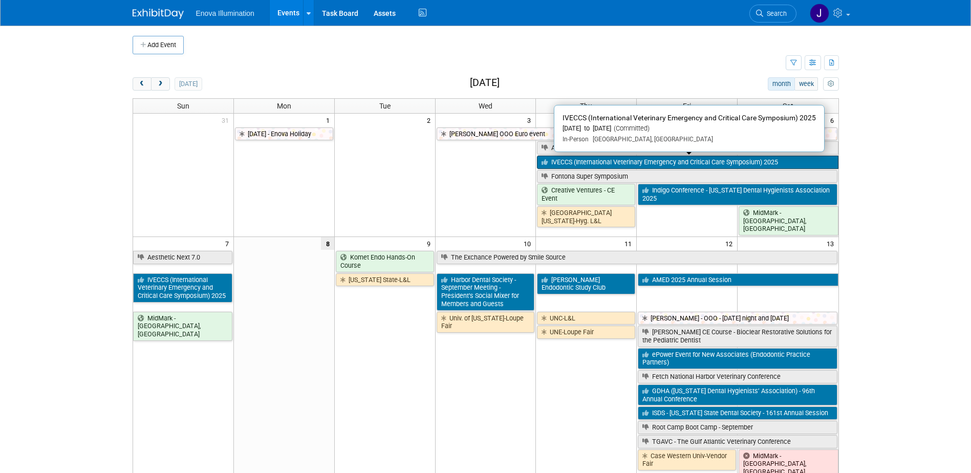
click at [581, 158] on link "IVECCS (International Veterinary Emergency and Critical Care Symposium) 2025" at bounding box center [687, 162] width 301 height 13
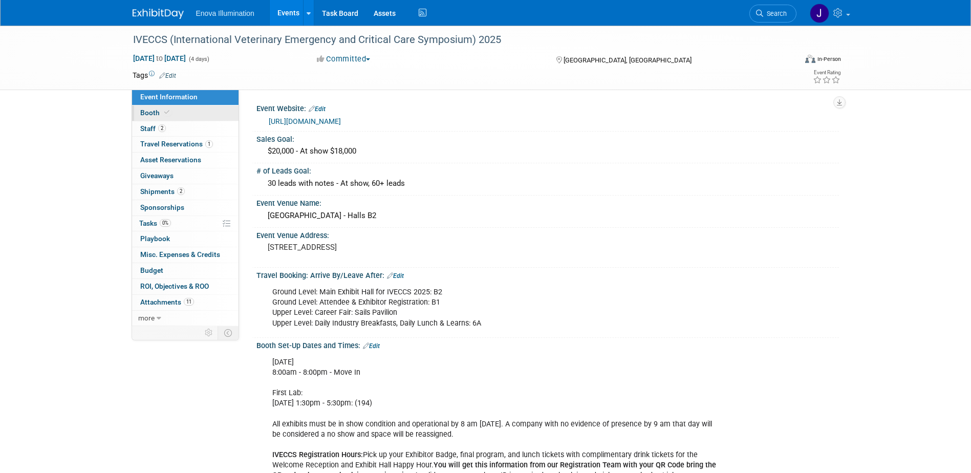
click at [187, 109] on link "Booth" at bounding box center [185, 112] width 106 height 15
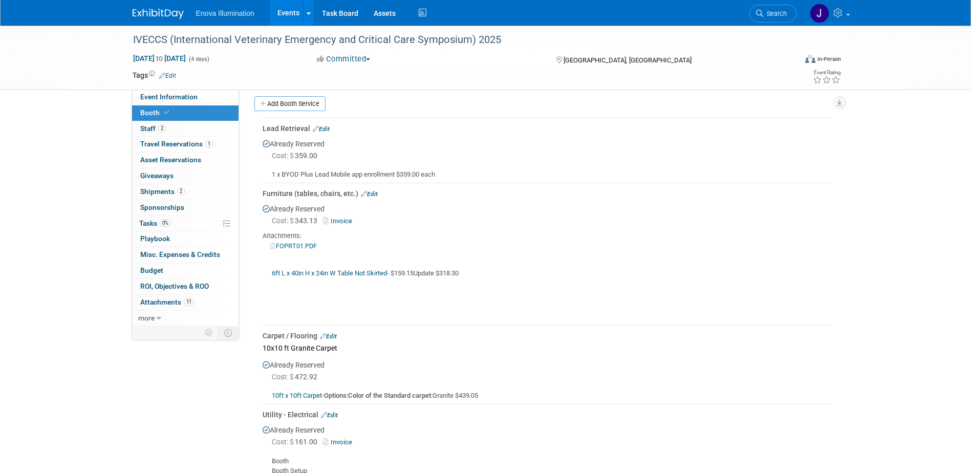
scroll to position [358, 0]
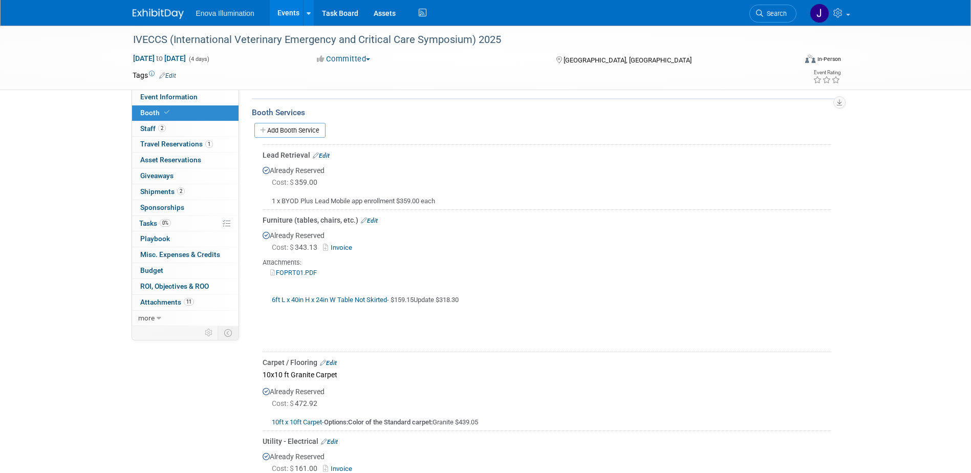
click at [776, 16] on span "Search" at bounding box center [775, 14] width 24 height 8
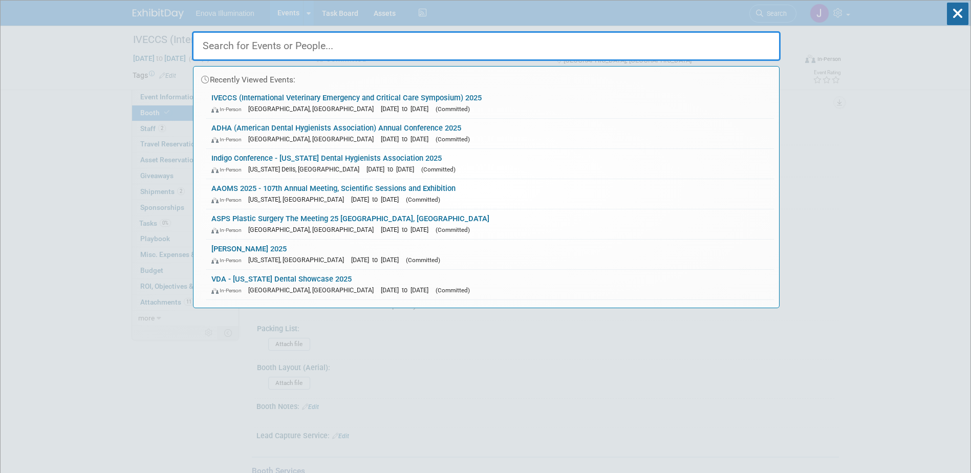
click at [674, 35] on input "text" at bounding box center [486, 46] width 588 height 30
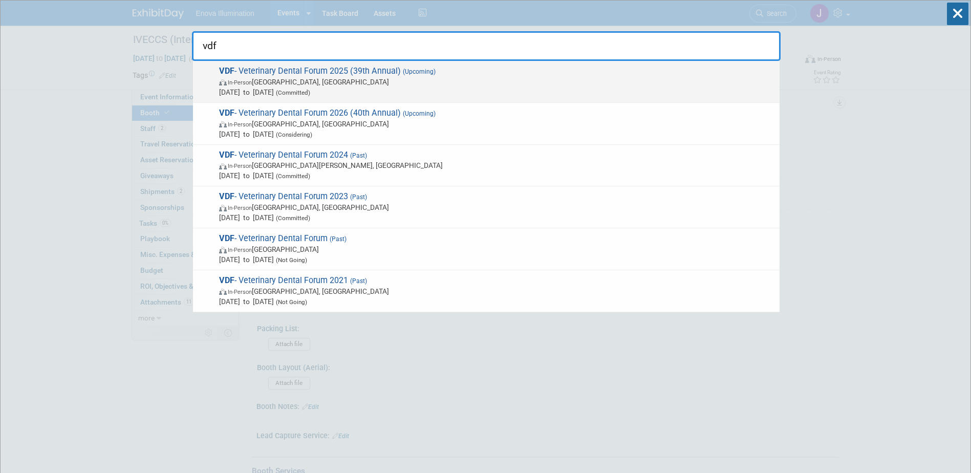
type input "vdf"
click at [239, 87] on span "Sep 24, 2025 to Sep 27, 2025 (Committed)" at bounding box center [496, 92] width 555 height 10
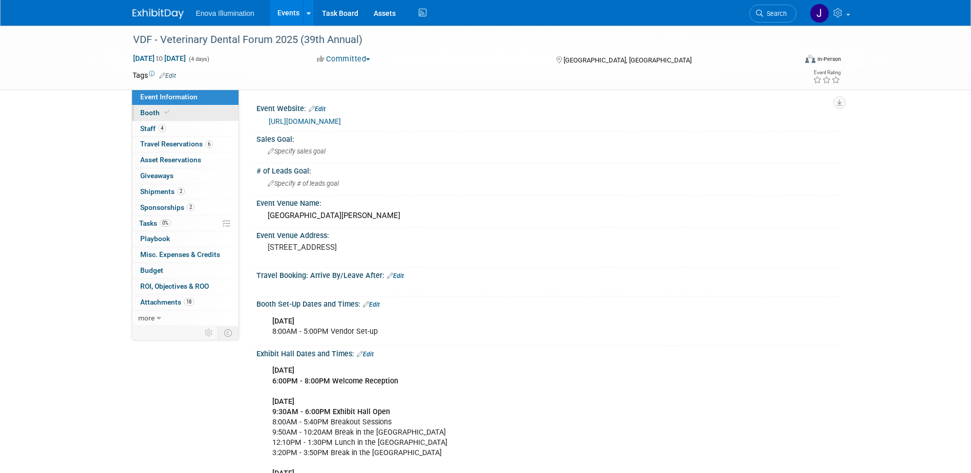
click at [189, 110] on link "Booth" at bounding box center [185, 112] width 106 height 15
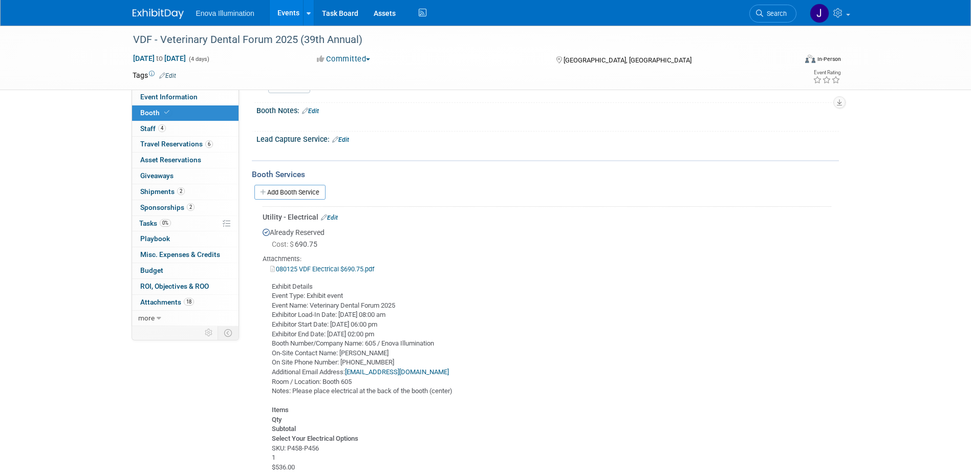
scroll to position [614, 0]
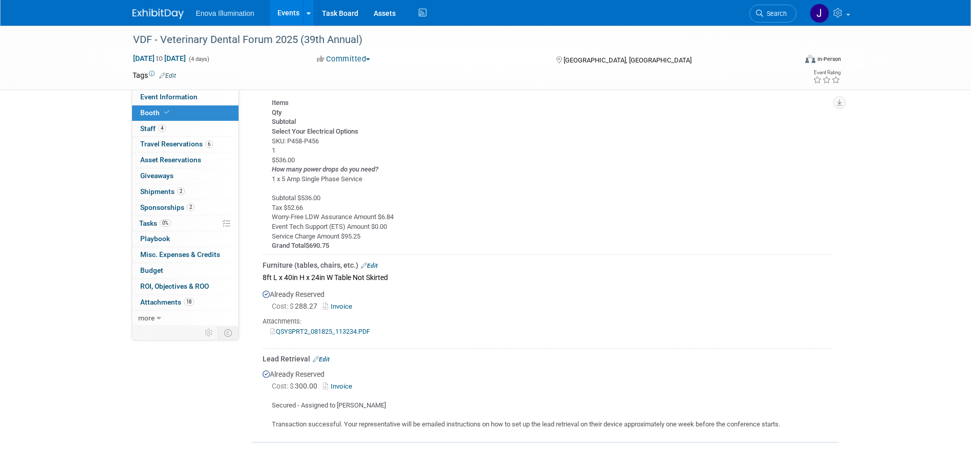
click at [156, 12] on img at bounding box center [158, 14] width 51 height 10
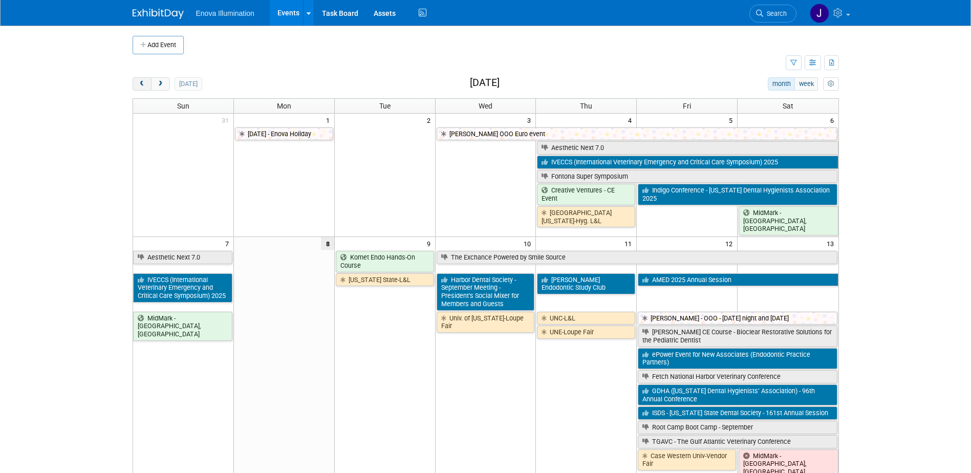
click at [144, 81] on span "prev" at bounding box center [142, 84] width 8 height 7
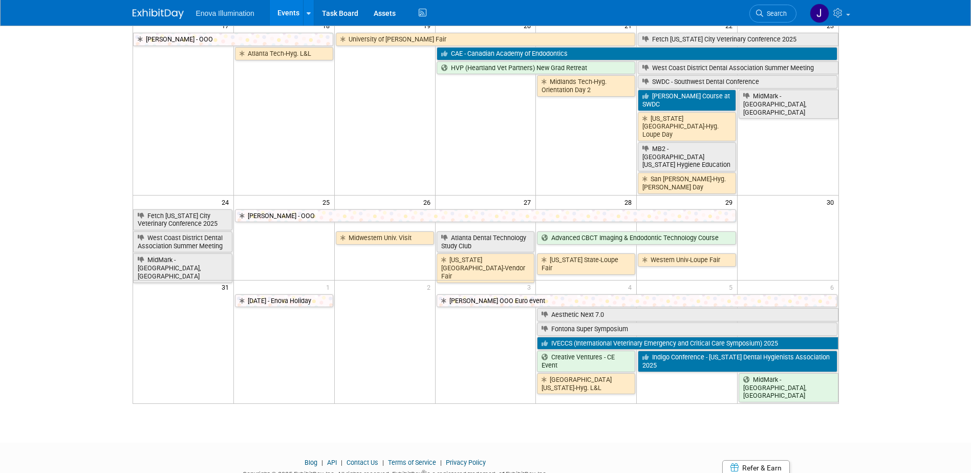
scroll to position [460, 0]
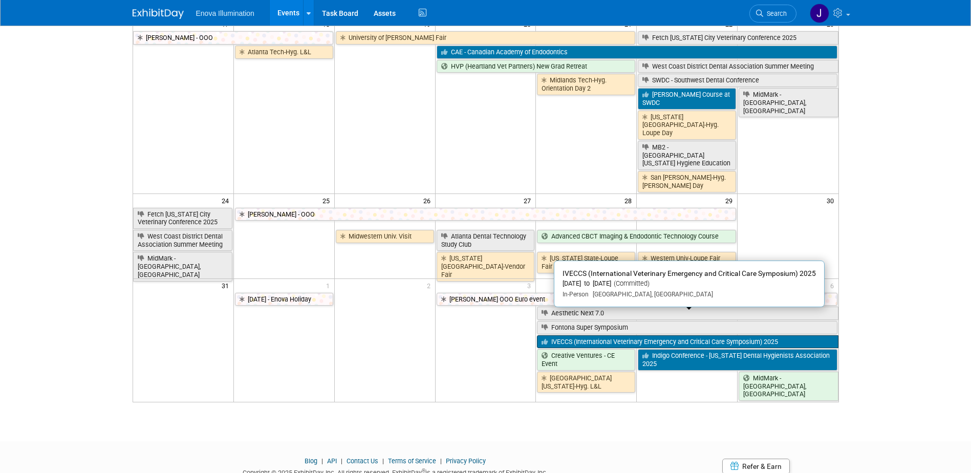
click at [545, 339] on icon at bounding box center [546, 342] width 10 height 7
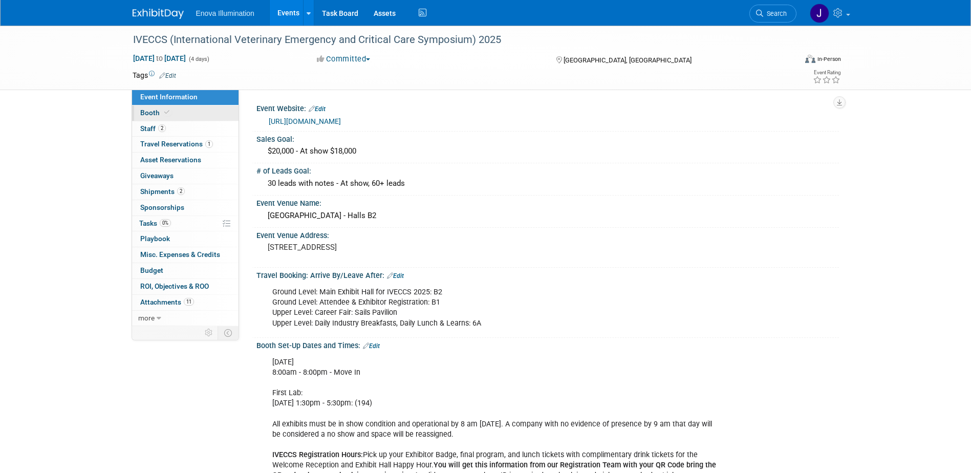
click at [183, 115] on link "Booth" at bounding box center [185, 112] width 106 height 15
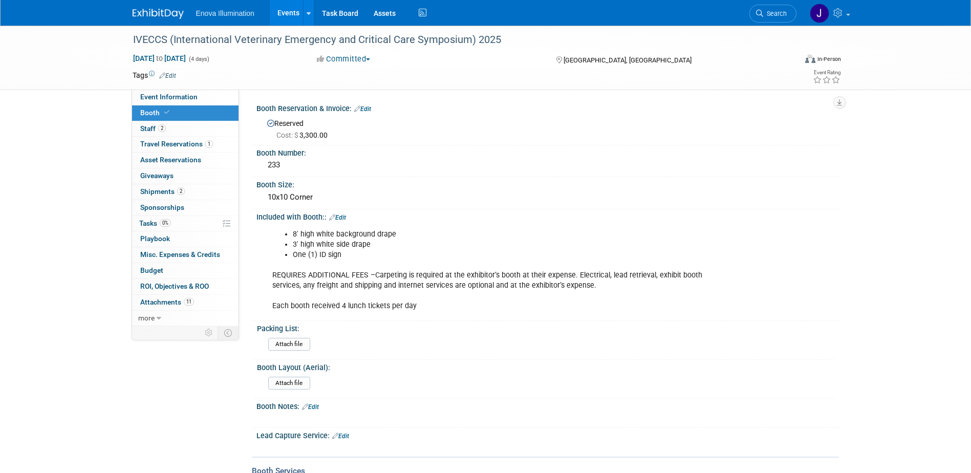
click at [182, 114] on link "Booth" at bounding box center [185, 112] width 106 height 15
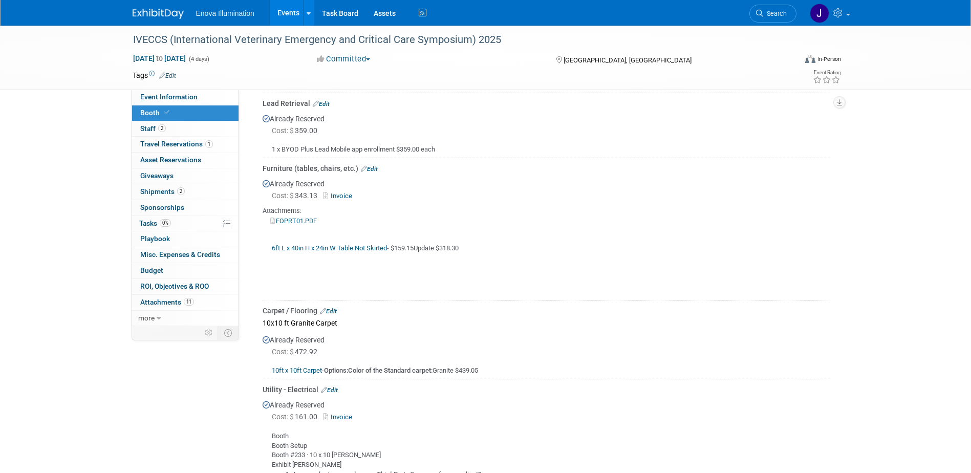
scroll to position [409, 0]
click at [775, 9] on link "Search" at bounding box center [772, 14] width 47 height 18
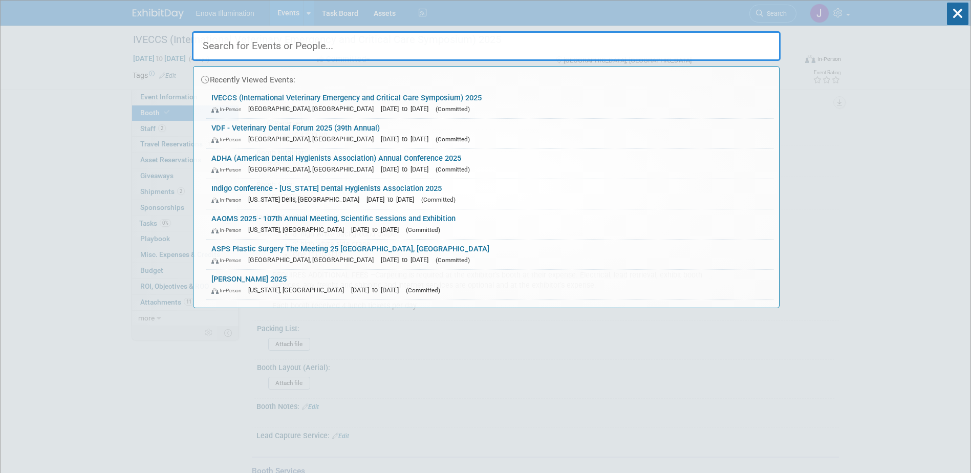
click at [723, 41] on input "text" at bounding box center [486, 46] width 588 height 30
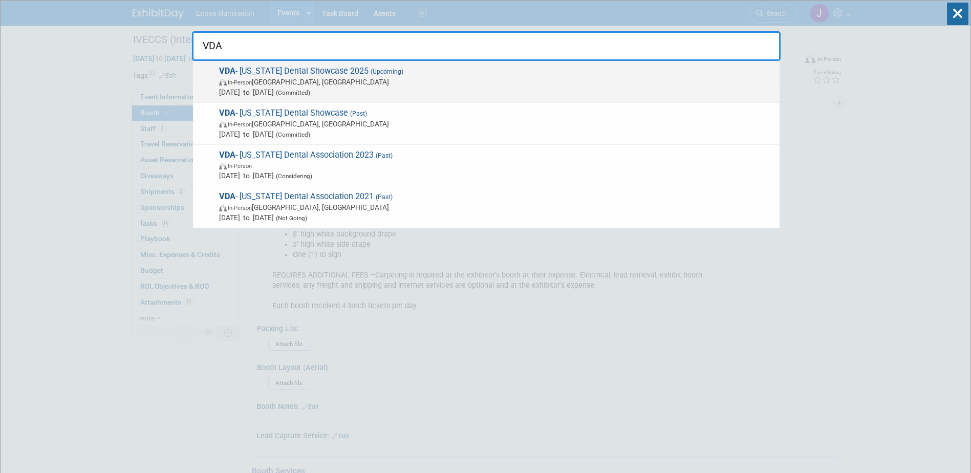
type input "VDA"
click at [367, 77] on span "In-Person Norfolk, VA" at bounding box center [496, 82] width 555 height 10
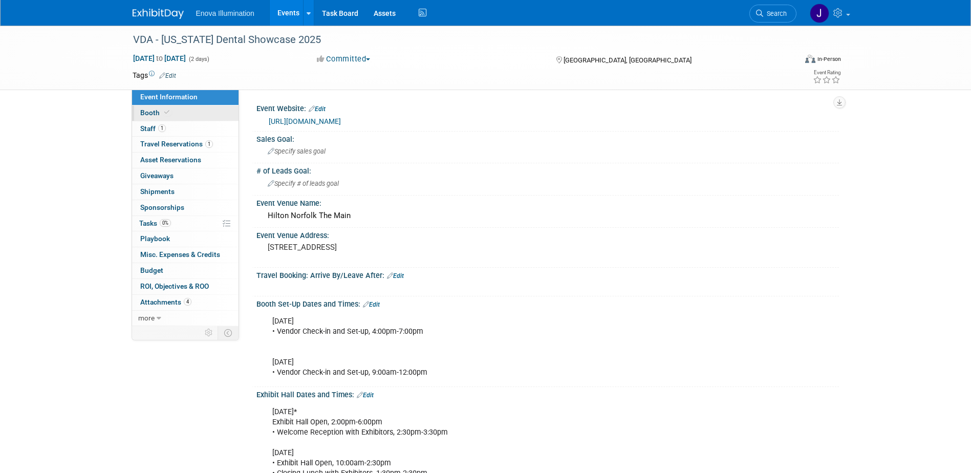
click at [212, 111] on link "Booth" at bounding box center [185, 112] width 106 height 15
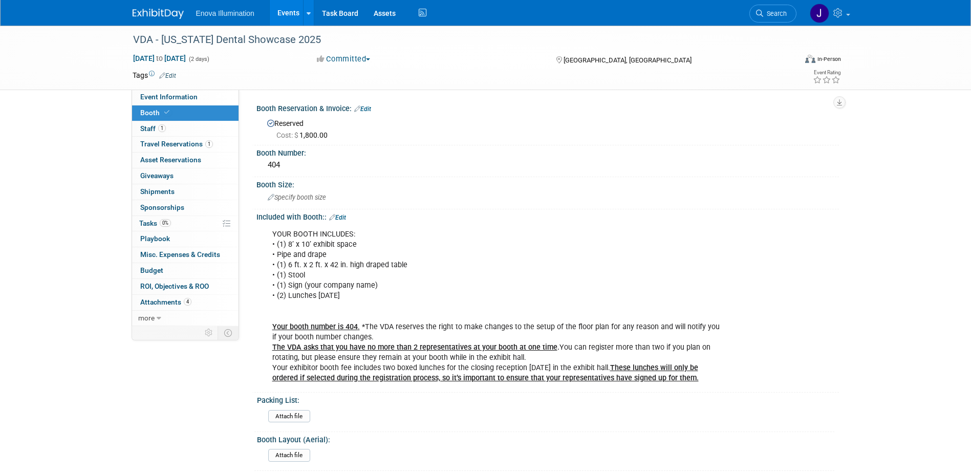
click at [149, 18] on img at bounding box center [158, 14] width 51 height 10
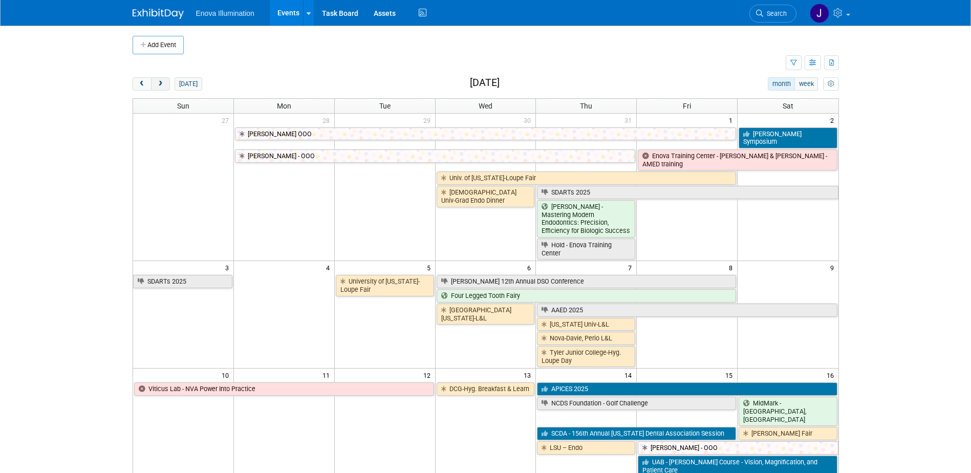
click at [161, 83] on span "next" at bounding box center [161, 84] width 8 height 7
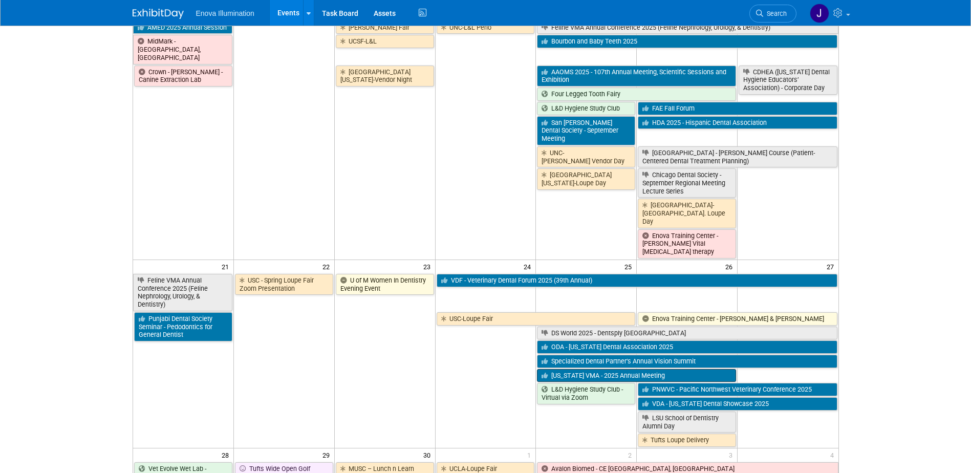
scroll to position [512, 0]
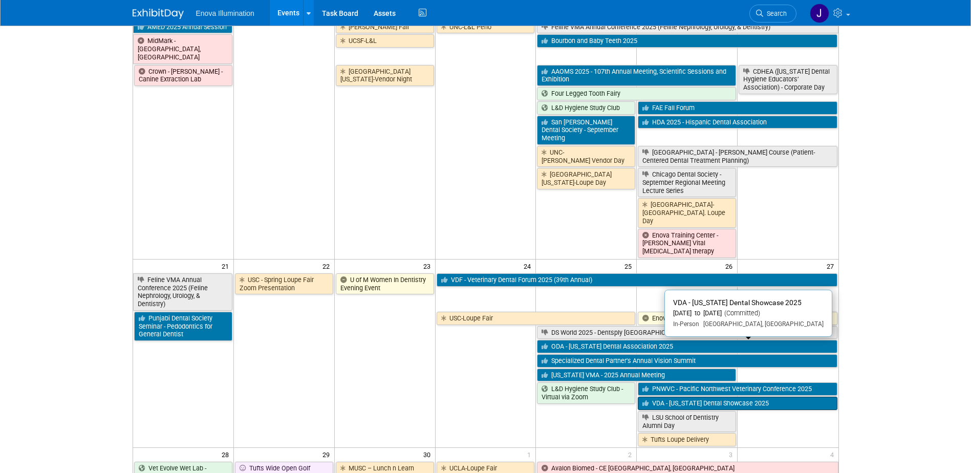
click at [658, 397] on link "VDA - [US_STATE] Dental Showcase 2025" at bounding box center [737, 403] width 199 height 13
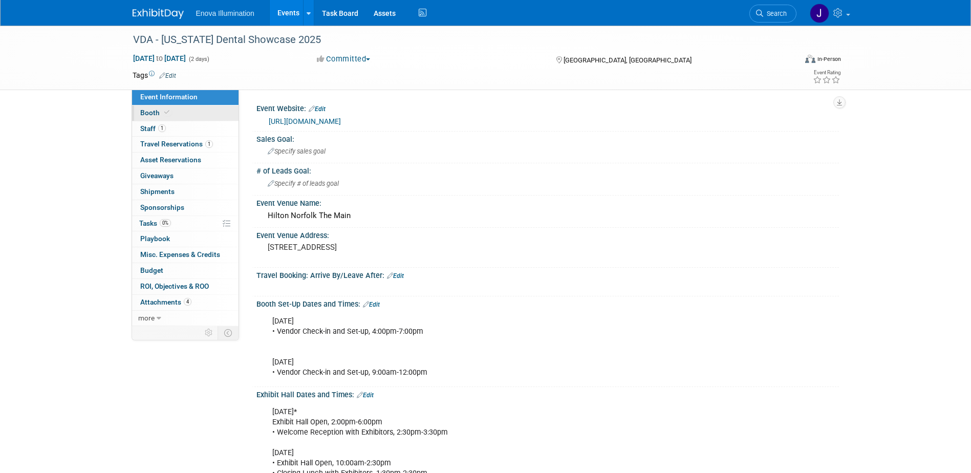
click at [147, 111] on span "Booth" at bounding box center [155, 112] width 31 height 8
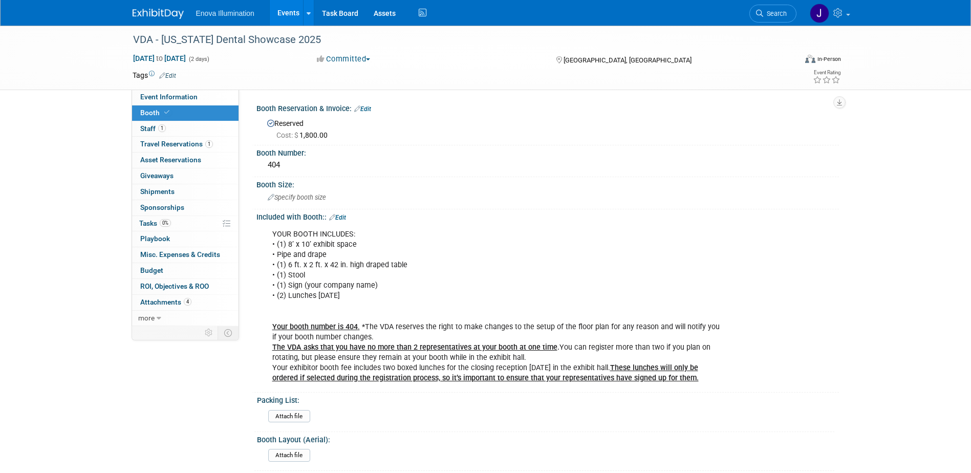
click at [154, 12] on img at bounding box center [158, 14] width 51 height 10
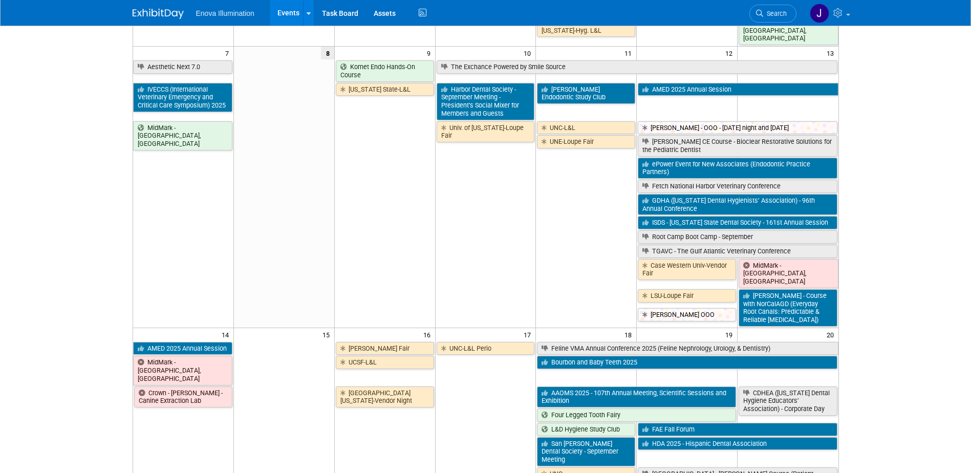
scroll to position [205, 0]
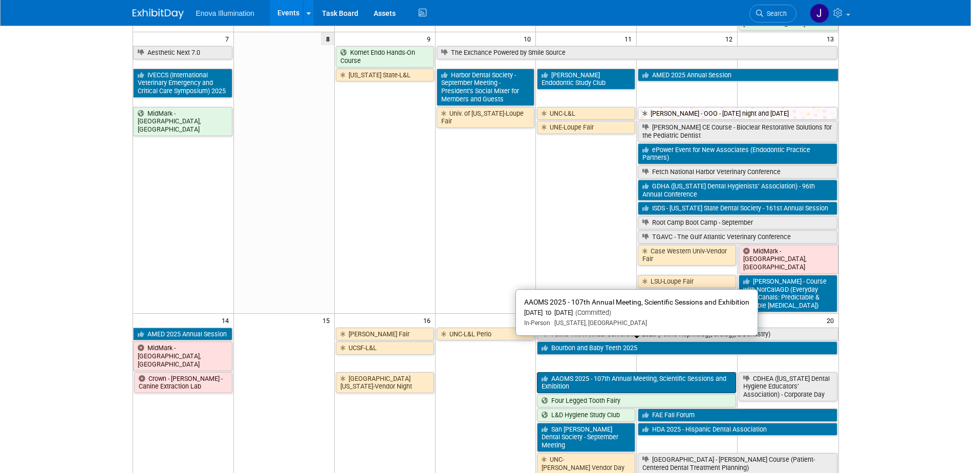
click at [570, 372] on link "AAOMS 2025 - 107th Annual Meeting, Scientific Sessions and Exhibition" at bounding box center [636, 382] width 199 height 21
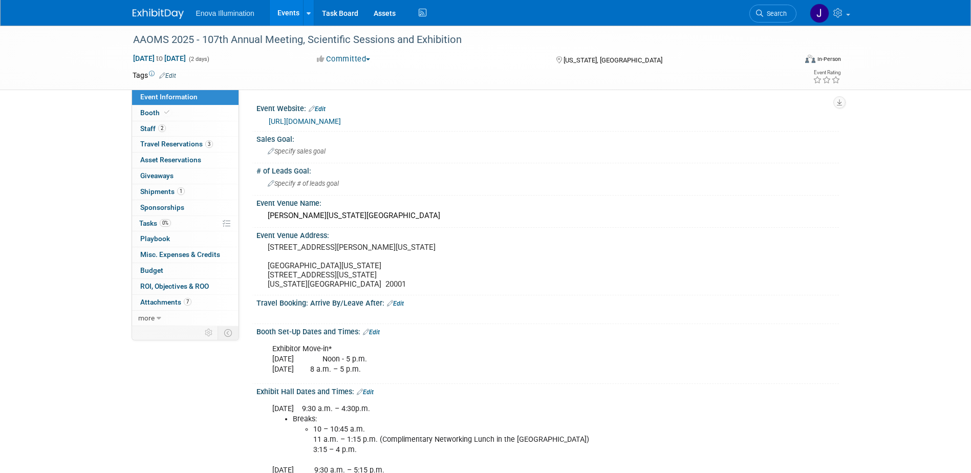
click at [152, 17] on img at bounding box center [158, 14] width 51 height 10
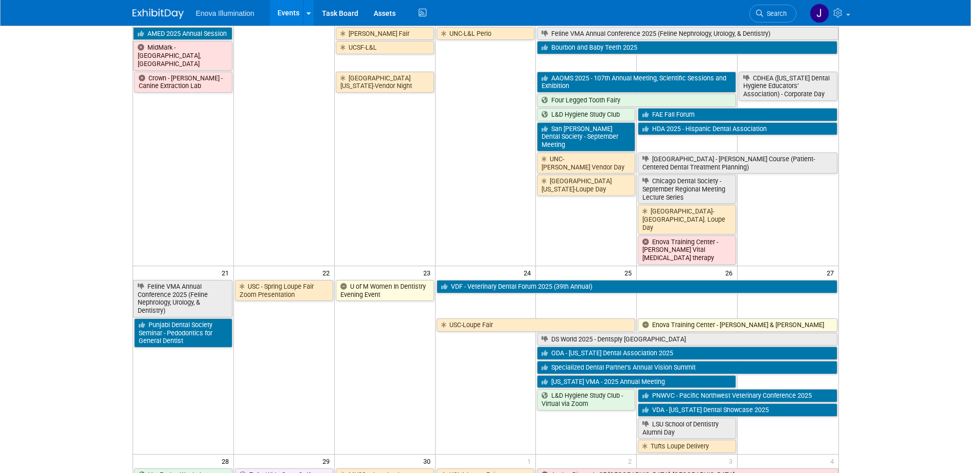
scroll to position [512, 0]
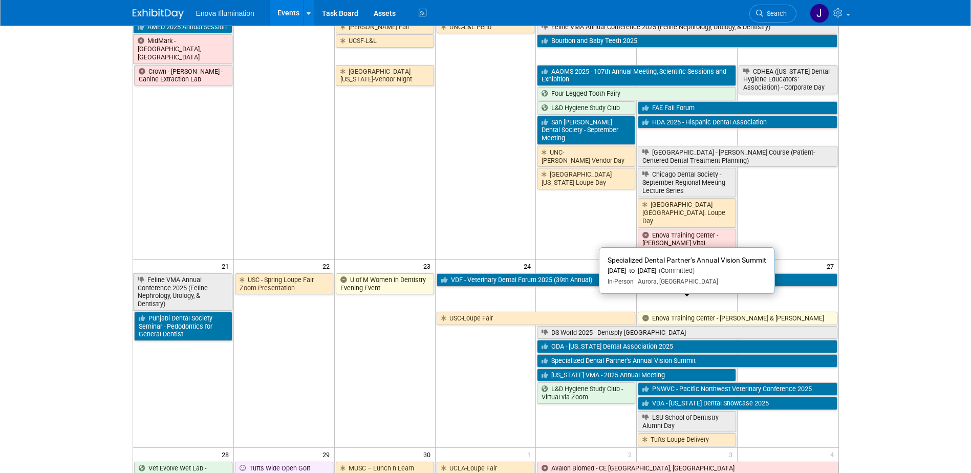
click at [574, 354] on link "Specialized Dental Partner’s Annual Vision Summit" at bounding box center [687, 360] width 300 height 13
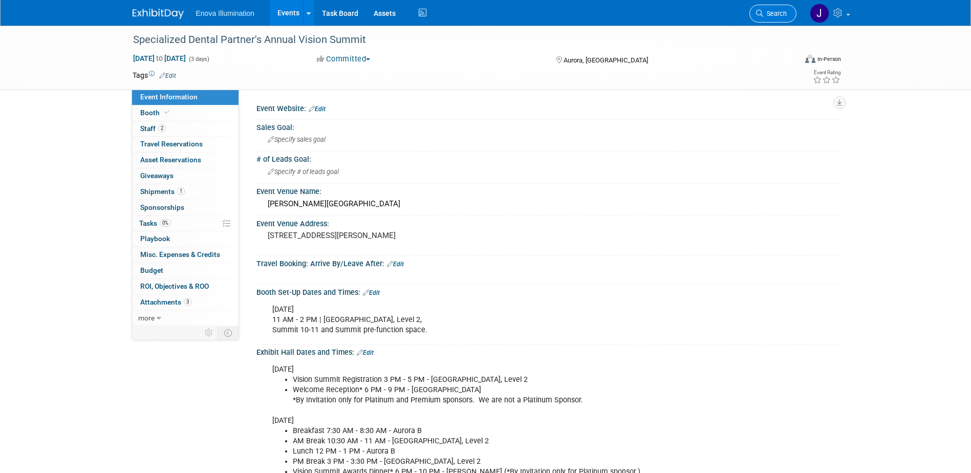
click at [779, 7] on link "Search" at bounding box center [772, 14] width 47 height 18
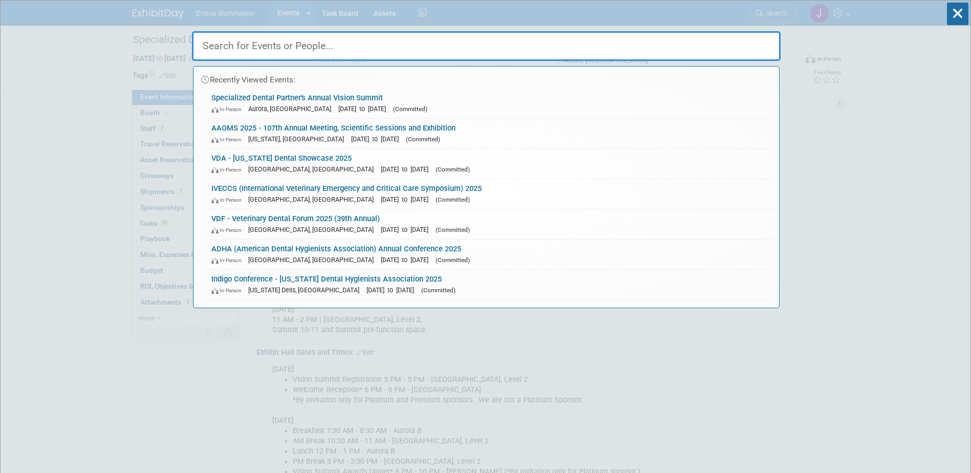
click at [742, 46] on input "text" at bounding box center [486, 46] width 588 height 30
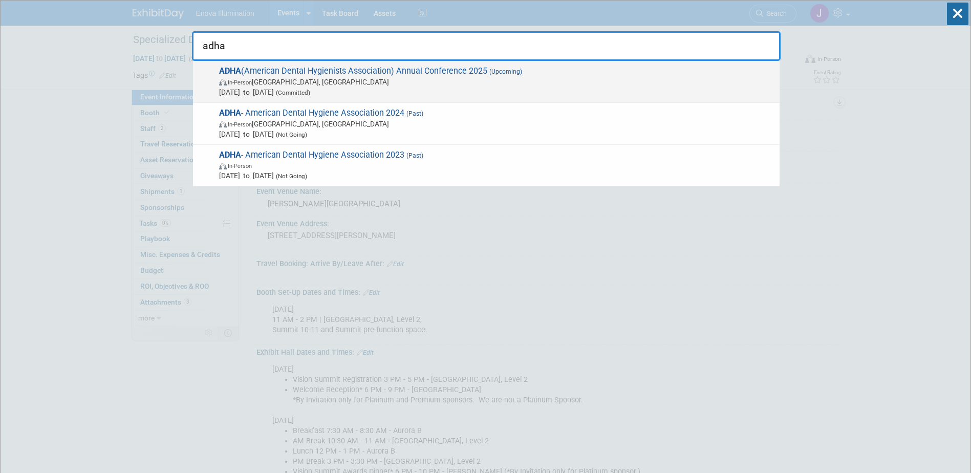
type input "adha"
click at [363, 75] on span "ADHA (American Dental Hygienists Association) Annual Conference 2025 (Upcoming)…" at bounding box center [495, 81] width 558 height 31
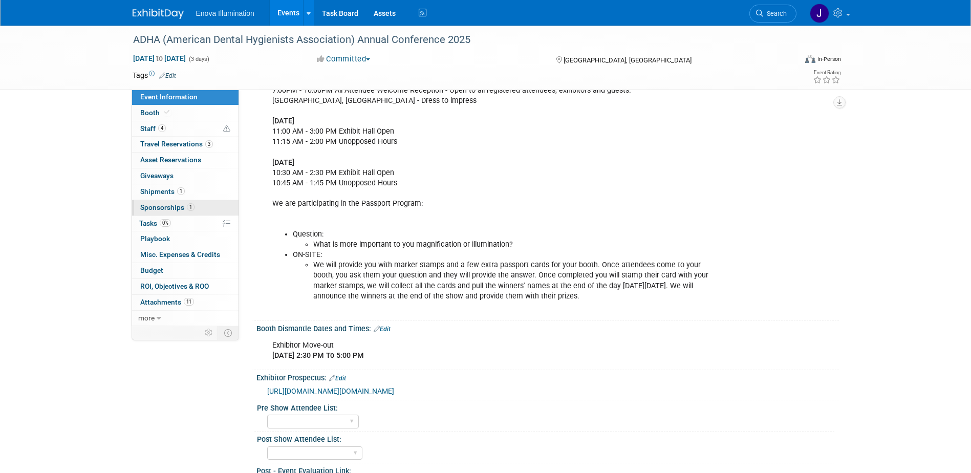
scroll to position [358, 0]
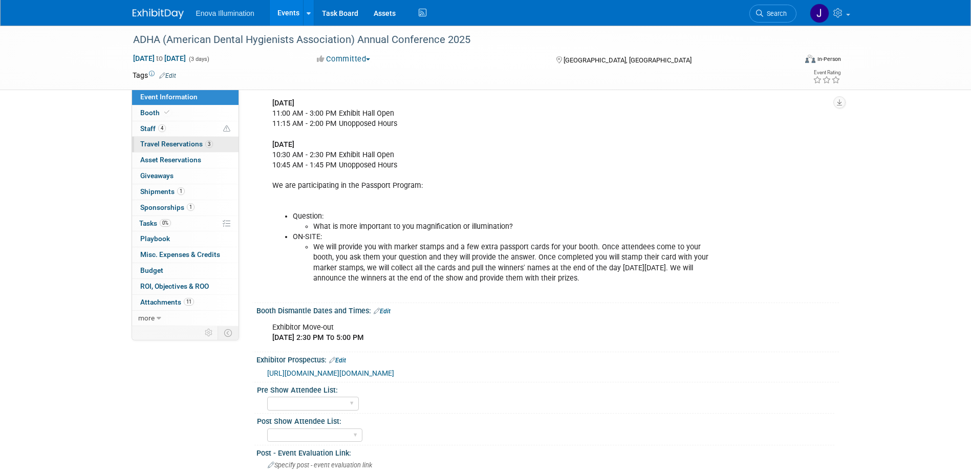
click at [195, 142] on span "Travel Reservations 3" at bounding box center [176, 144] width 73 height 8
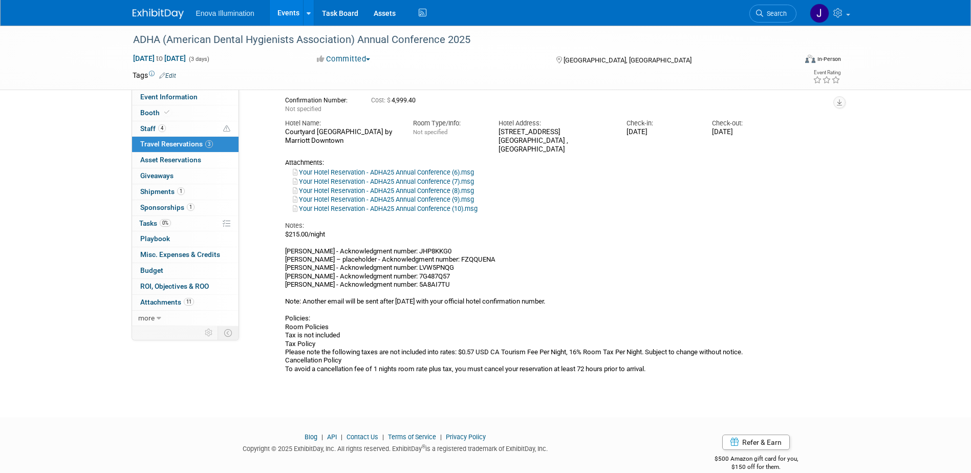
scroll to position [658, 0]
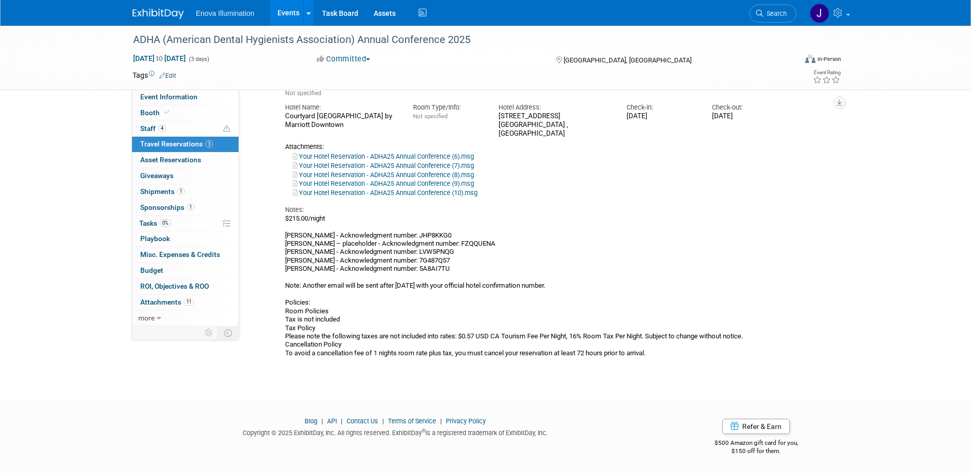
click at [174, 15] on img at bounding box center [158, 14] width 51 height 10
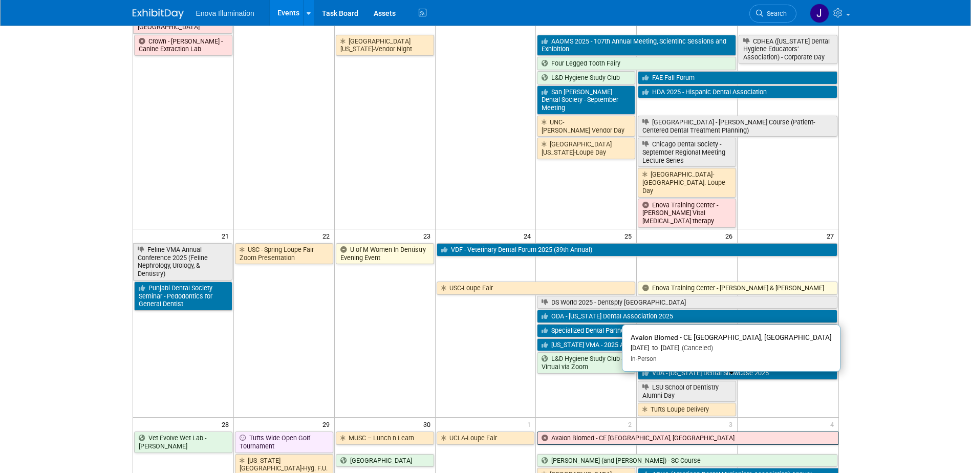
scroll to position [563, 0]
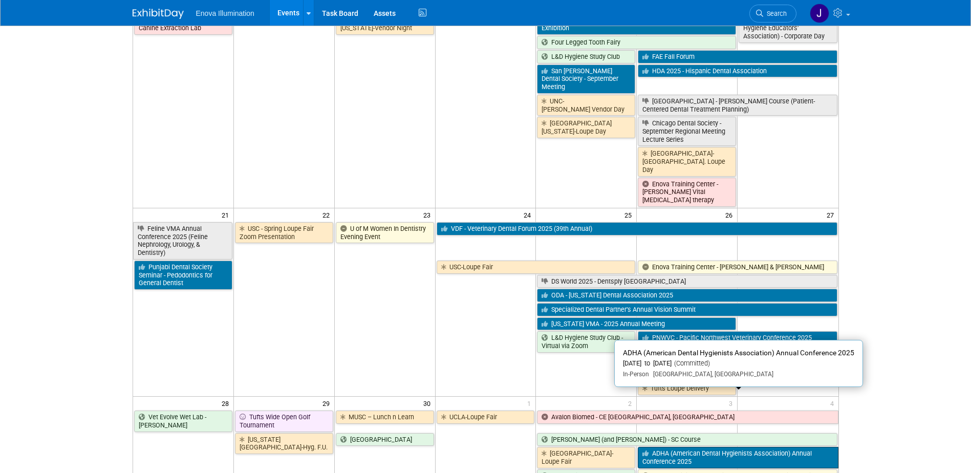
click at [648, 447] on link "ADHA (American Dental Hygienists Association) Annual Conference 2025" at bounding box center [738, 457] width 200 height 21
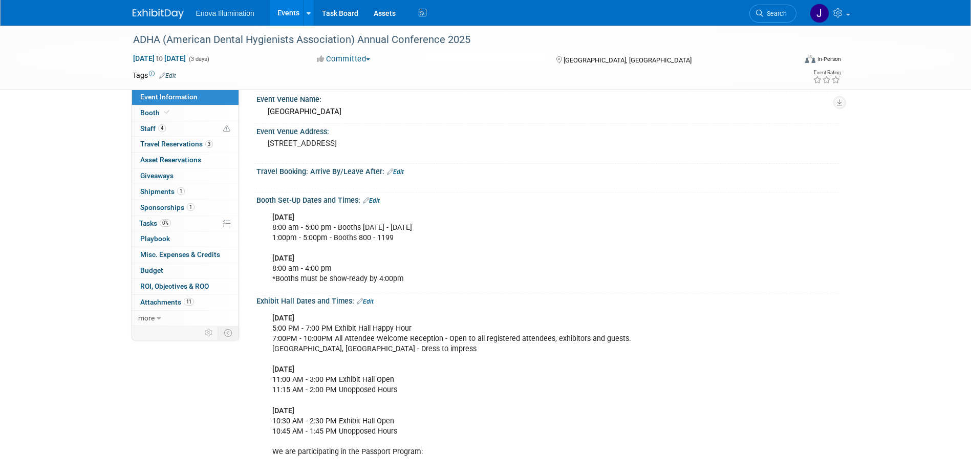
scroll to position [102, 0]
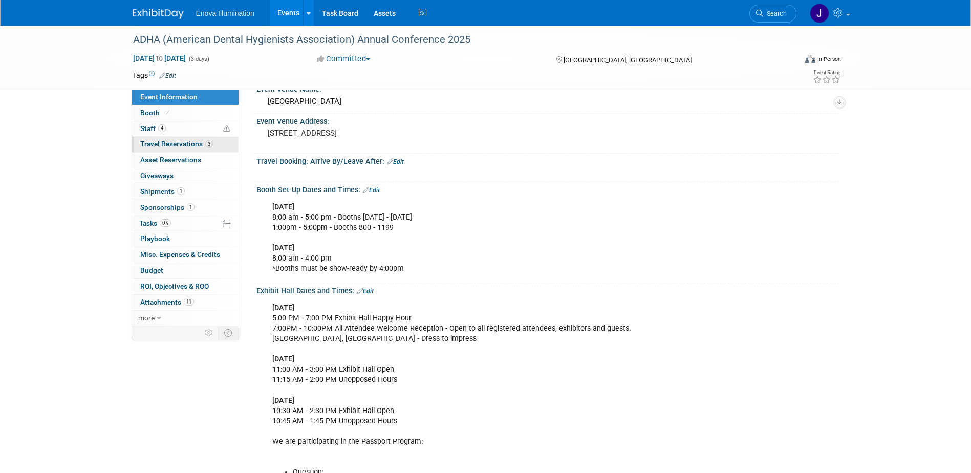
click at [182, 143] on span "Travel Reservations 3" at bounding box center [176, 144] width 73 height 8
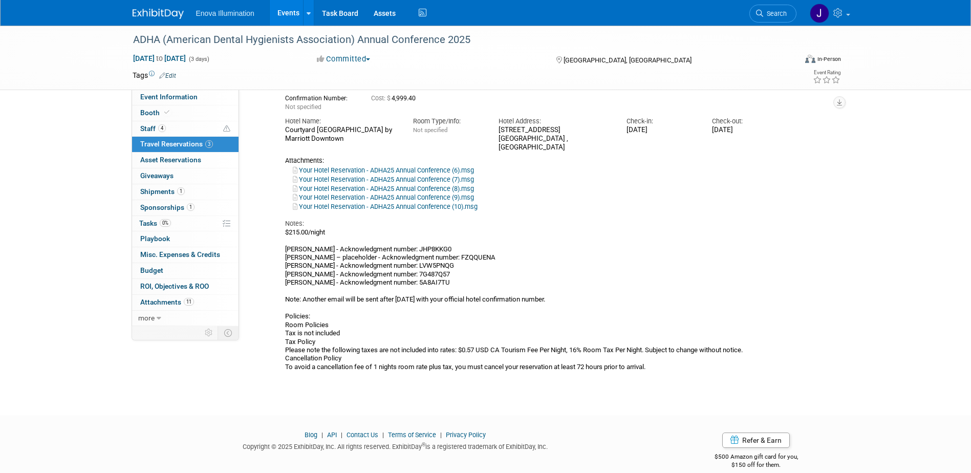
scroll to position [658, 0]
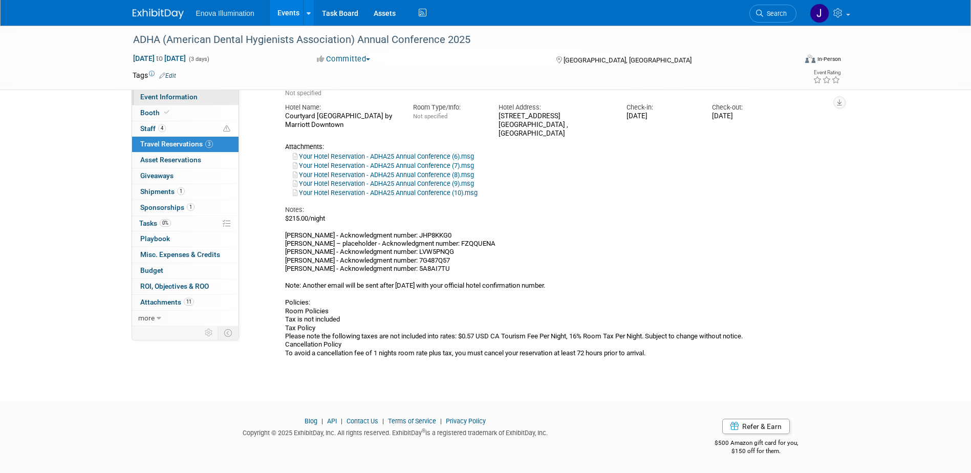
click at [177, 92] on link "Event Information" at bounding box center [185, 97] width 106 height 15
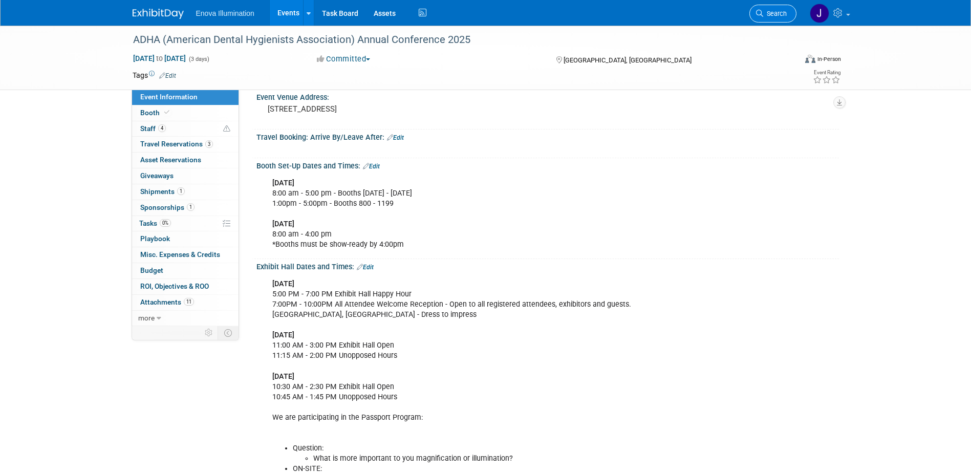
scroll to position [102, 0]
